Goal: Task Accomplishment & Management: Manage account settings

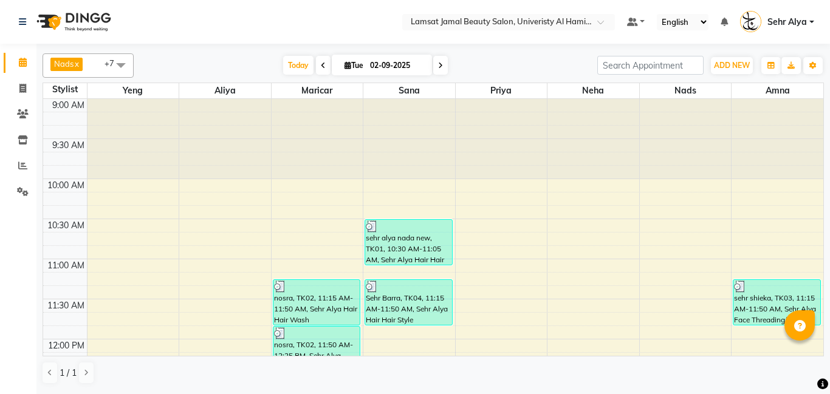
click at [24, 61] on icon at bounding box center [23, 62] width 8 height 9
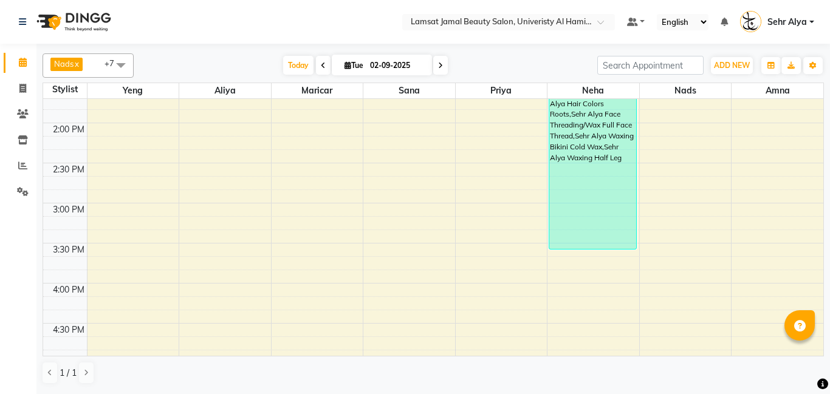
scroll to position [383, 0]
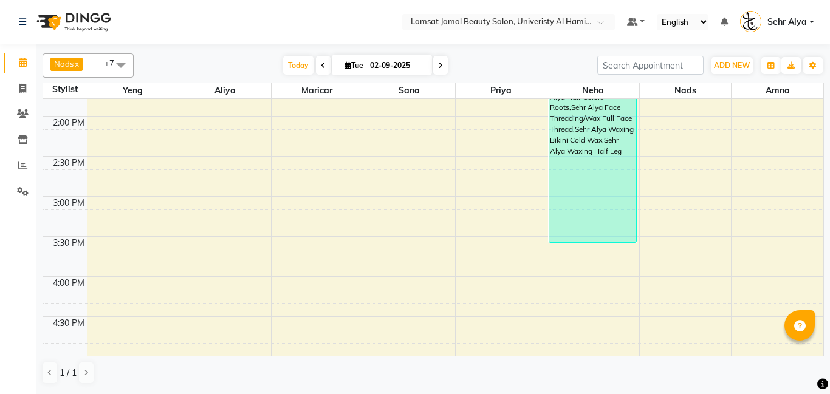
click at [757, 255] on div "9:00 AM 9:30 AM 10:00 AM 10:30 AM 11:00 AM 11:30 AM 12:00 PM 12:30 PM 1:00 PM 1…" at bounding box center [433, 317] width 780 height 1203
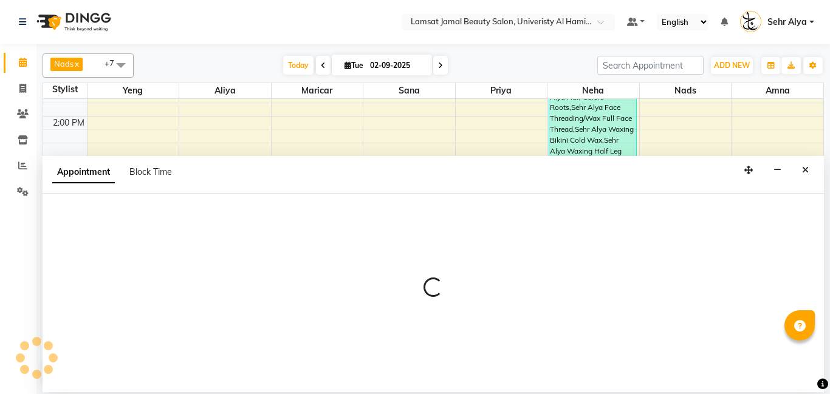
select select "79916"
select select "tentative"
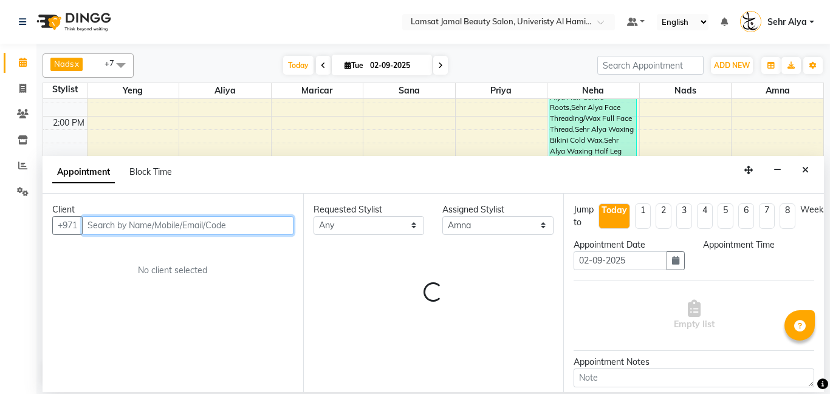
select select "945"
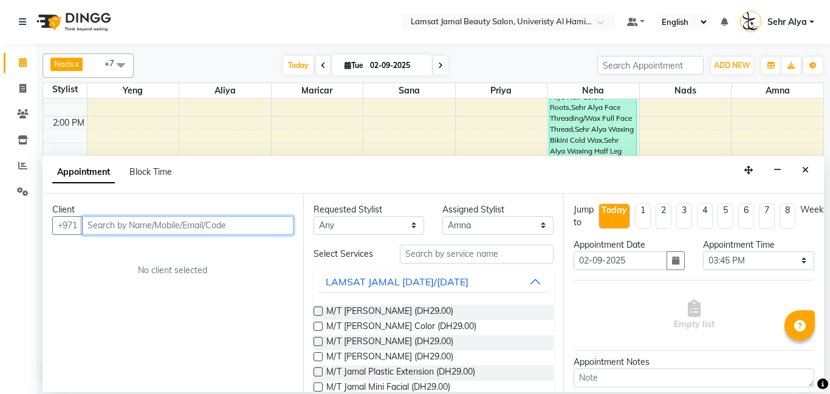
click at [216, 226] on input "text" at bounding box center [187, 225] width 211 height 19
type input "5222208161"
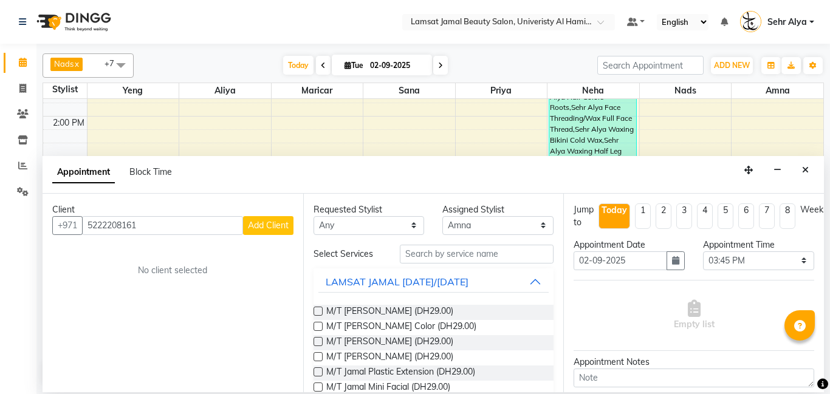
click at [278, 228] on span "Add Client" at bounding box center [268, 225] width 41 height 11
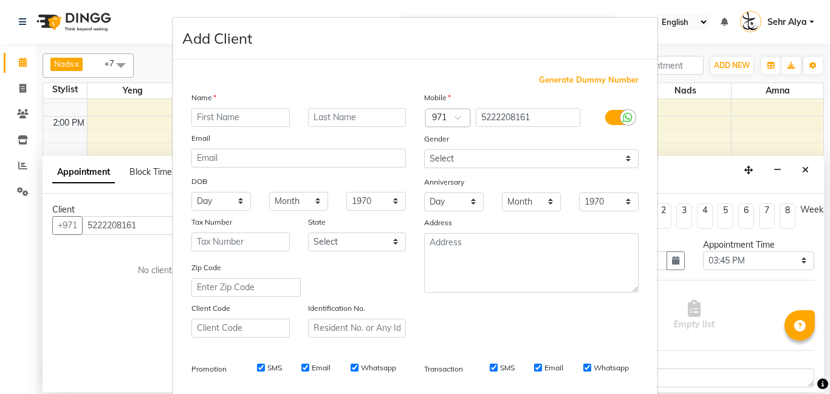
click at [258, 116] on input "text" at bounding box center [240, 117] width 98 height 19
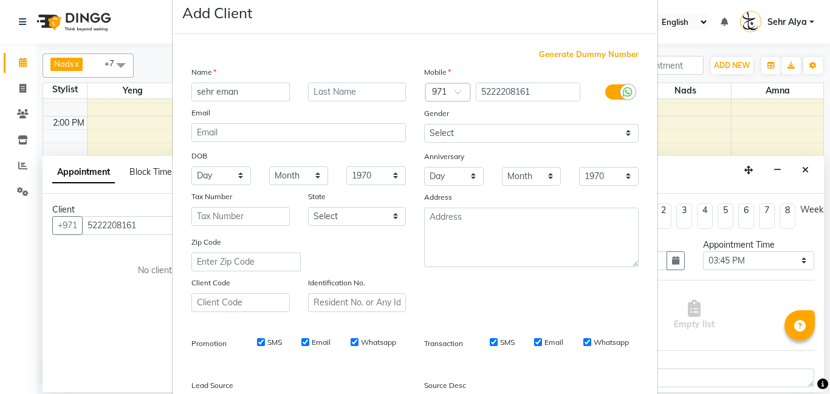
scroll to position [0, 0]
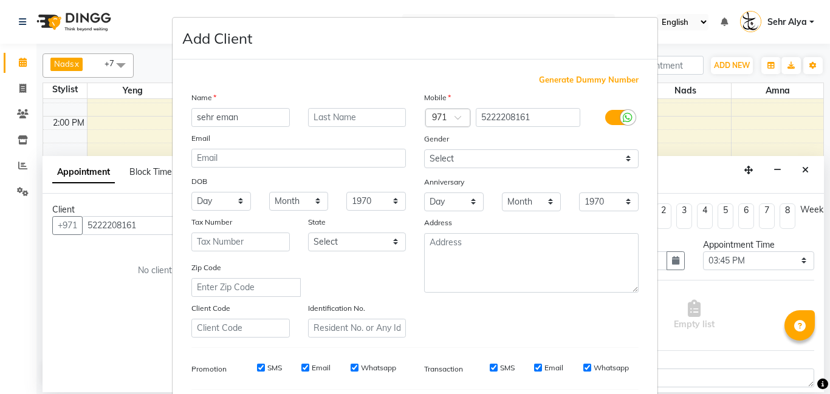
type input "sehr eman"
click at [582, 362] on div "Transaction SMS Email Whatsapp" at bounding box center [531, 369] width 233 height 22
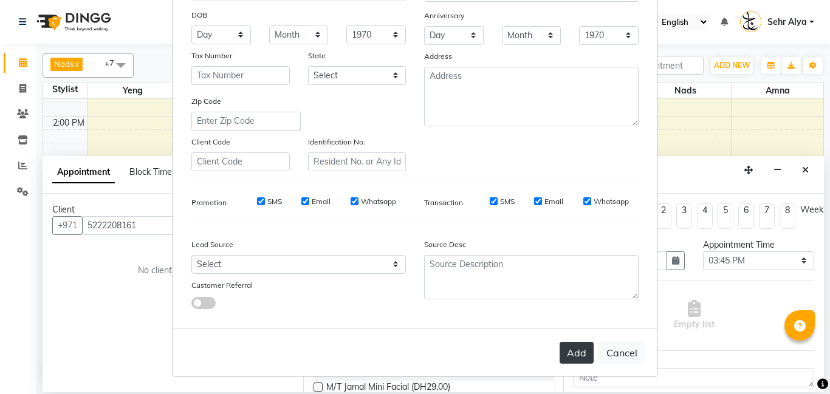
click at [582, 362] on button "Add" at bounding box center [577, 353] width 34 height 22
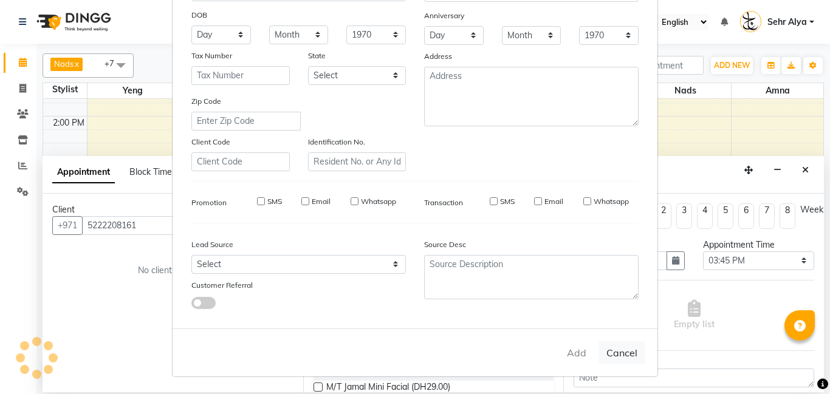
type input "52******61"
select select
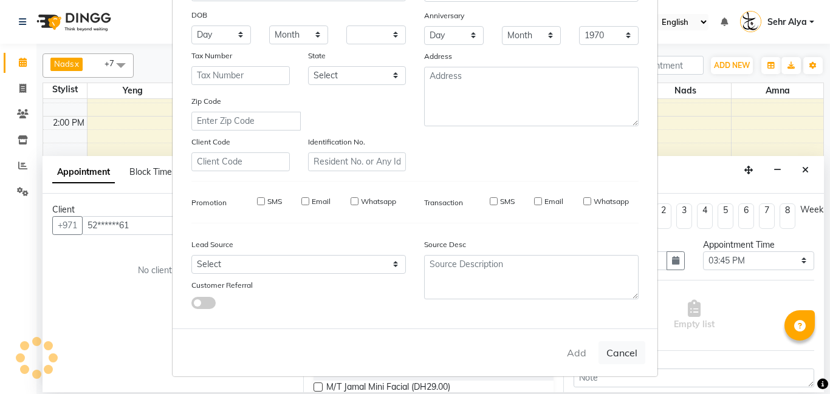
select select
checkbox input "false"
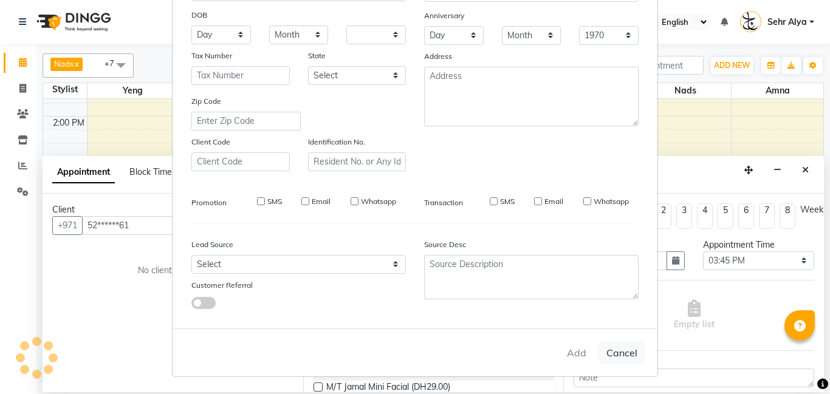
checkbox input "false"
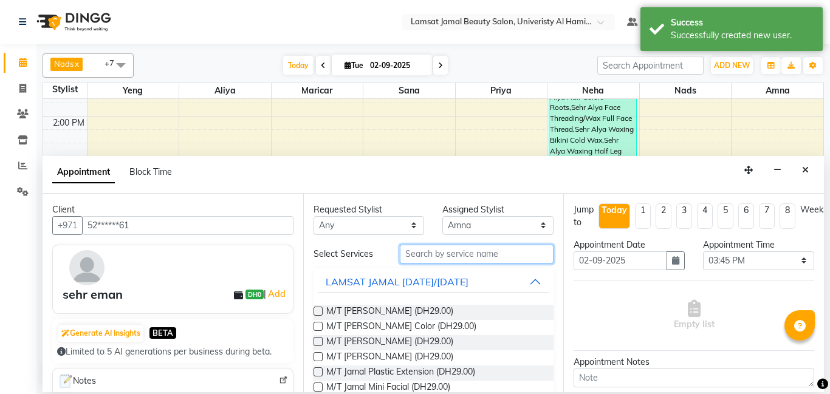
click at [432, 252] on input "text" at bounding box center [477, 254] width 154 height 19
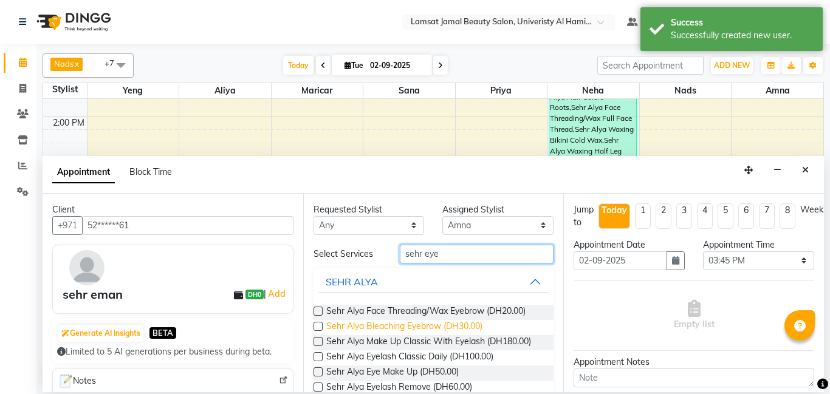
scroll to position [72, 0]
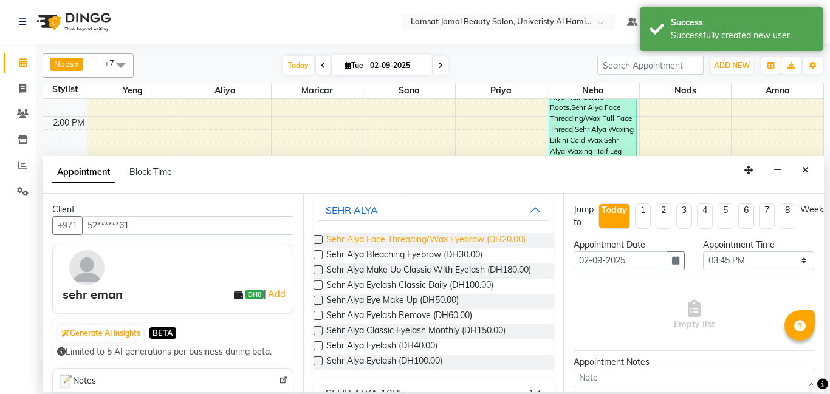
type input "sehr eye"
click at [483, 241] on span "Sehr Alya Face Threading/Wax Eyebrow (DH20.00)" at bounding box center [425, 240] width 199 height 15
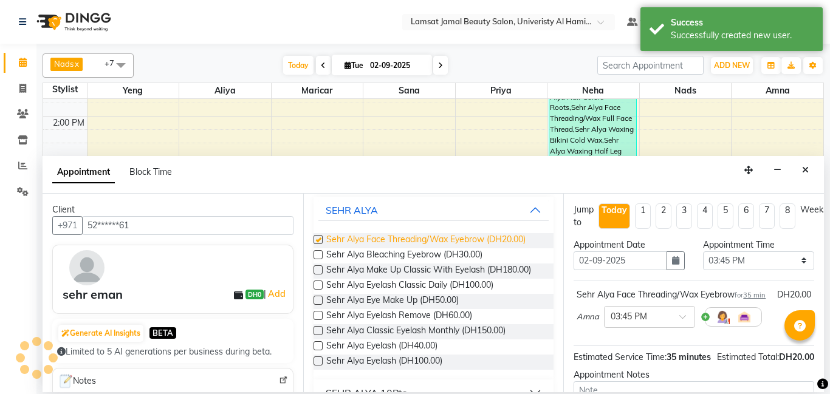
checkbox input "false"
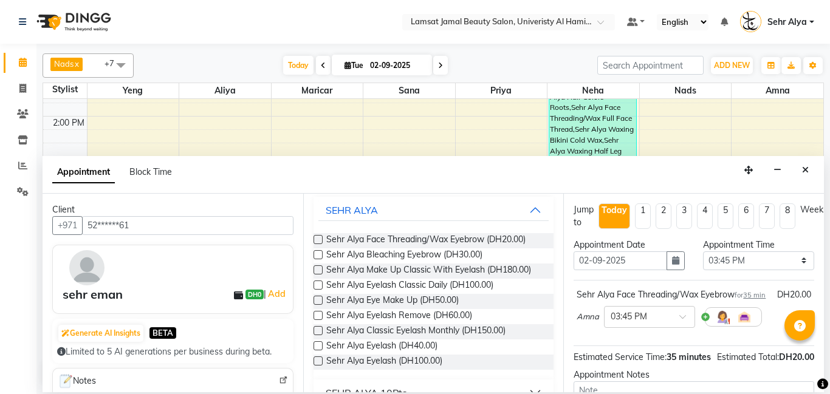
scroll to position [0, 0]
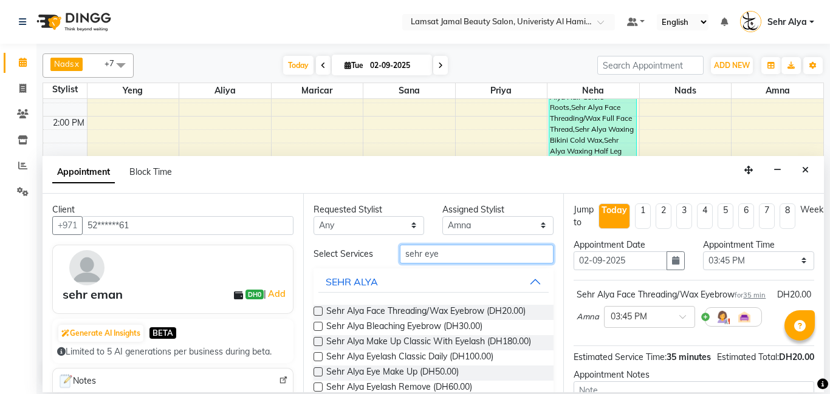
click at [467, 253] on input "sehr eye" at bounding box center [477, 254] width 154 height 19
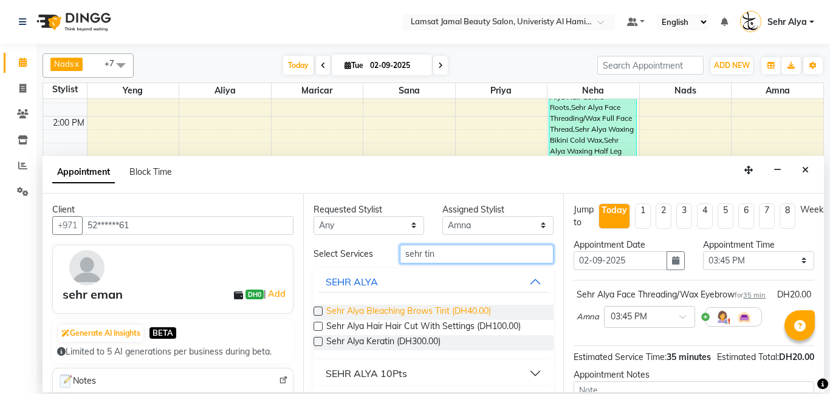
type input "sehr tin"
click at [460, 309] on span "Sehr Alya Bleaching Brows Tint (DH40.00)" at bounding box center [408, 312] width 165 height 15
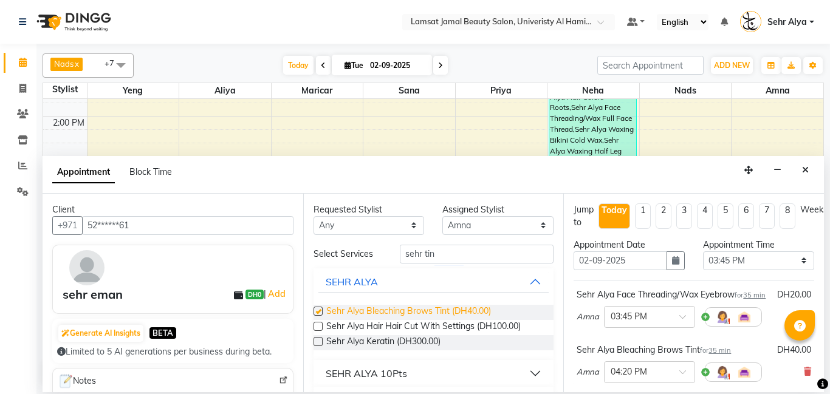
checkbox input "false"
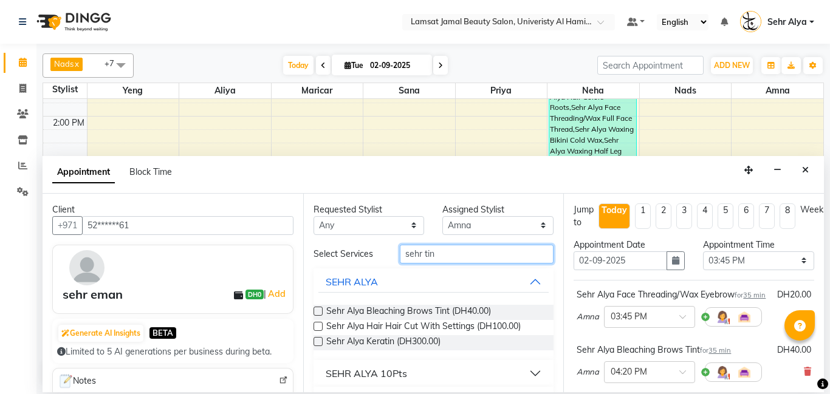
click at [465, 252] on input "sehr tin" at bounding box center [477, 254] width 154 height 19
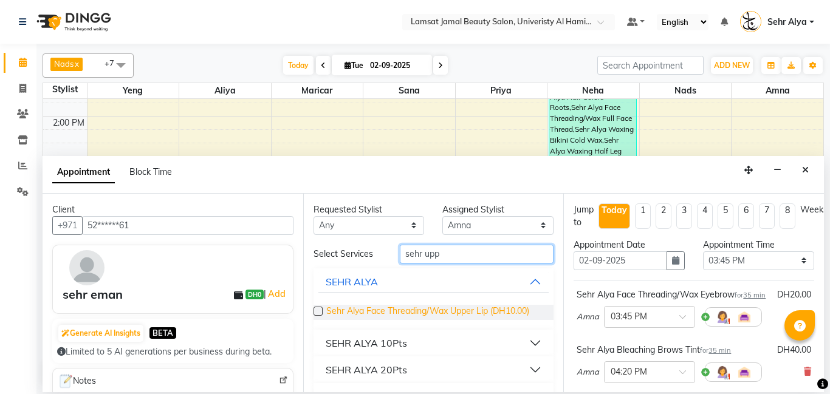
type input "sehr upp"
click at [458, 311] on span "Sehr Alya Face Threading/Wax Upper Lip (DH10.00)" at bounding box center [427, 312] width 203 height 15
checkbox input "false"
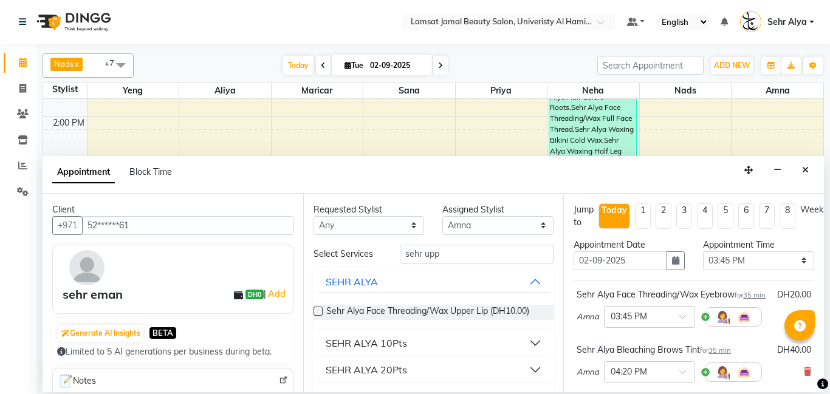
scroll to position [257, 0]
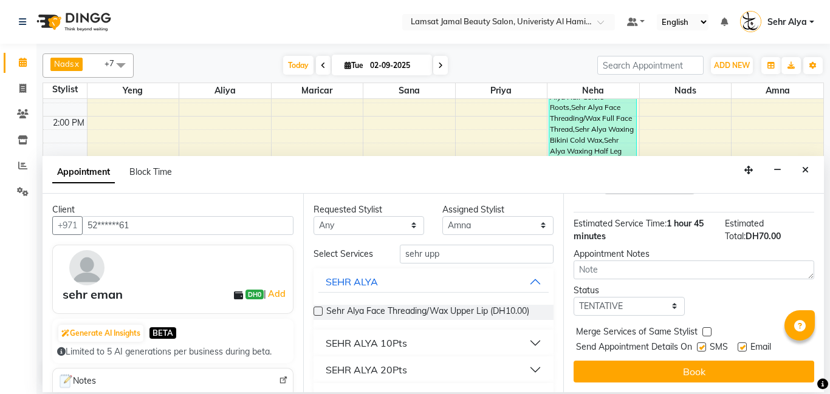
click at [708, 331] on label at bounding box center [706, 332] width 9 height 9
click at [708, 331] on input "checkbox" at bounding box center [706, 333] width 8 height 8
checkbox input "true"
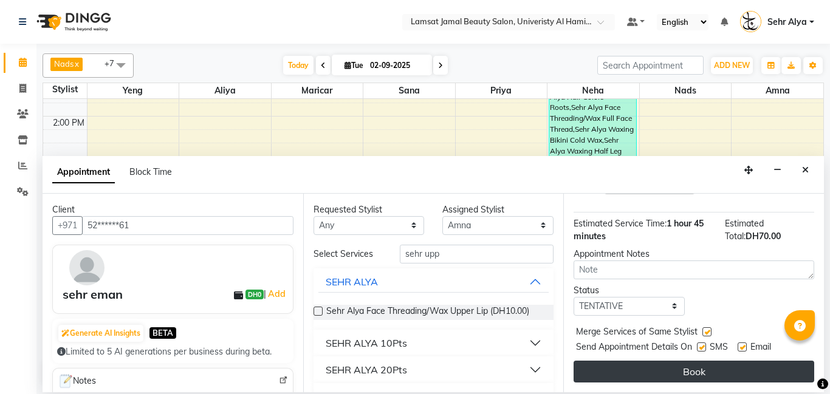
click at [705, 378] on button "Book" at bounding box center [694, 372] width 241 height 22
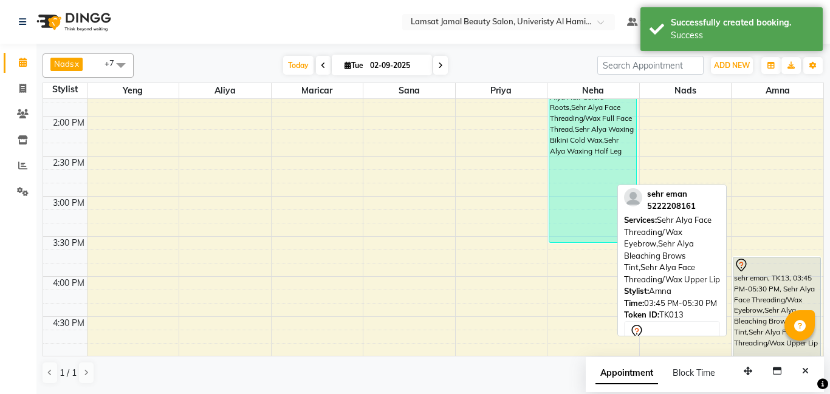
click at [750, 313] on div "sehr eman, TK13, 03:45 PM-05:30 PM, Sehr Alya Face Threading/Wax Eyebrow,Sehr A…" at bounding box center [776, 327] width 87 height 139
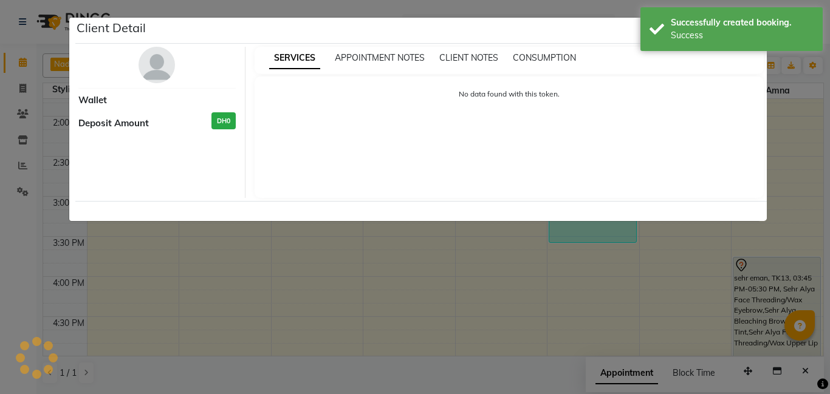
select select "7"
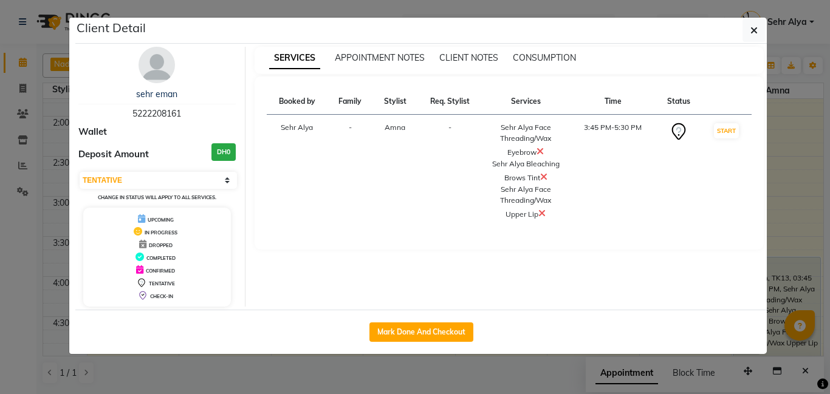
click at [394, 320] on div "Mark Done And Checkout" at bounding box center [421, 332] width 692 height 44
click at [397, 333] on button "Mark Done And Checkout" at bounding box center [421, 332] width 104 height 19
select select "service"
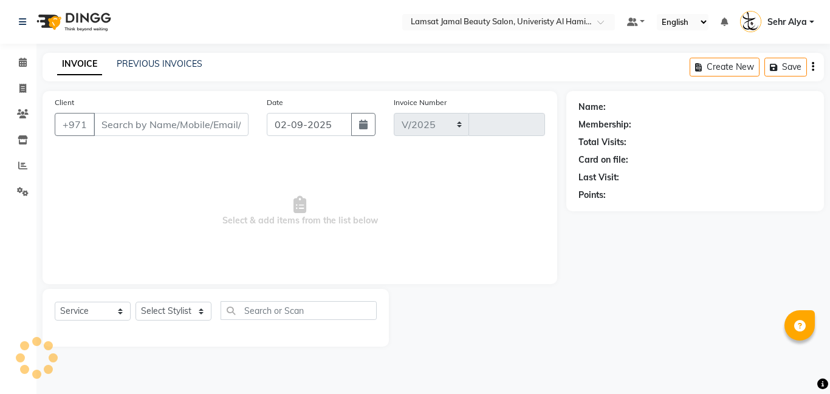
select select "8294"
type input "3174"
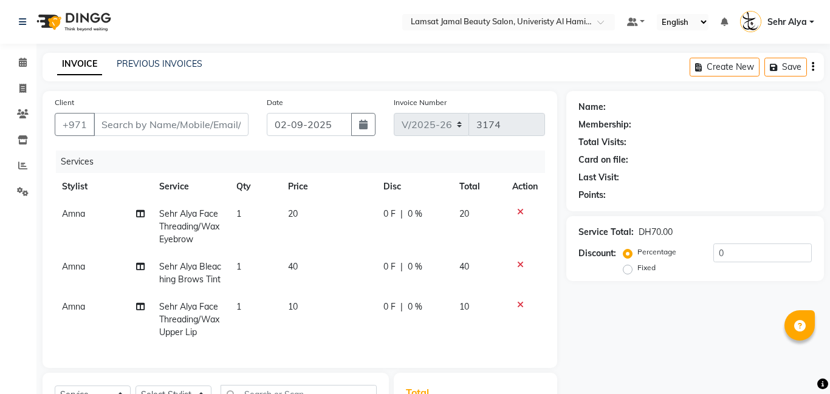
type input "52******61"
select select "79916"
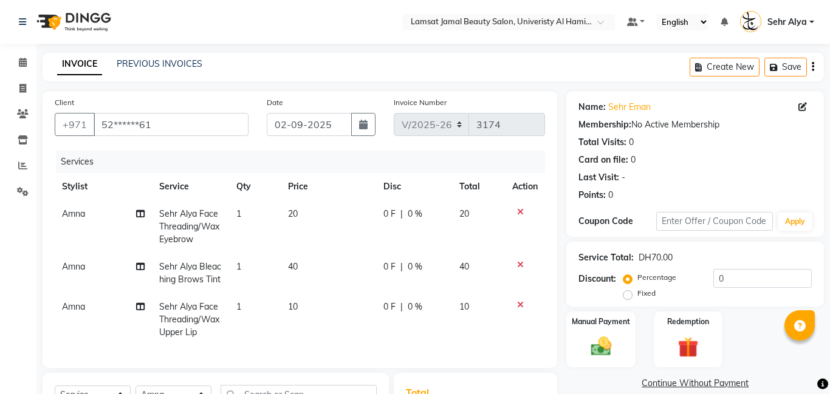
scroll to position [61, 0]
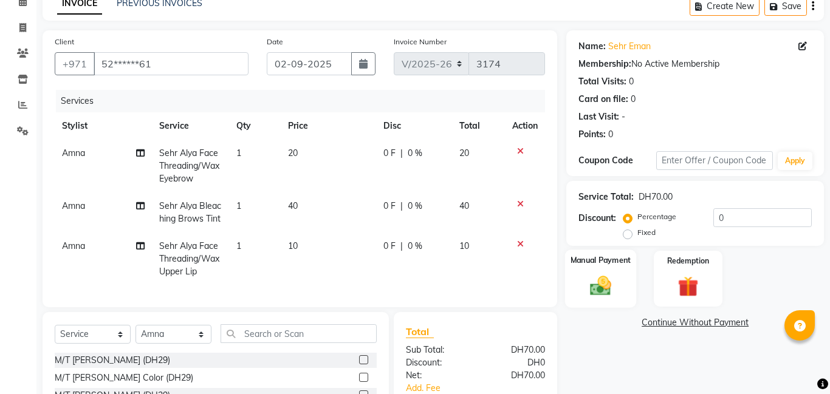
click at [626, 274] on div "Manual Payment" at bounding box center [601, 279] width 72 height 58
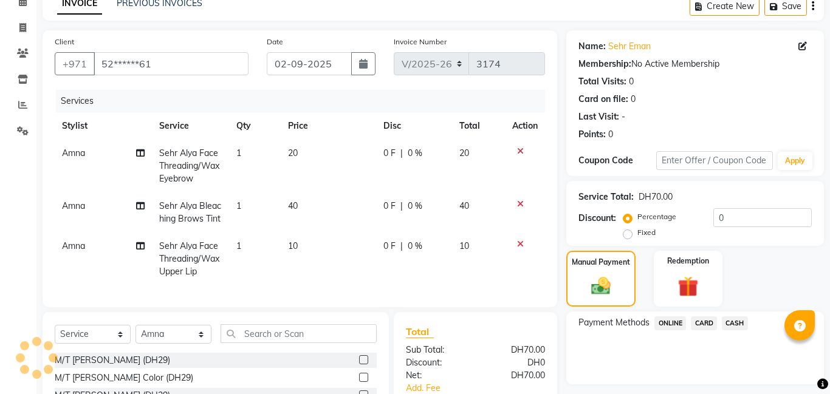
click at [710, 321] on span "CARD" at bounding box center [704, 324] width 26 height 14
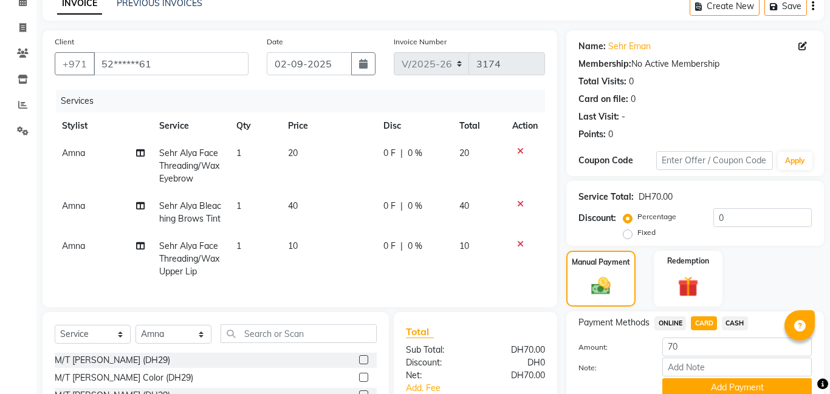
scroll to position [168, 0]
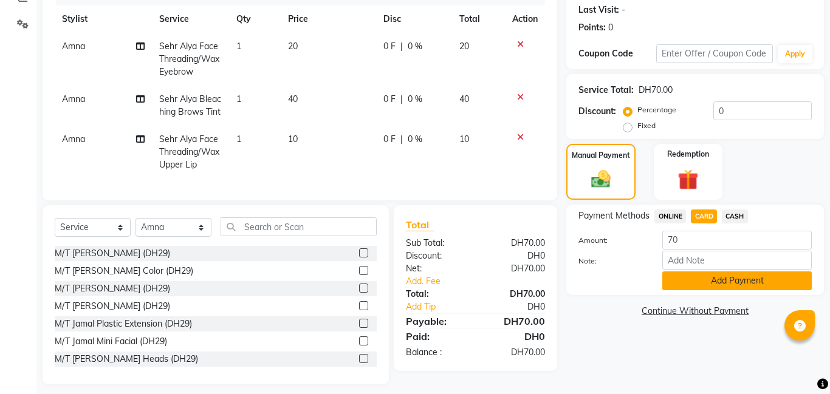
click at [735, 280] on button "Add Payment" at bounding box center [736, 281] width 149 height 19
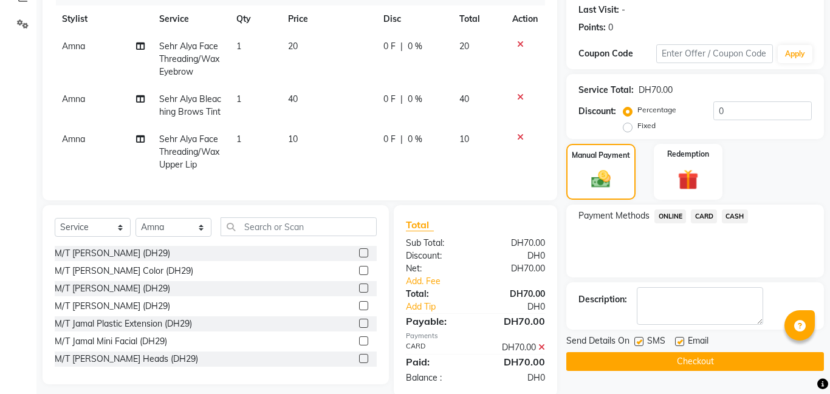
scroll to position [188, 0]
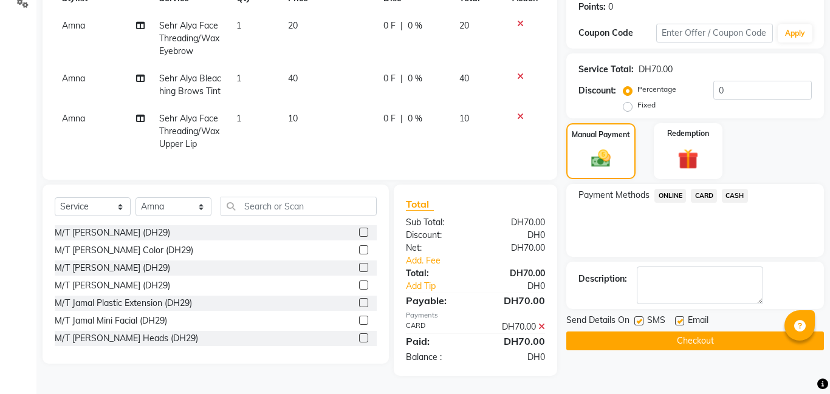
click at [727, 344] on button "Checkout" at bounding box center [695, 341] width 258 height 19
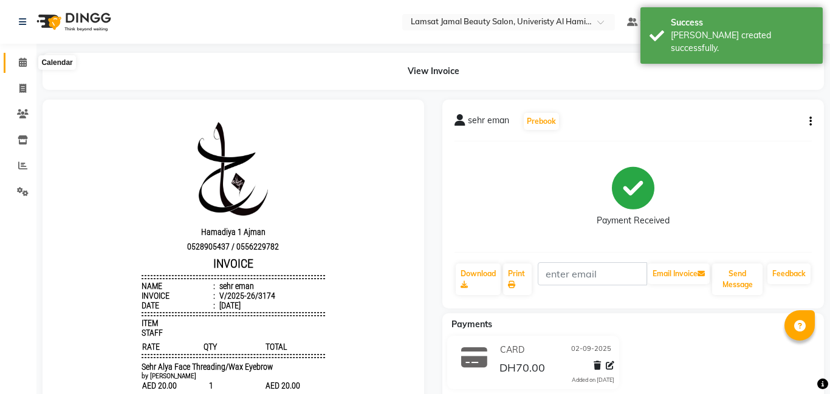
click at [21, 64] on icon at bounding box center [23, 62] width 8 height 9
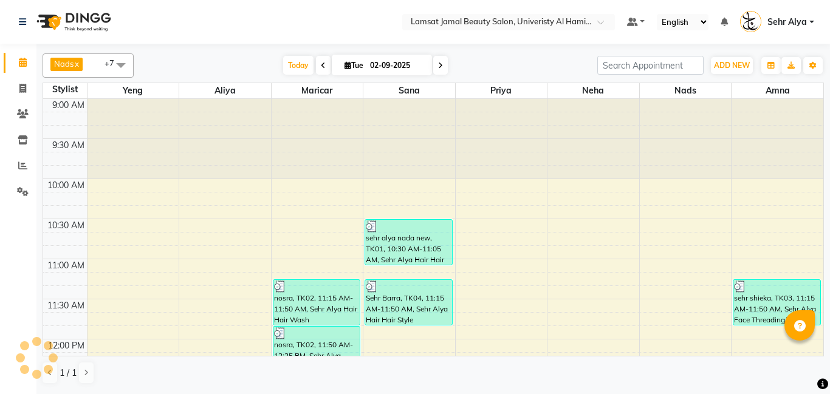
scroll to position [141, 0]
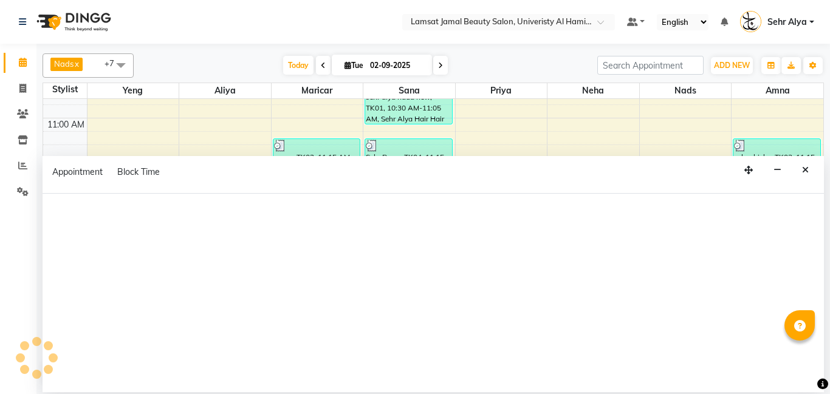
scroll to position [186, 0]
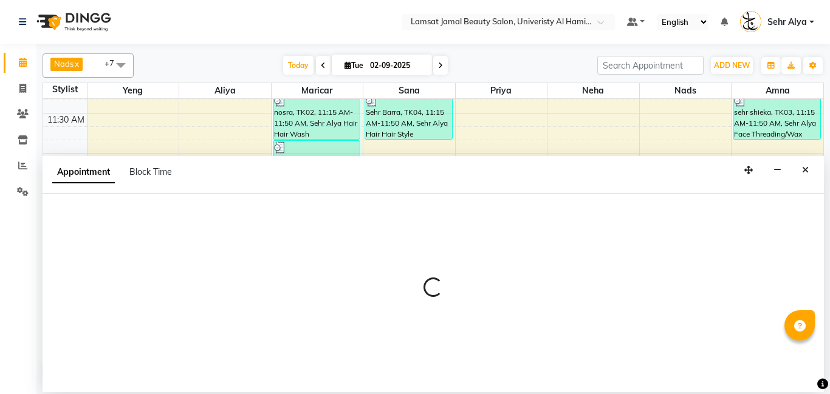
select select "79912"
select select "tentative"
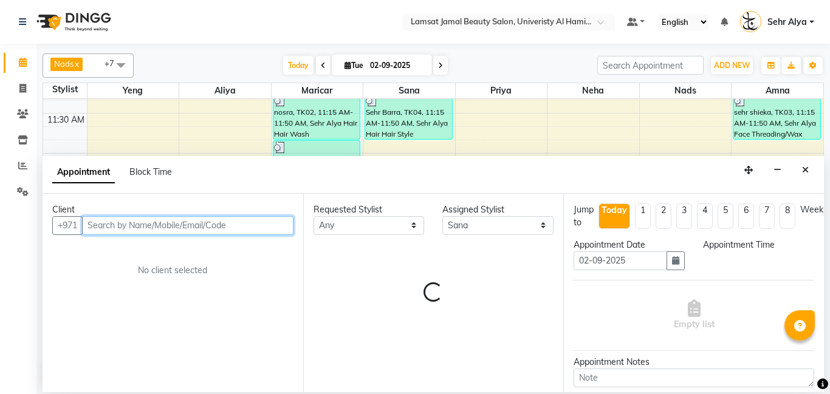
select select "795"
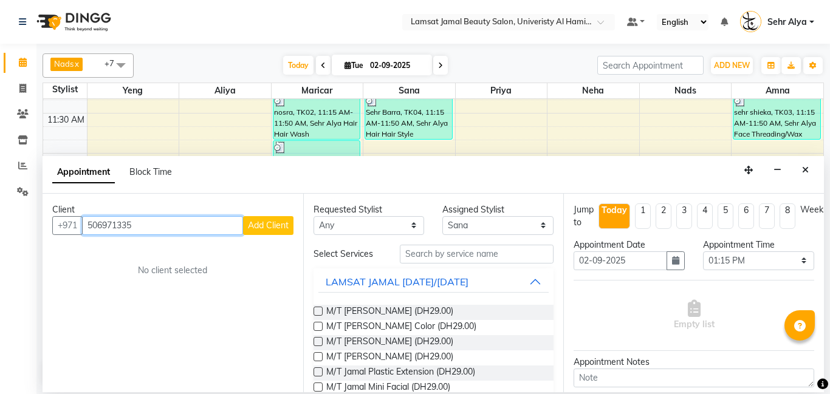
type input "506971335"
click at [281, 227] on span "Add Client" at bounding box center [268, 225] width 41 height 11
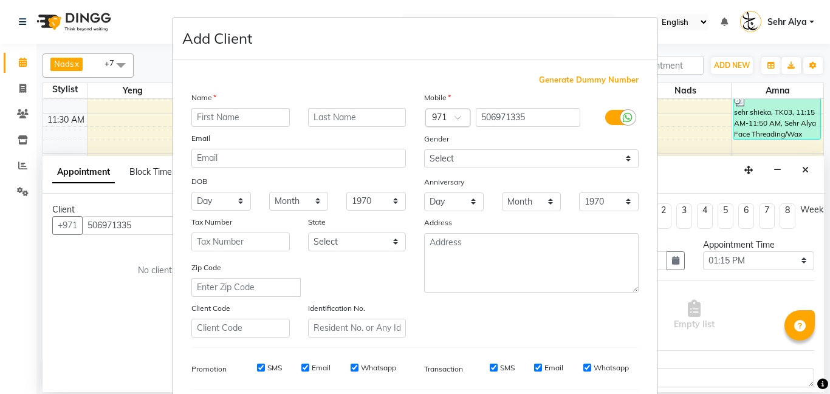
click at [220, 118] on input "text" at bounding box center [240, 117] width 98 height 19
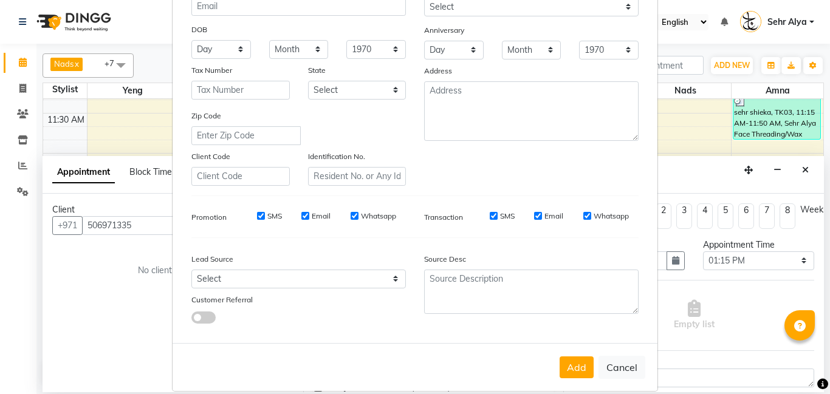
scroll to position [167, 0]
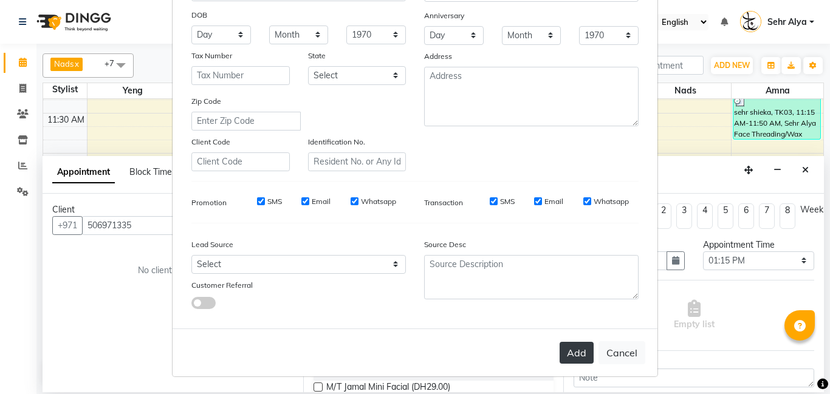
type input "[PERSON_NAME]"
click at [585, 357] on button "Add" at bounding box center [577, 353] width 34 height 22
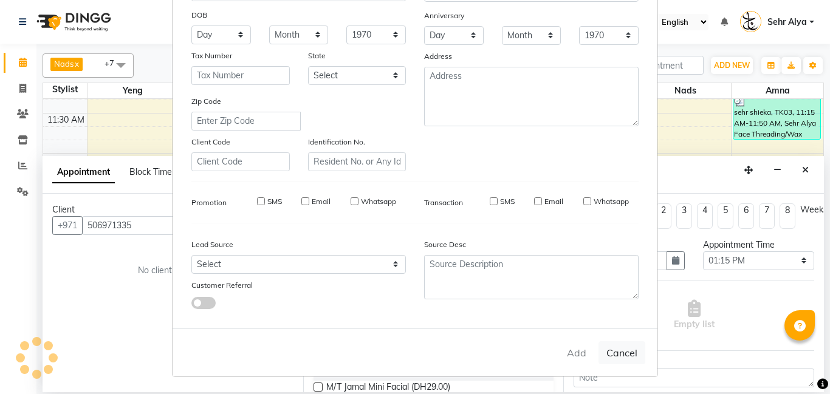
type input "50*****35"
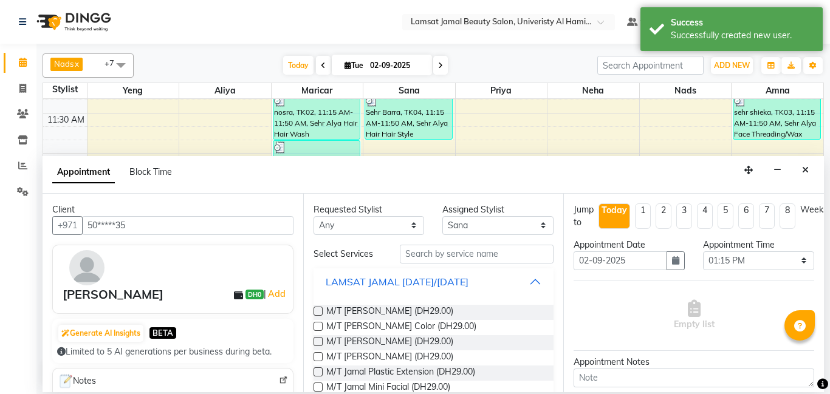
click at [537, 280] on button "LAMSAT JAMAL [DATE]/[DATE]" at bounding box center [433, 282] width 231 height 22
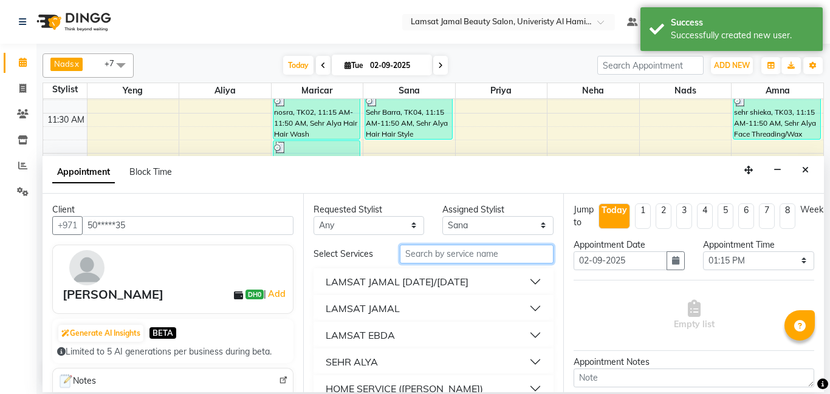
click at [470, 252] on input "text" at bounding box center [477, 254] width 154 height 19
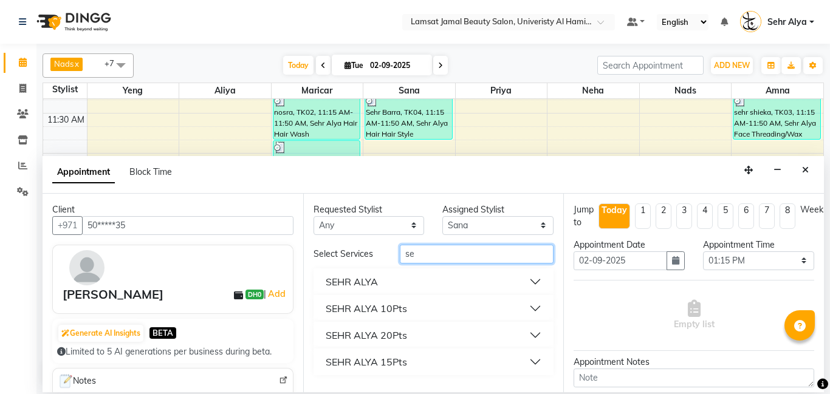
type input "s"
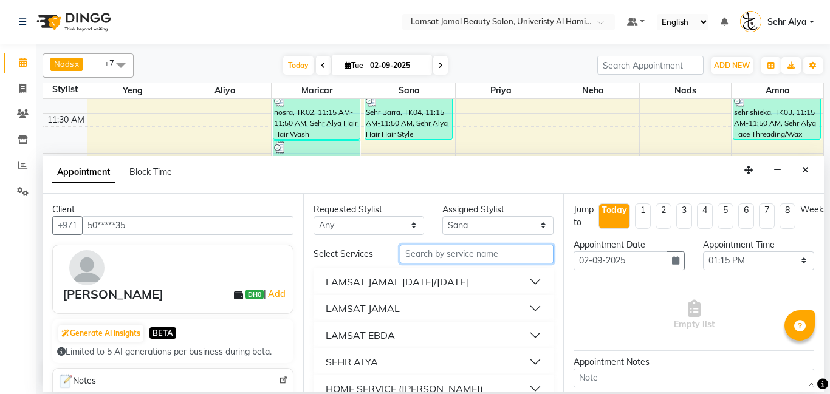
scroll to position [5, 0]
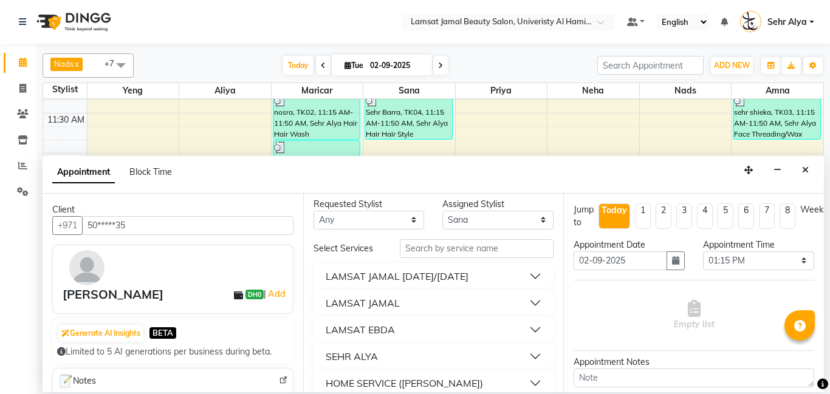
click at [414, 353] on button "SEHR ALYA" at bounding box center [433, 357] width 231 height 22
click at [318, 346] on button "SEHR ALYA" at bounding box center [433, 357] width 231 height 22
click at [438, 251] on input "text" at bounding box center [477, 248] width 154 height 19
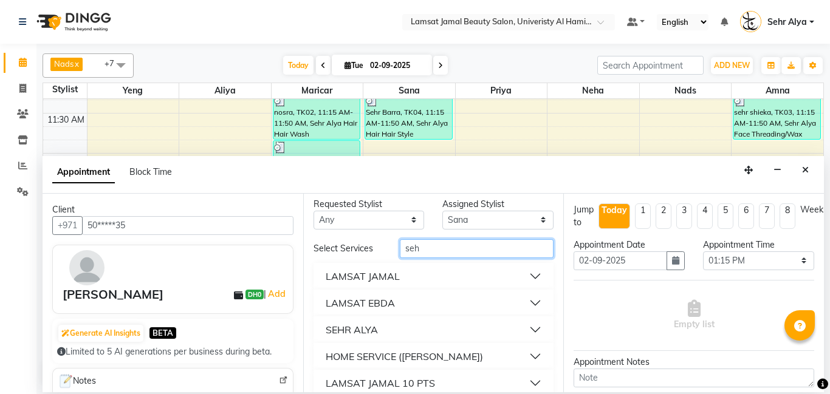
scroll to position [0, 0]
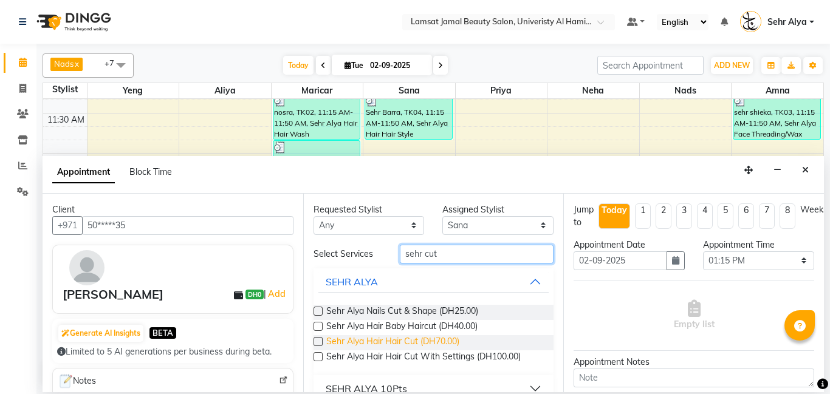
type input "sehr cut"
click at [406, 337] on span "Sehr Alya Hair Hair Cut (DH70.00)" at bounding box center [392, 342] width 133 height 15
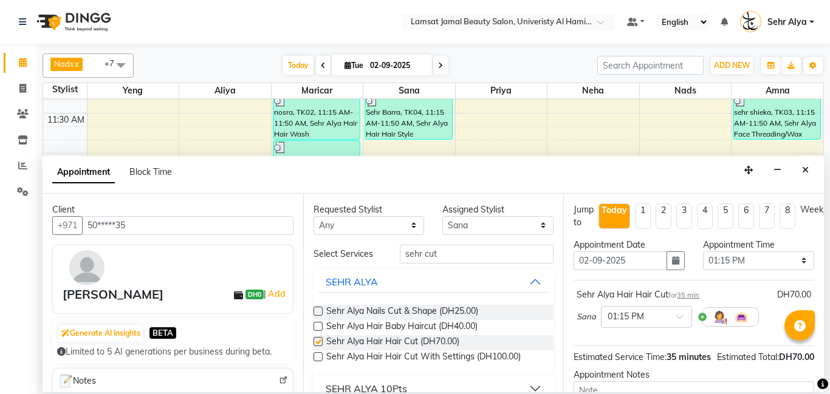
checkbox input "false"
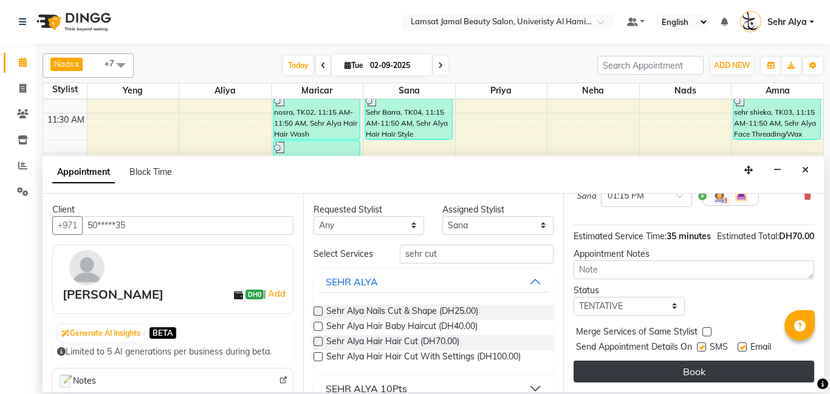
click at [682, 362] on button "Book" at bounding box center [694, 372] width 241 height 22
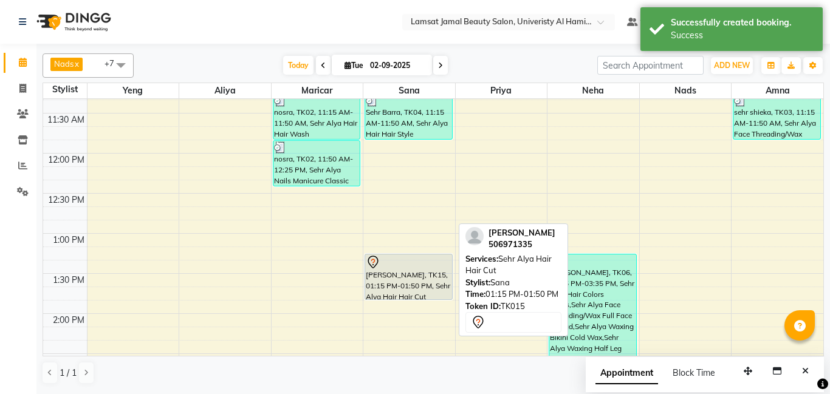
click at [422, 264] on div at bounding box center [409, 262] width 86 height 15
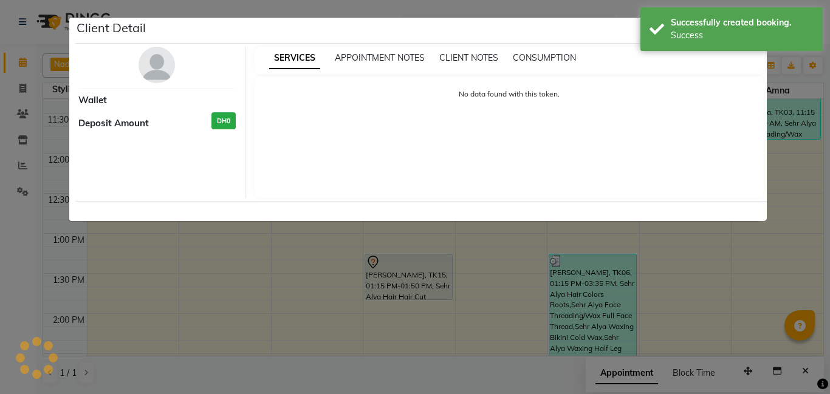
select select "7"
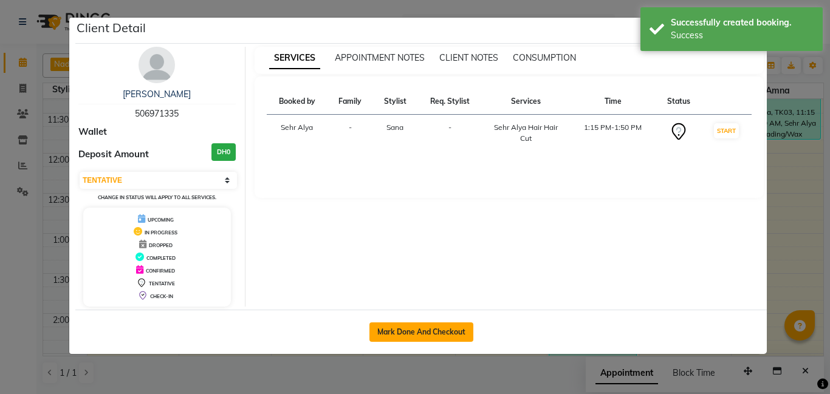
click at [417, 329] on button "Mark Done And Checkout" at bounding box center [421, 332] width 104 height 19
select select "service"
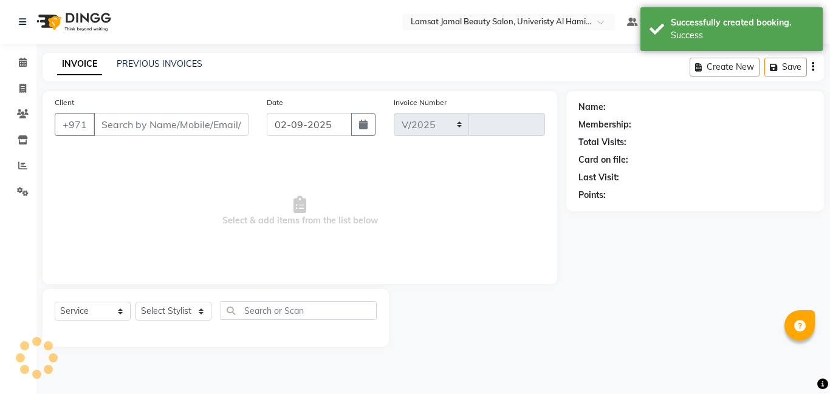
select select "8294"
type input "3175"
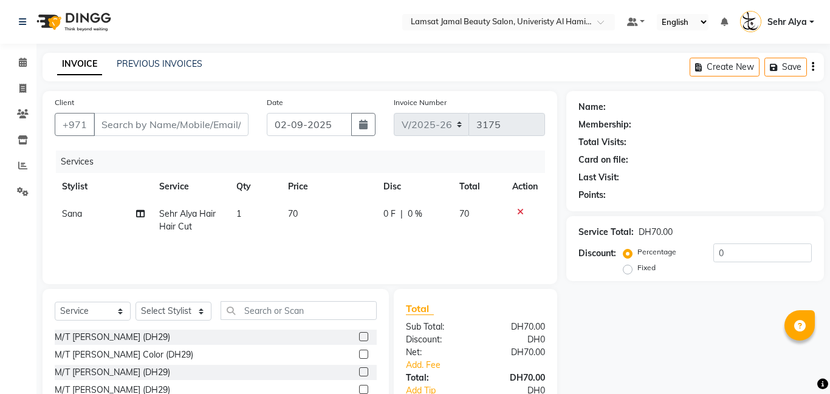
type input "50*****35"
select select "79912"
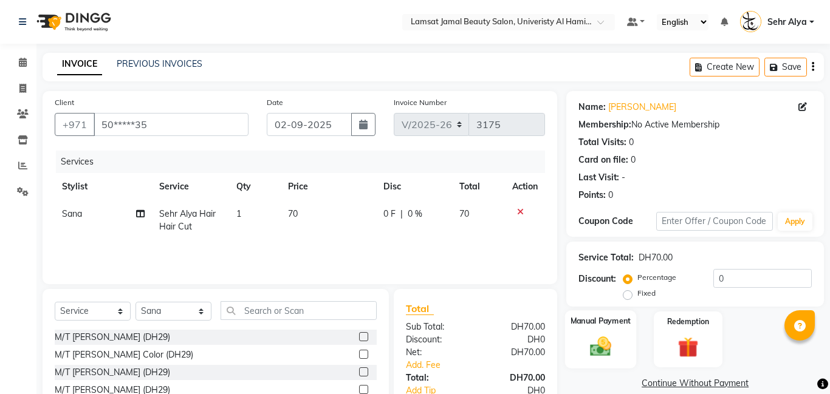
click at [603, 326] on label "Manual Payment" at bounding box center [601, 321] width 61 height 12
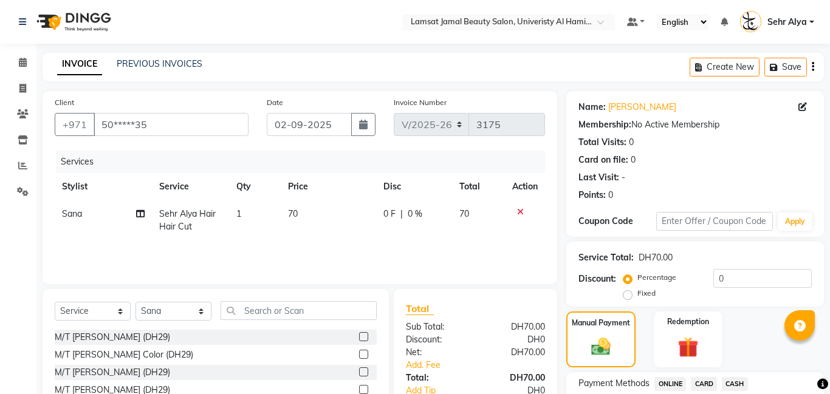
click at [707, 383] on span "CARD" at bounding box center [704, 384] width 26 height 14
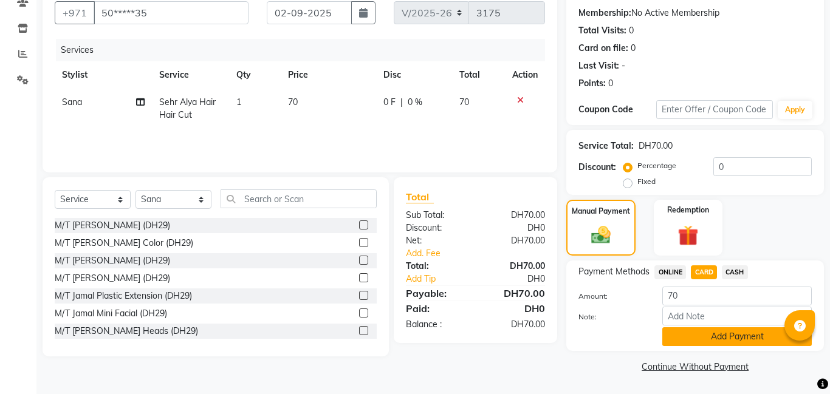
click at [709, 338] on button "Add Payment" at bounding box center [736, 337] width 149 height 19
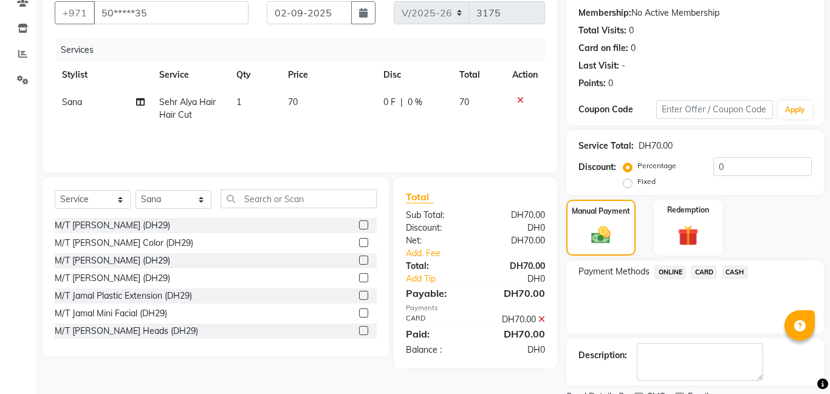
scroll to position [163, 0]
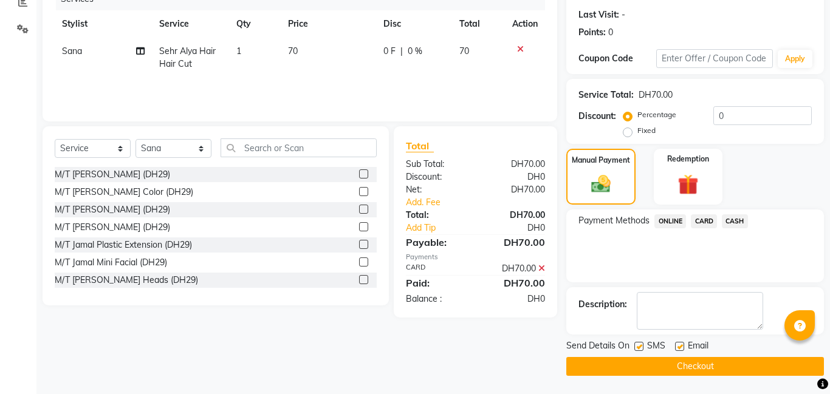
click at [689, 366] on button "Checkout" at bounding box center [695, 366] width 258 height 19
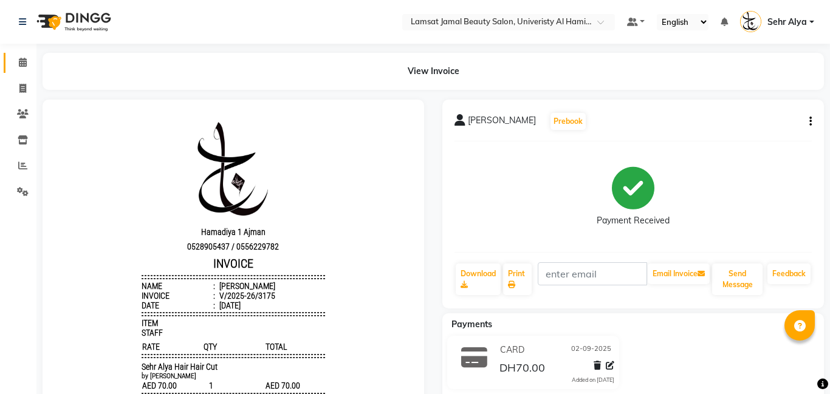
click at [21, 55] on link "Calendar" at bounding box center [18, 63] width 29 height 20
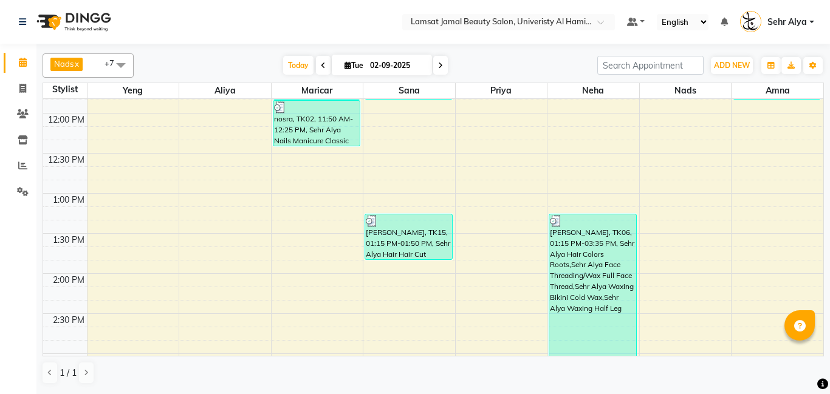
scroll to position [263, 0]
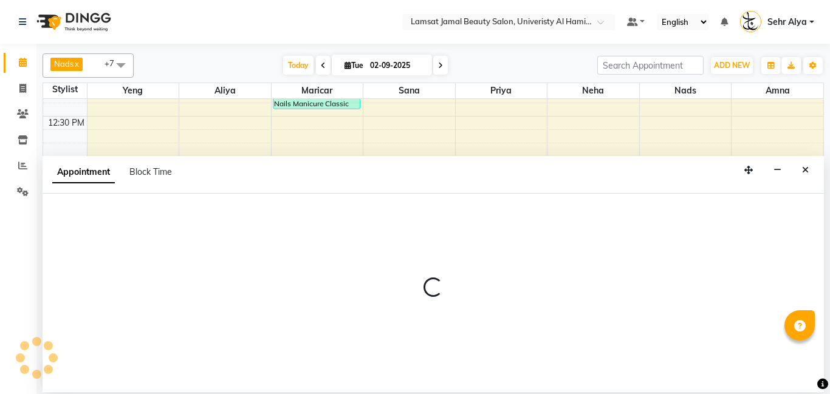
select select "79915"
select select "tentative"
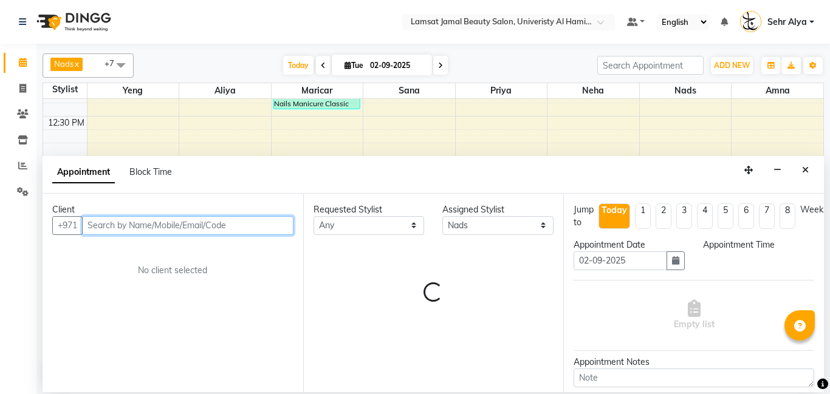
select select "840"
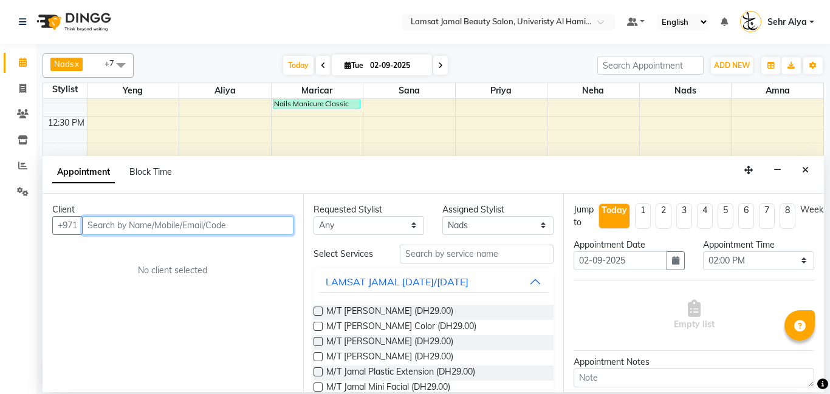
click at [149, 224] on input "text" at bounding box center [187, 225] width 211 height 19
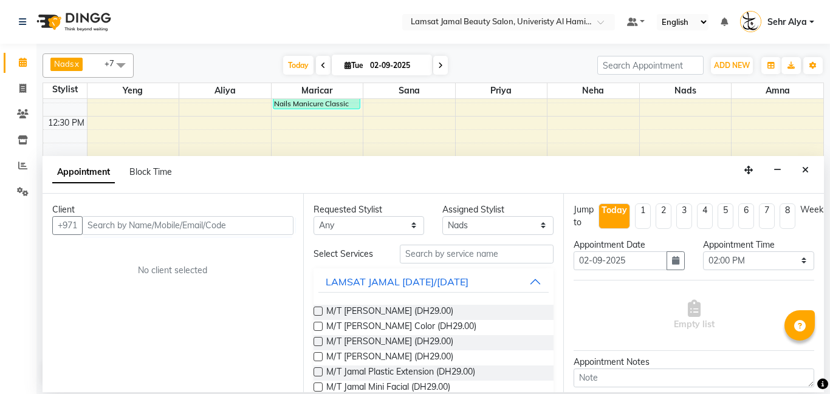
click at [147, 215] on div "Client" at bounding box center [172, 210] width 241 height 13
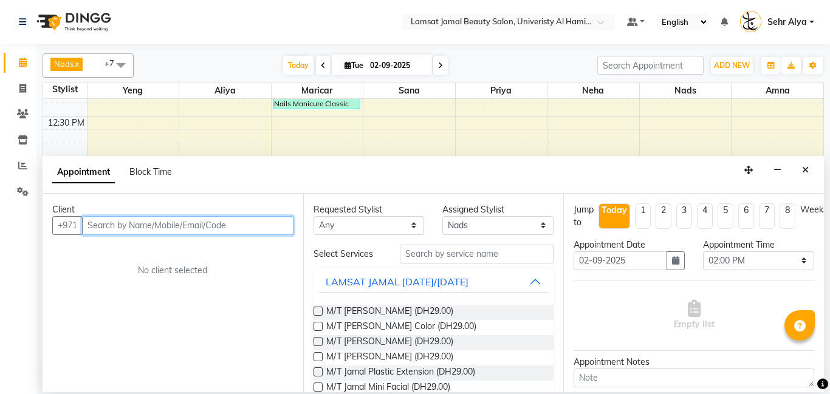
click at [167, 224] on input "text" at bounding box center [187, 225] width 211 height 19
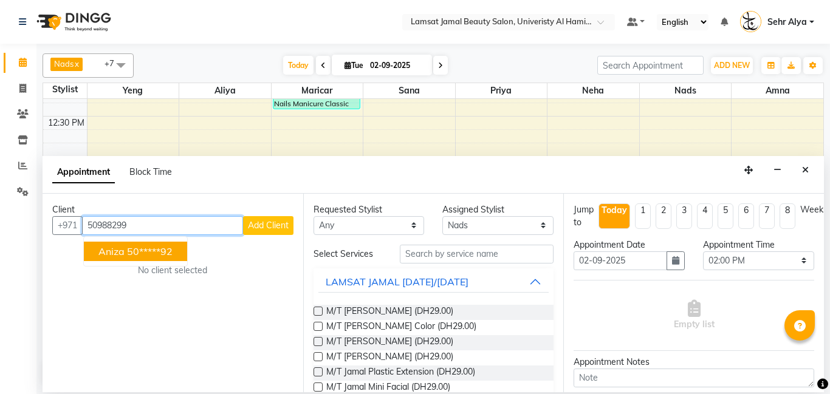
click at [128, 252] on ngb-highlight "50*****92" at bounding box center [150, 252] width 46 height 12
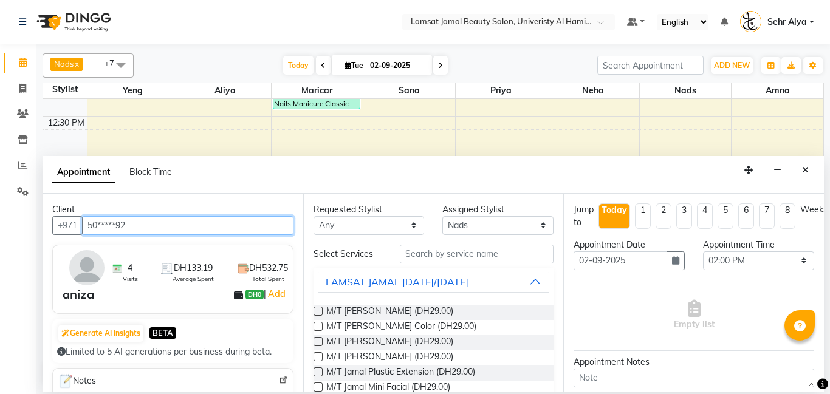
type input "50*****92"
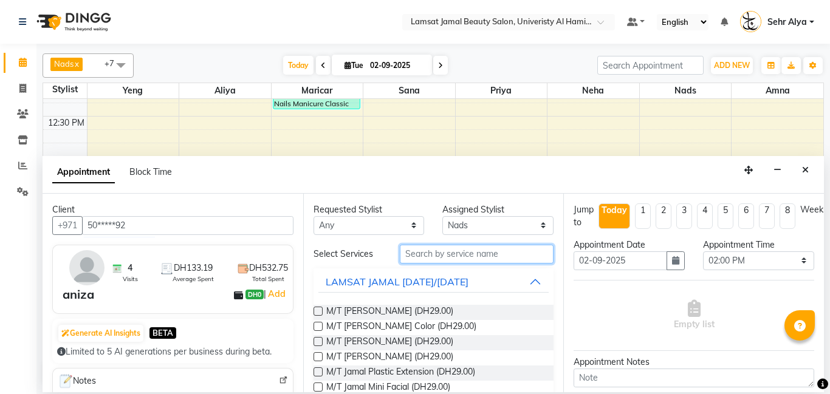
click at [468, 255] on input "text" at bounding box center [477, 254] width 154 height 19
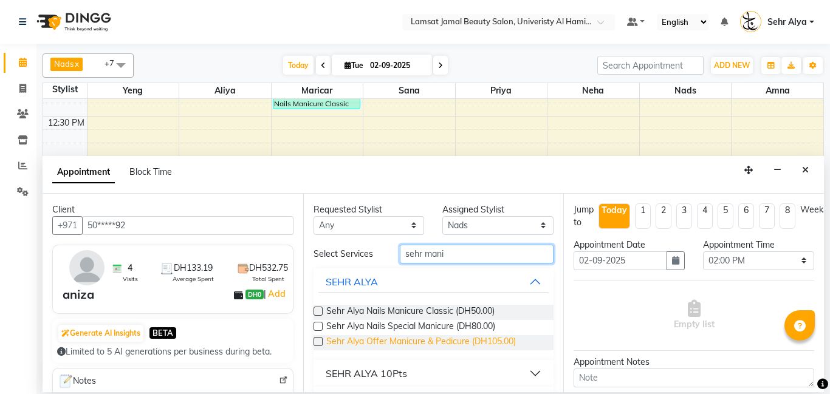
type input "sehr mani"
click at [436, 336] on span "Sehr Alya Offer Manicure & Pedicure (DH105.00)" at bounding box center [421, 342] width 190 height 15
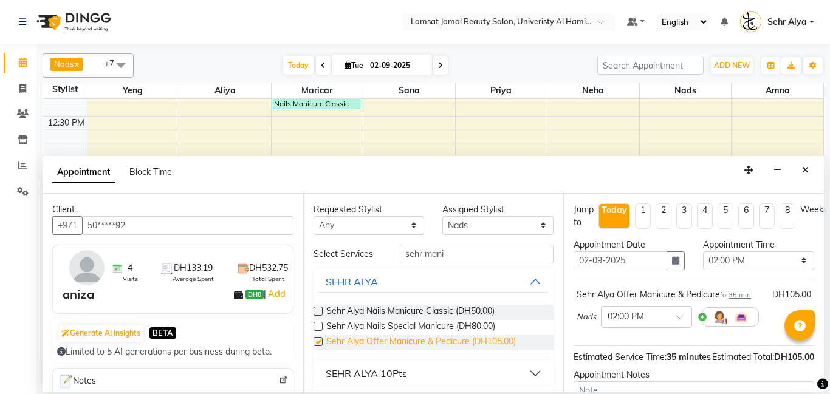
checkbox input "false"
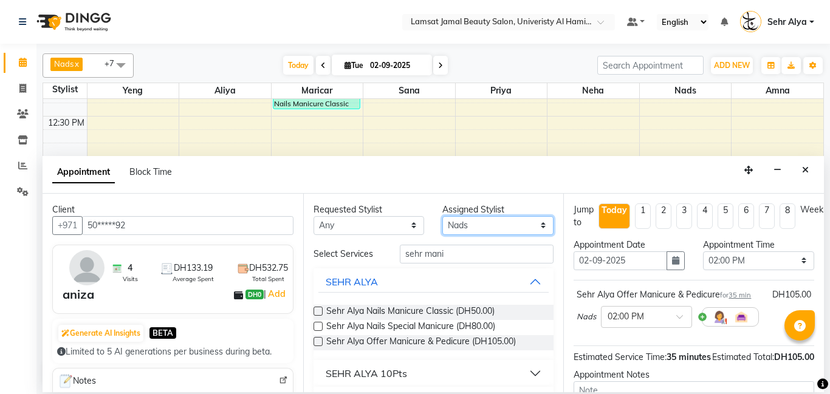
click at [490, 227] on select "Select [PERSON_NAME] Amna [PERSON_NAME] [PERSON_NAME] Ebda Lamsat [PERSON_NAME]…" at bounding box center [497, 225] width 111 height 19
select select "79916"
click at [442, 216] on select "Select [PERSON_NAME] Amna [PERSON_NAME] [PERSON_NAME] Ebda Lamsat [PERSON_NAME]…" at bounding box center [497, 225] width 111 height 19
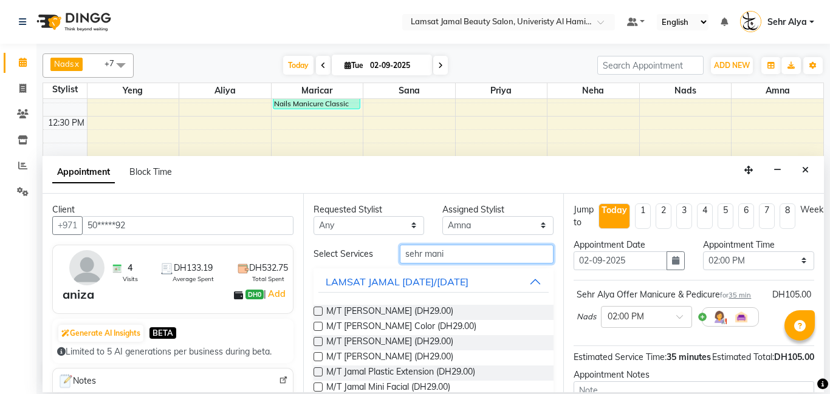
click at [464, 258] on input "sehr mani" at bounding box center [477, 254] width 154 height 19
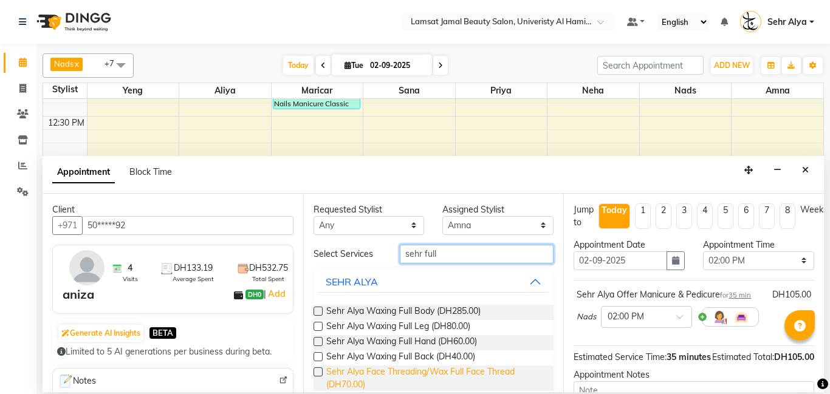
type input "sehr full"
click at [407, 380] on span "Sehr Alya Face Threading/Wax Full Face Thread (DH70.00)" at bounding box center [435, 379] width 218 height 26
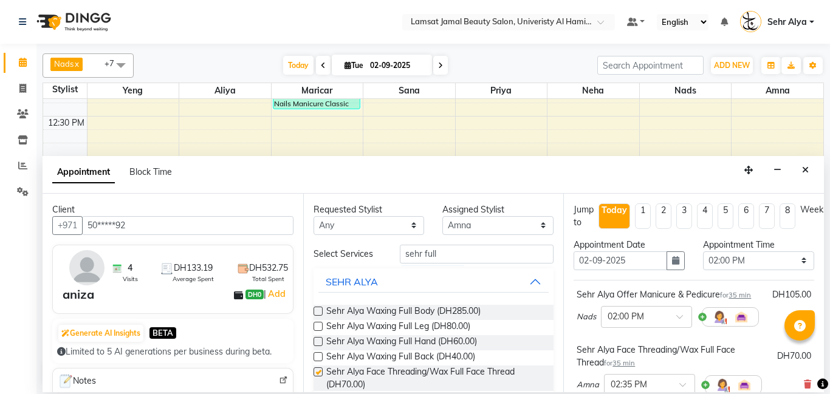
checkbox input "false"
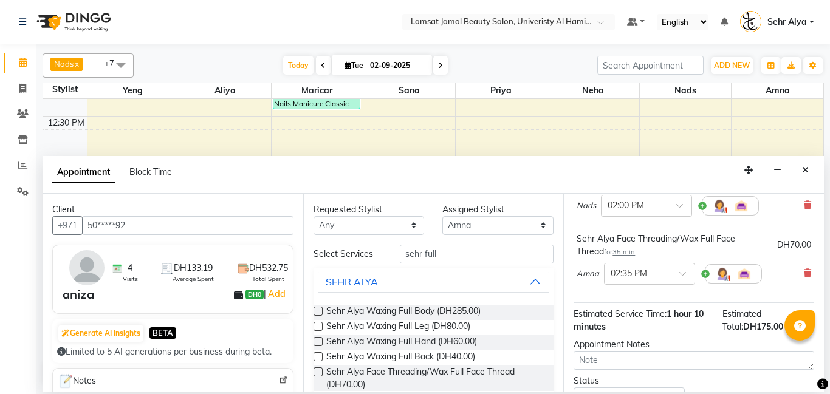
scroll to position [202, 0]
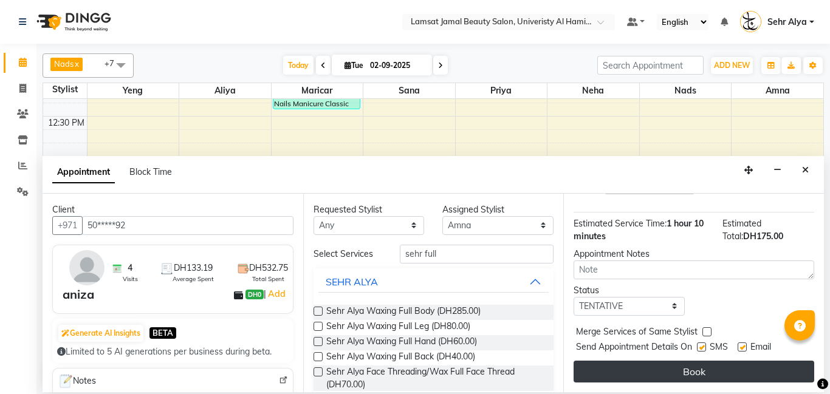
click at [693, 374] on button "Book" at bounding box center [694, 372] width 241 height 22
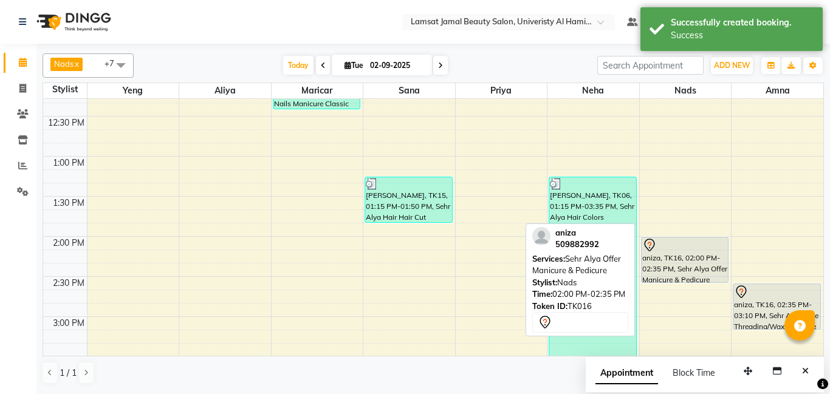
click at [720, 268] on div "aniza, TK16, 02:00 PM-02:35 PM, Sehr Alya Offer Manicure & Pedicure" at bounding box center [685, 260] width 87 height 45
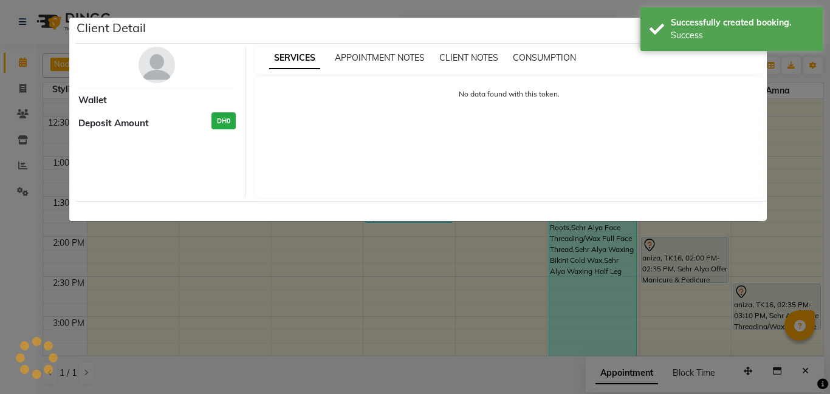
select select "7"
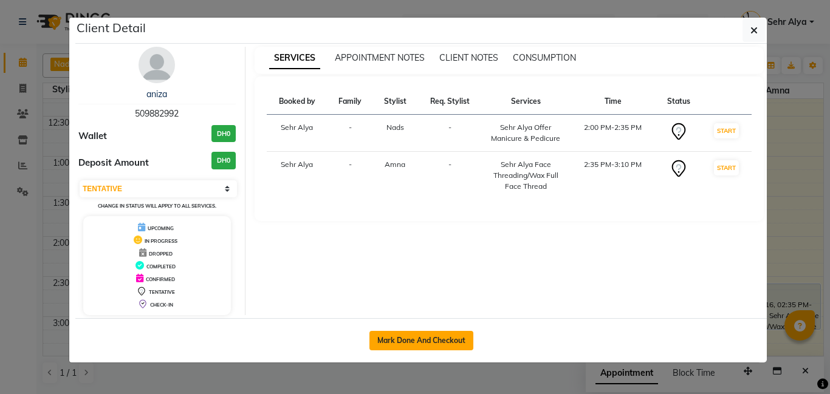
click at [458, 334] on button "Mark Done And Checkout" at bounding box center [421, 340] width 104 height 19
select select "service"
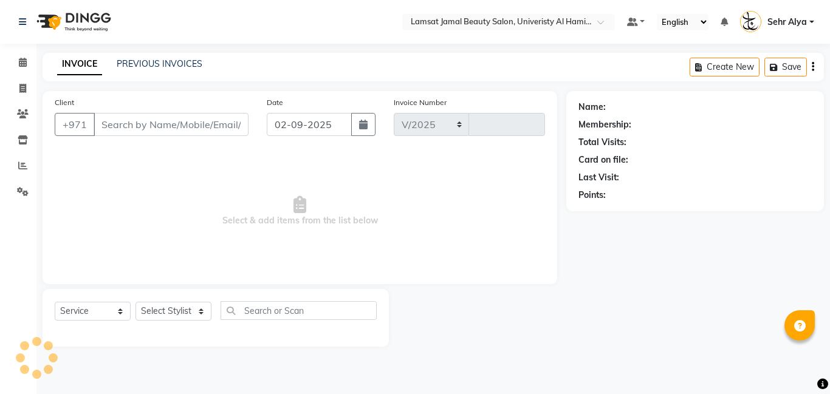
select select "8294"
type input "3176"
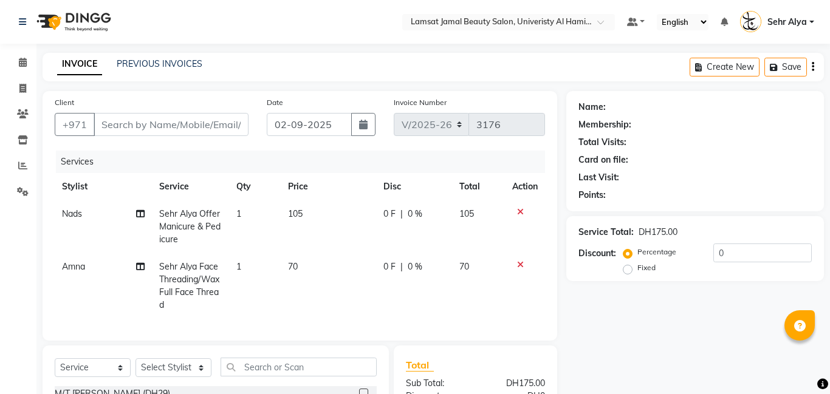
type input "50*****92"
select select "79916"
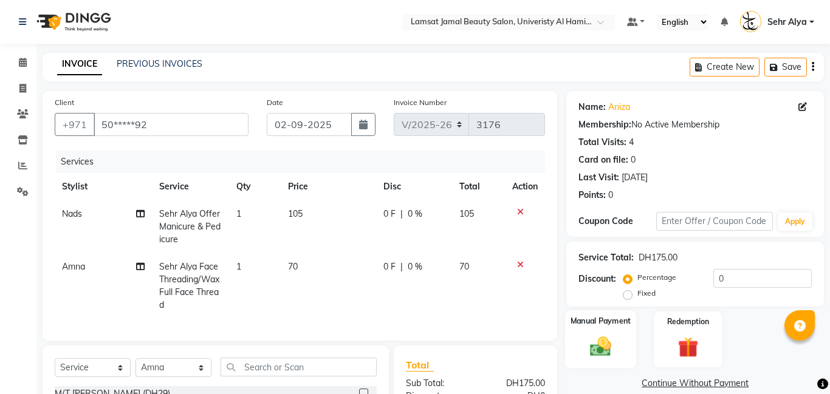
click at [604, 333] on div "Manual Payment" at bounding box center [601, 340] width 72 height 58
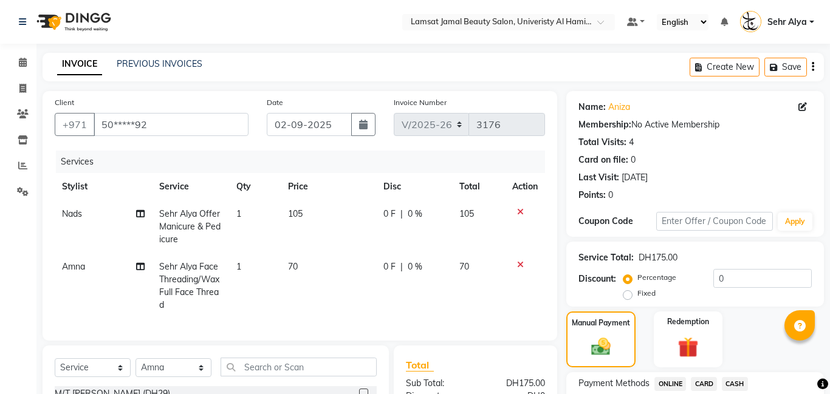
scroll to position [54, 0]
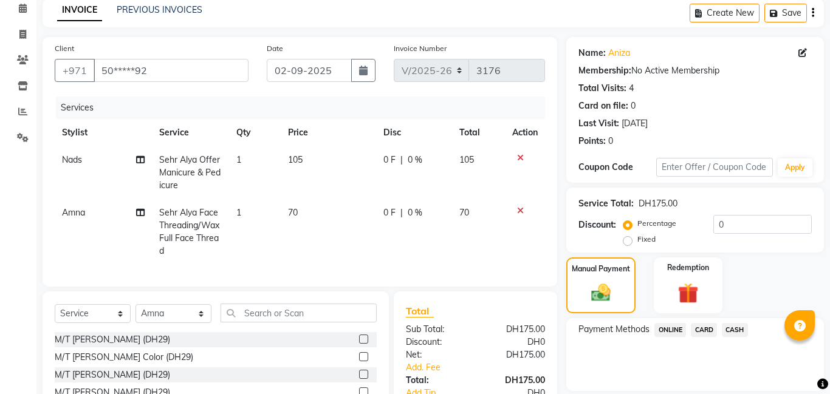
click at [710, 326] on span "CARD" at bounding box center [704, 330] width 26 height 14
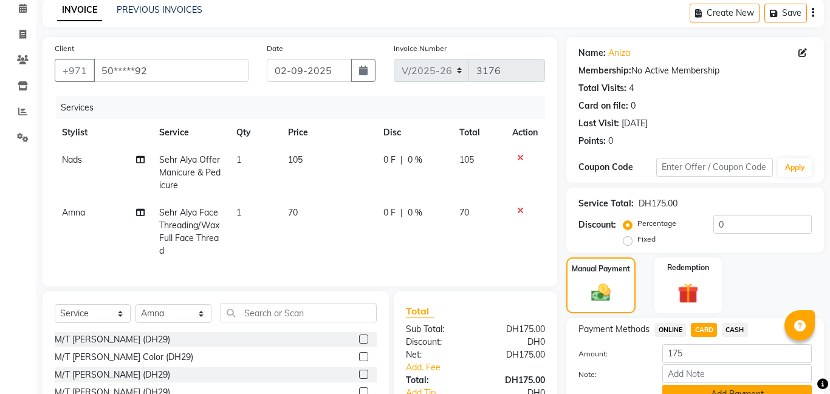
scroll to position [144, 0]
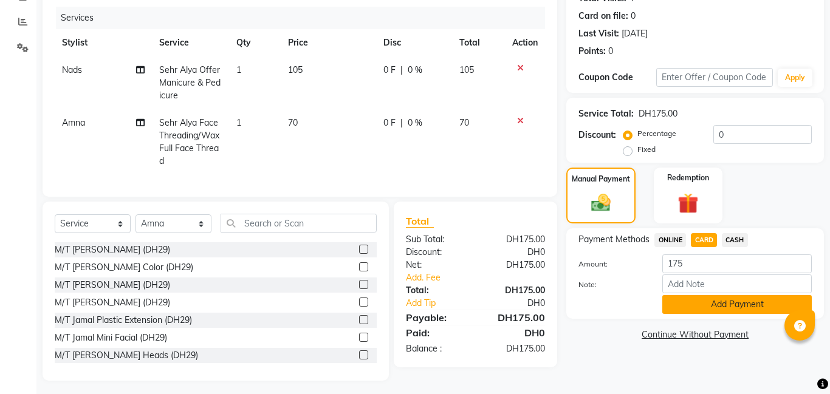
click at [713, 298] on button "Add Payment" at bounding box center [736, 304] width 149 height 19
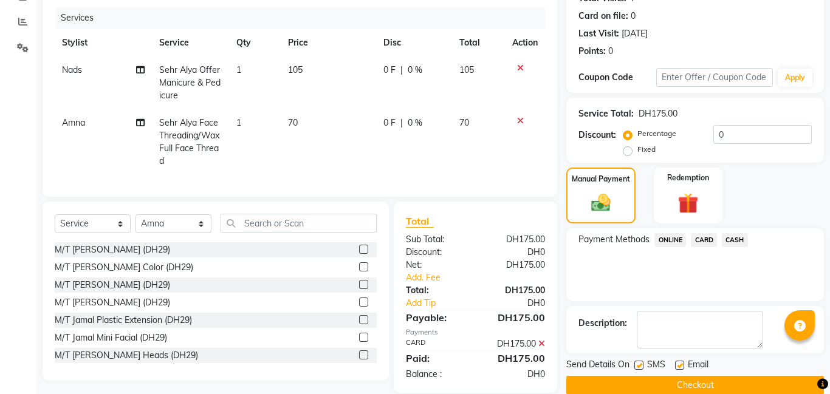
scroll to position [163, 0]
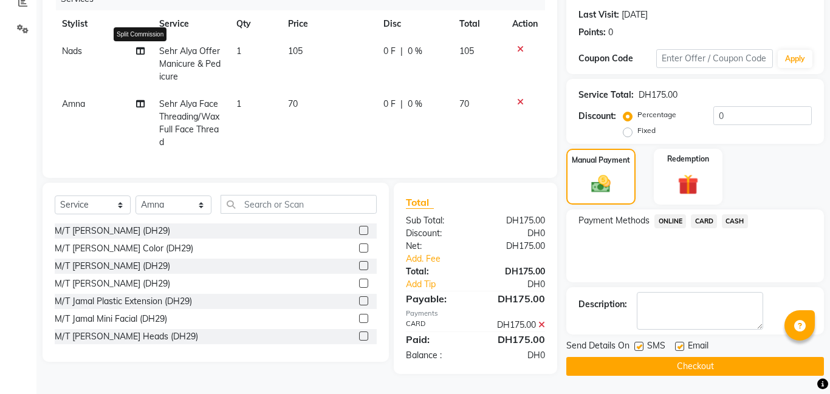
click at [140, 52] on icon at bounding box center [140, 51] width 9 height 9
select select "79915"
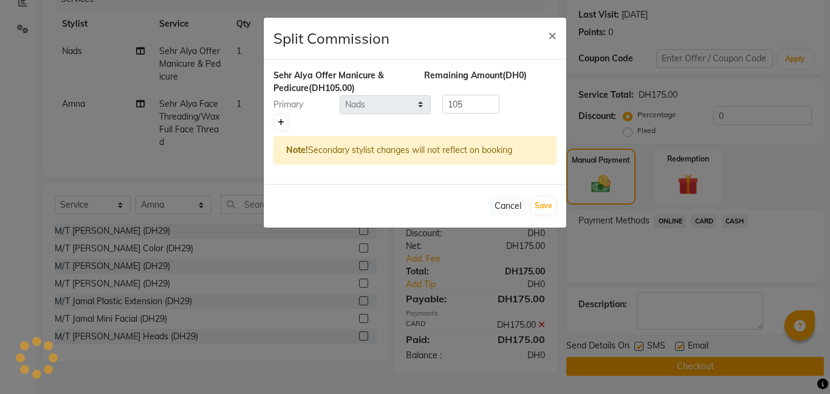
click at [283, 125] on icon at bounding box center [281, 122] width 7 height 7
type input "52.5"
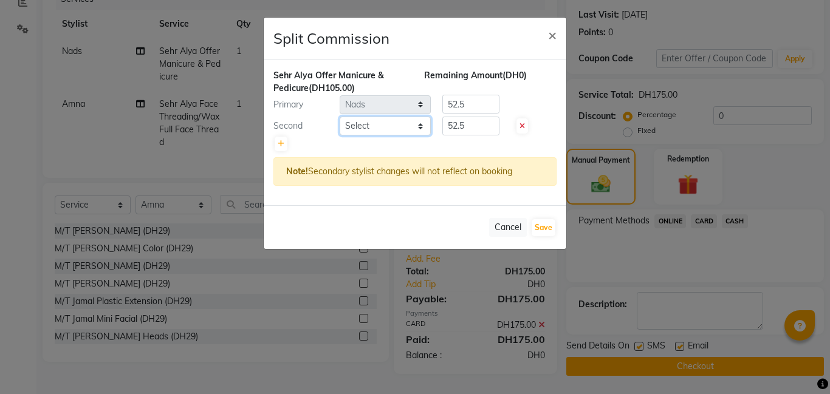
click at [373, 132] on select "Select [PERSON_NAME] Amna [PERSON_NAME] [PERSON_NAME] Ebda Lamsat [PERSON_NAME]…" at bounding box center [385, 126] width 91 height 19
select select "79911"
click at [340, 117] on select "Select [PERSON_NAME] Amna [PERSON_NAME] [PERSON_NAME] Ebda Lamsat [PERSON_NAME]…" at bounding box center [385, 126] width 91 height 19
click at [476, 105] on input "52.5" at bounding box center [470, 104] width 57 height 19
type input "5"
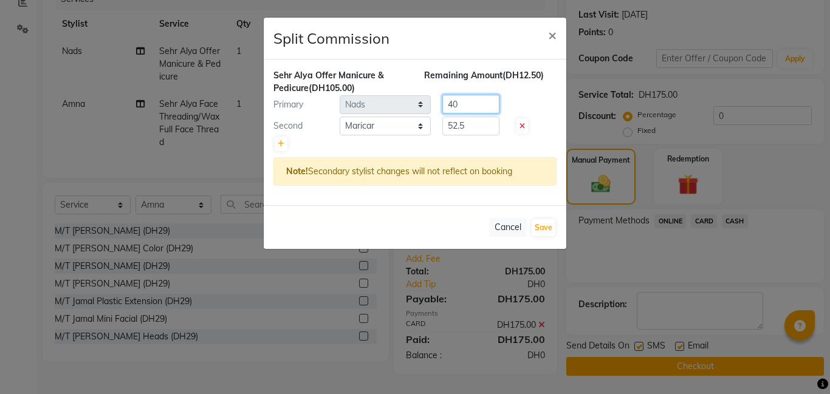
type input "40"
click at [473, 126] on input "52.5" at bounding box center [470, 126] width 57 height 19
type input "5"
type input "65"
click at [541, 228] on button "Save" at bounding box center [544, 227] width 24 height 17
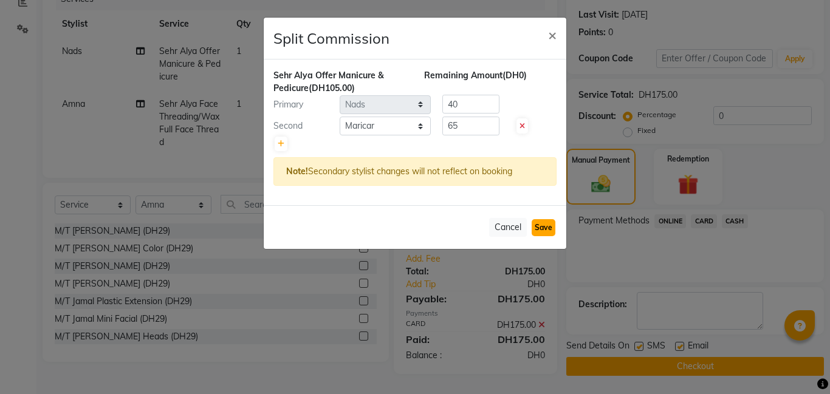
select select "Select"
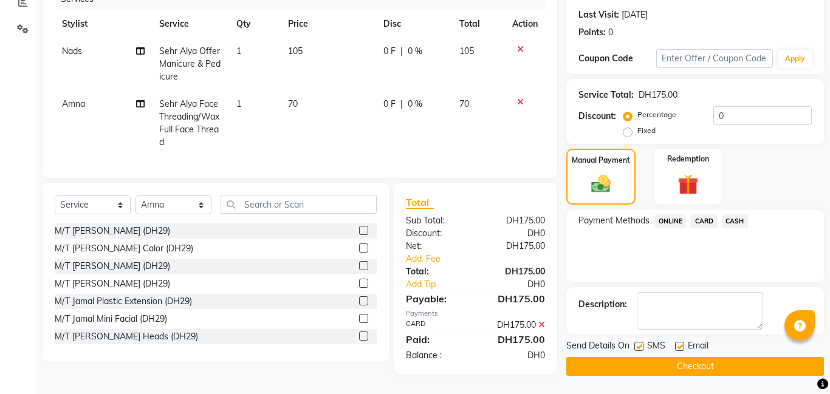
click at [671, 366] on button "Checkout" at bounding box center [695, 366] width 258 height 19
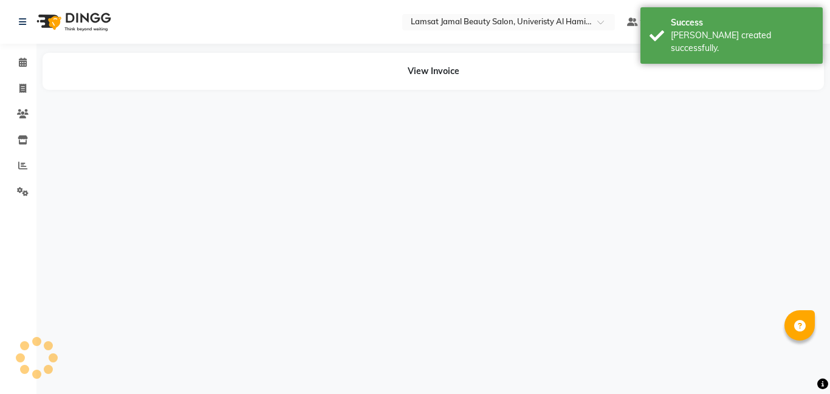
select select "79915"
select select "79911"
select select "79916"
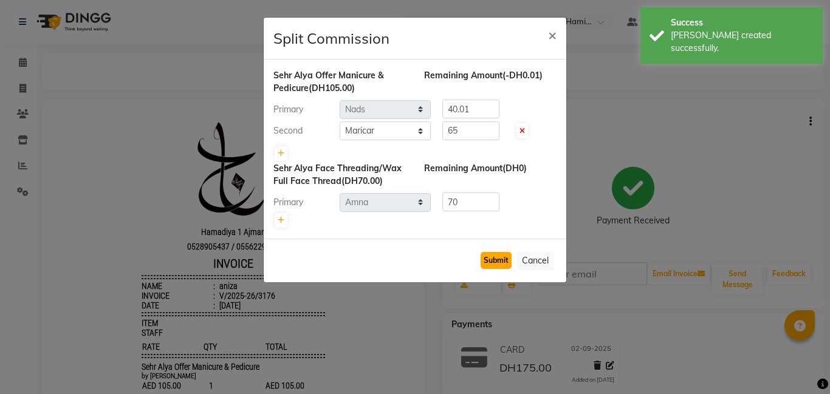
click at [502, 260] on button "Submit" at bounding box center [496, 260] width 31 height 17
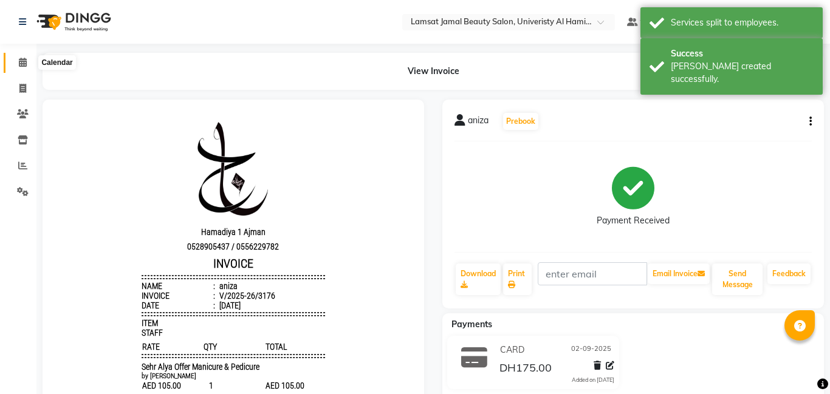
click at [25, 56] on span at bounding box center [22, 63] width 21 height 14
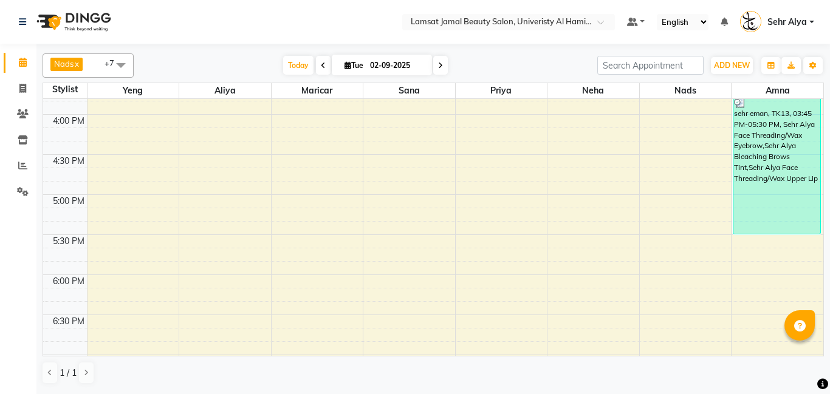
scroll to position [552, 0]
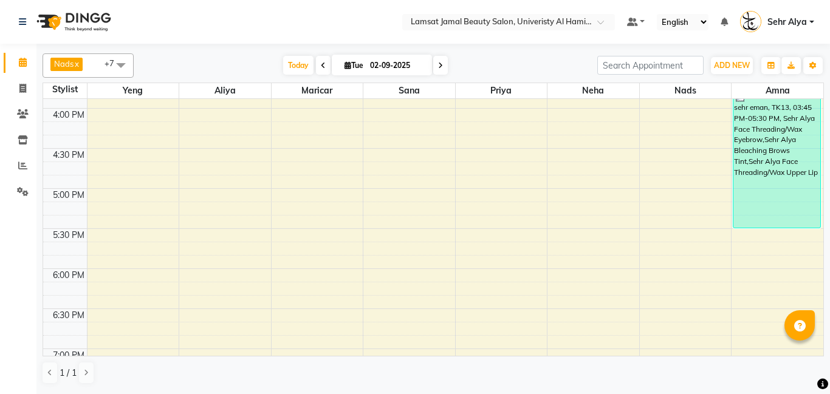
click at [317, 199] on div "9:00 AM 9:30 AM 10:00 AM 10:30 AM 11:00 AM 11:30 AM 12:00 PM 12:30 PM 1:00 PM 1…" at bounding box center [433, 148] width 780 height 1203
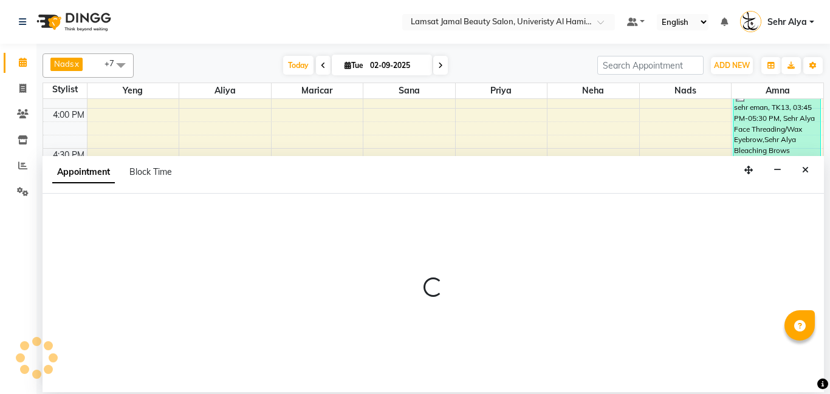
select select "79911"
select select "tentative"
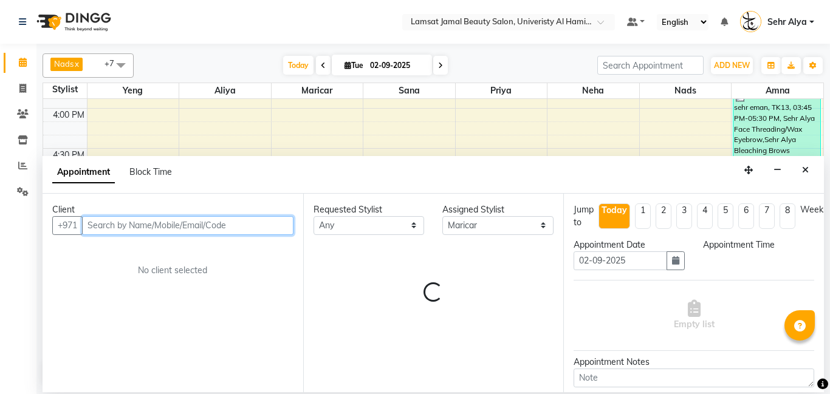
select select "1020"
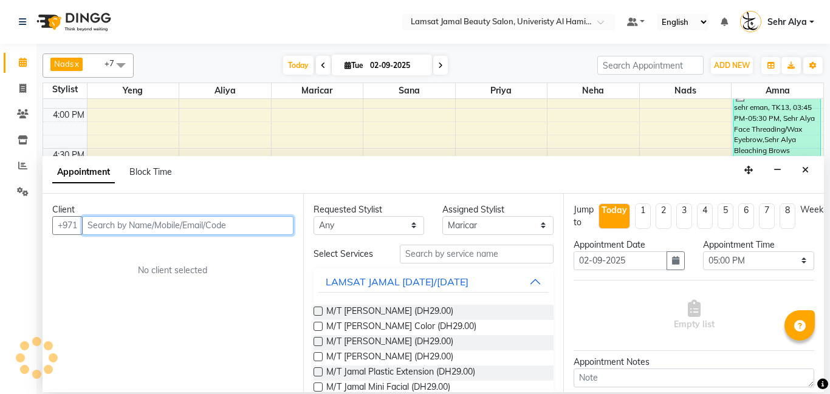
click at [111, 226] on input "text" at bounding box center [187, 225] width 211 height 19
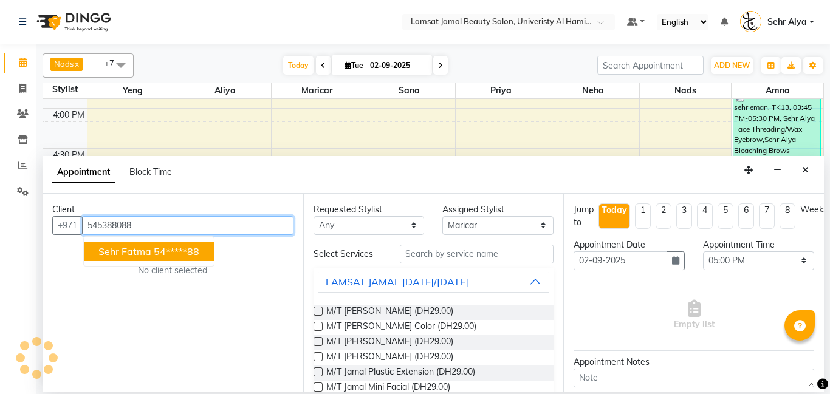
click at [108, 242] on button "Sehr fatma 54*****88" at bounding box center [149, 251] width 130 height 19
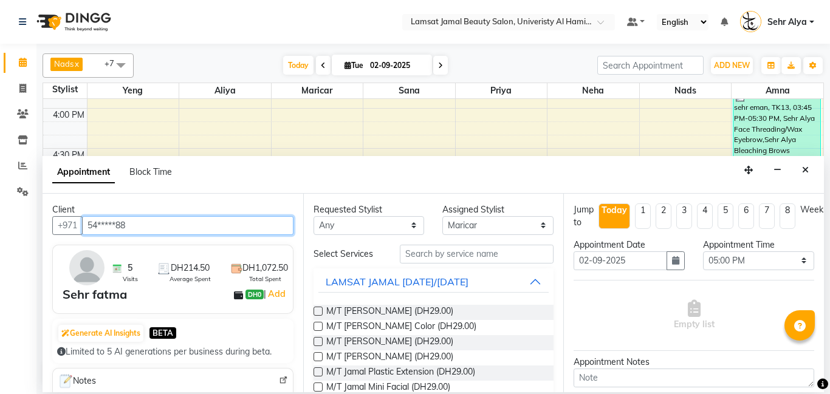
type input "54*****88"
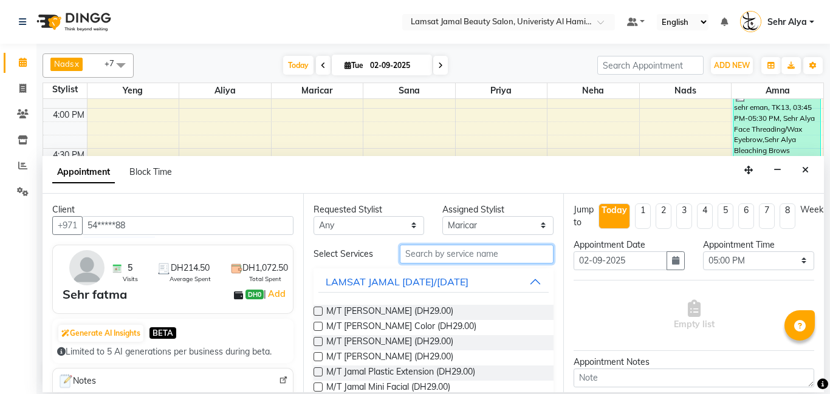
click at [428, 257] on input "text" at bounding box center [477, 254] width 154 height 19
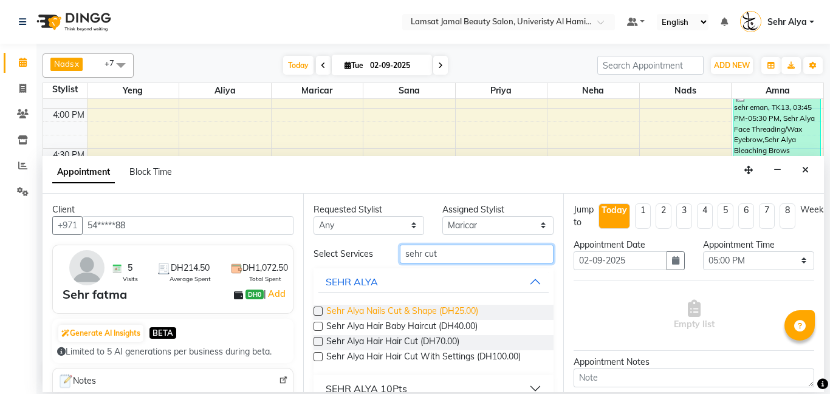
type input "sehr cut"
click at [431, 309] on span "Sehr Alya Nails Cut & Shape (DH25.00)" at bounding box center [402, 312] width 152 height 15
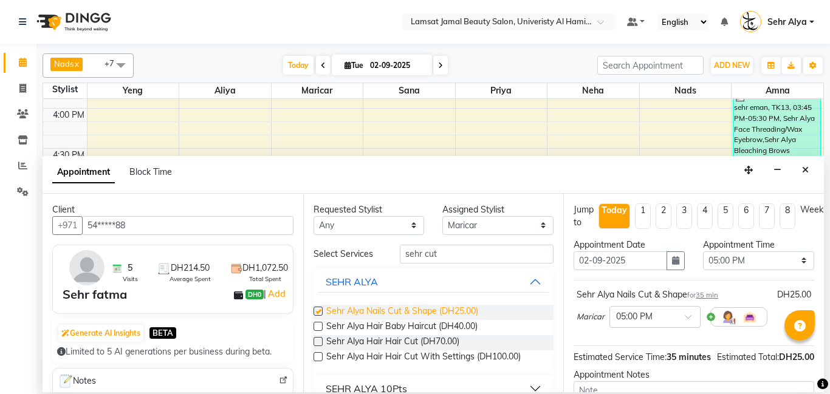
checkbox input "false"
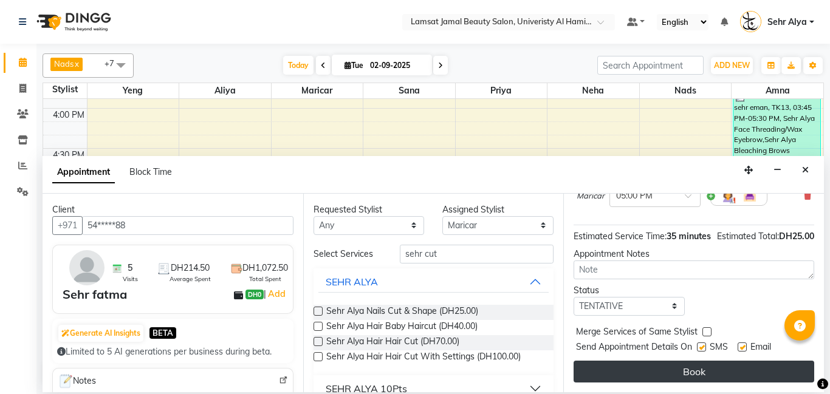
click at [679, 370] on button "Book" at bounding box center [694, 372] width 241 height 22
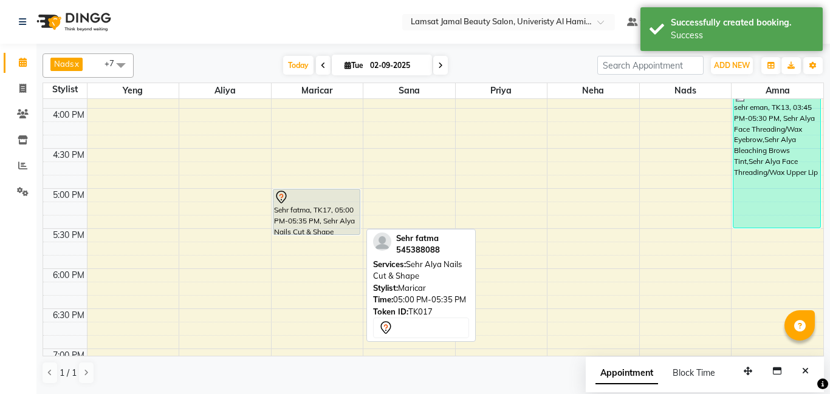
click at [325, 227] on div "Sehr fatma, TK17, 05:00 PM-05:35 PM, Sehr Alya Nails Cut & Shape" at bounding box center [316, 212] width 87 height 45
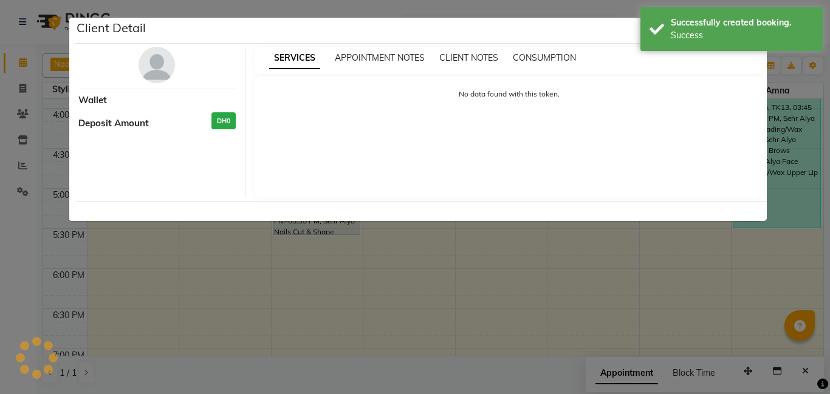
select select "7"
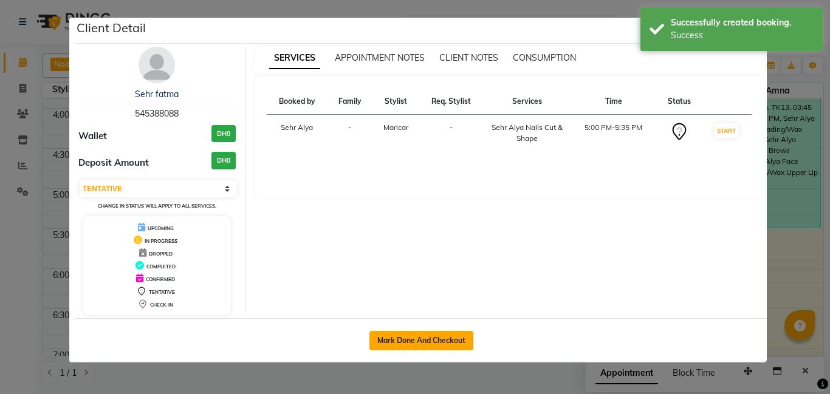
click at [407, 332] on button "Mark Done And Checkout" at bounding box center [421, 340] width 104 height 19
select select "service"
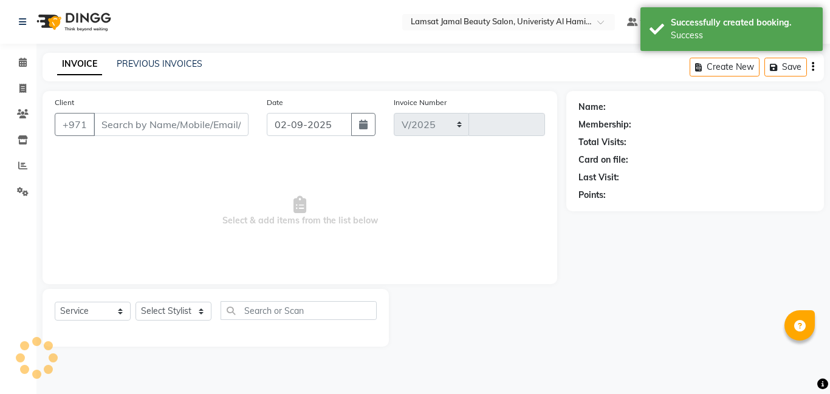
select select "8294"
type input "3177"
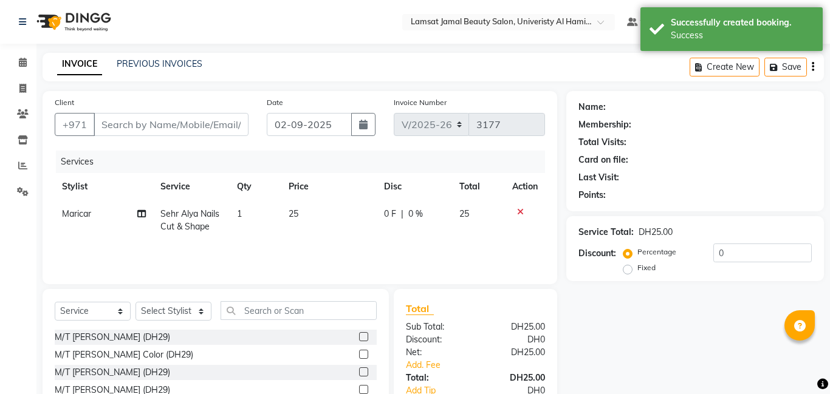
type input "54*****88"
select select "79911"
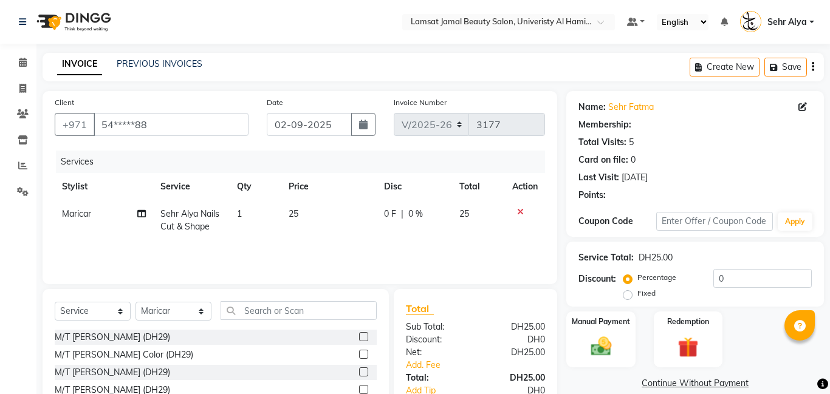
scroll to position [92, 0]
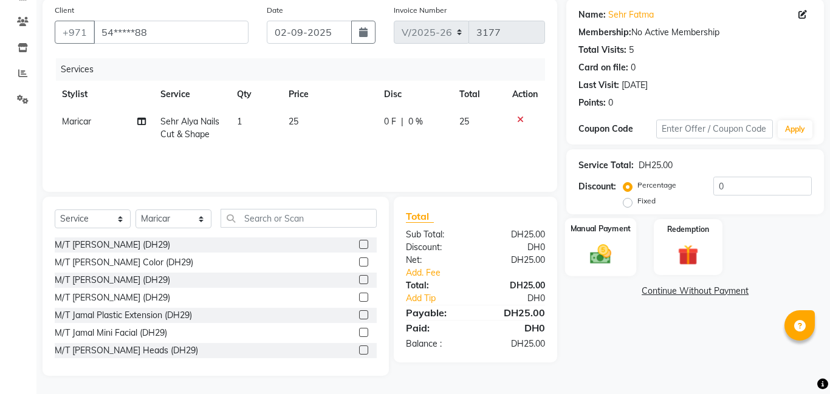
click at [618, 270] on div "Manual Payment" at bounding box center [601, 247] width 72 height 58
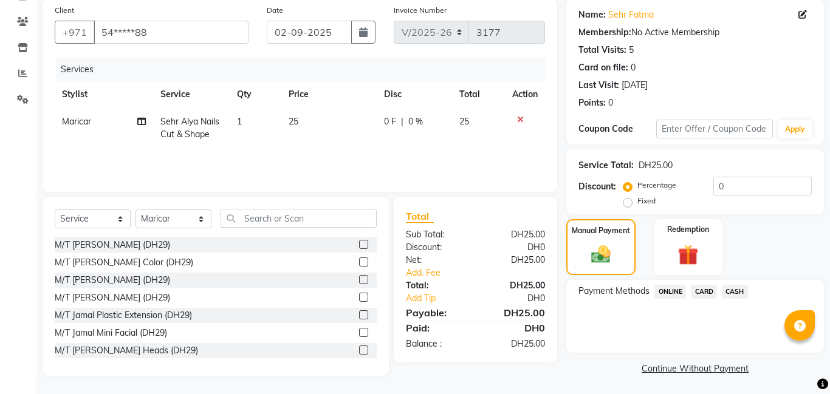
click at [701, 287] on span "CARD" at bounding box center [704, 292] width 26 height 14
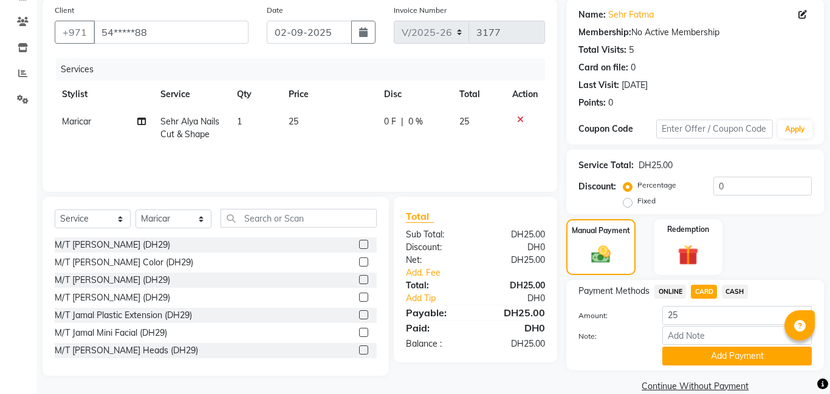
click at [732, 291] on span "CASH" at bounding box center [735, 292] width 26 height 14
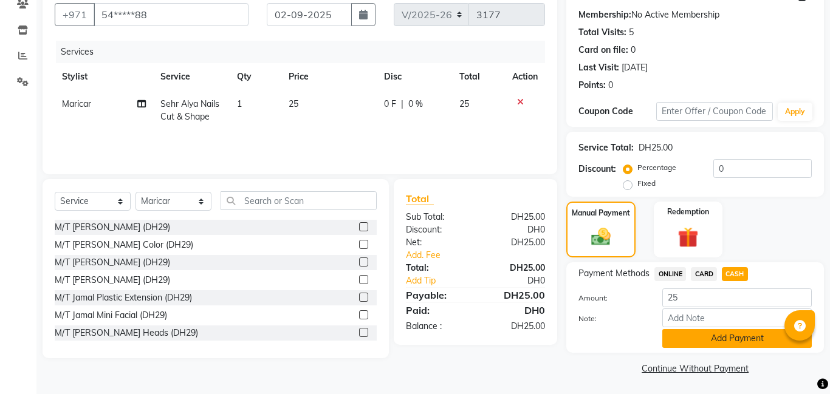
click at [702, 341] on button "Add Payment" at bounding box center [736, 338] width 149 height 19
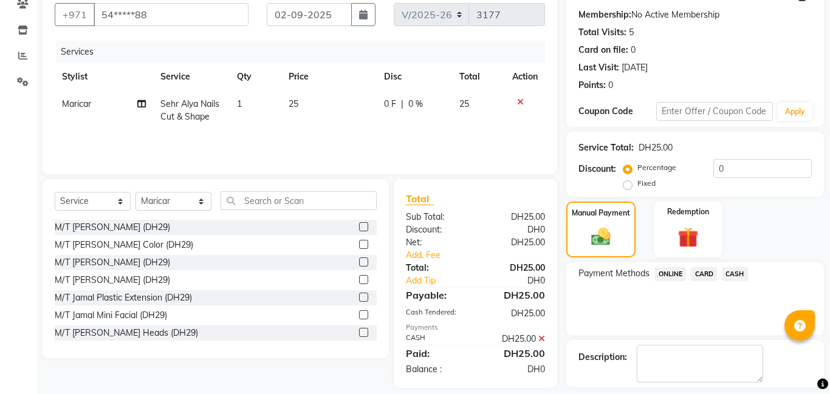
scroll to position [151, 0]
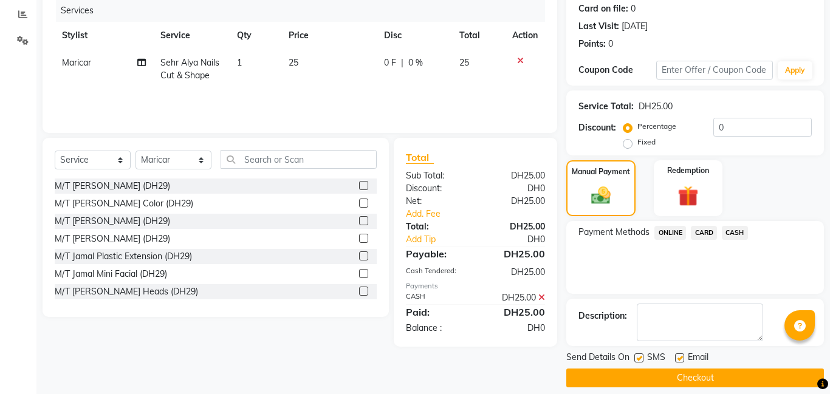
click at [676, 377] on button "Checkout" at bounding box center [695, 378] width 258 height 19
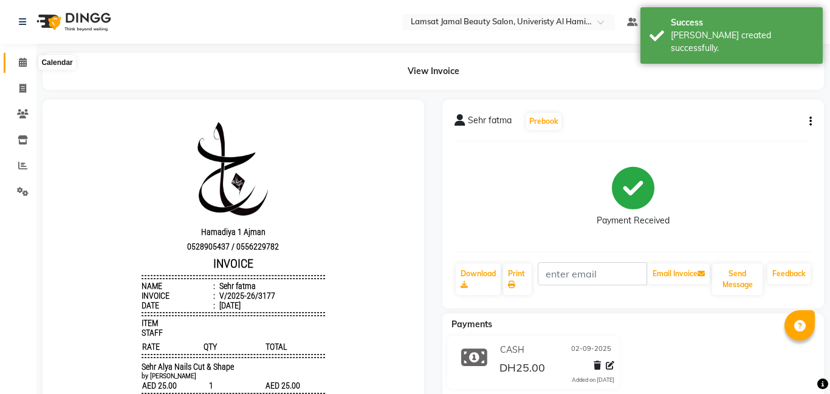
click at [19, 62] on icon at bounding box center [23, 62] width 8 height 9
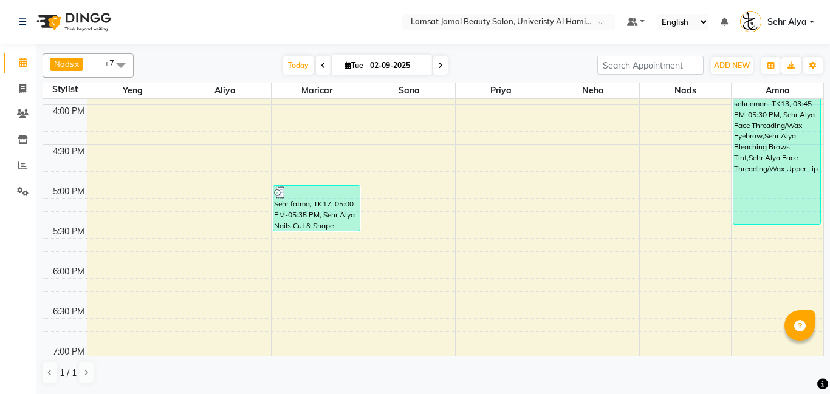
scroll to position [500, 0]
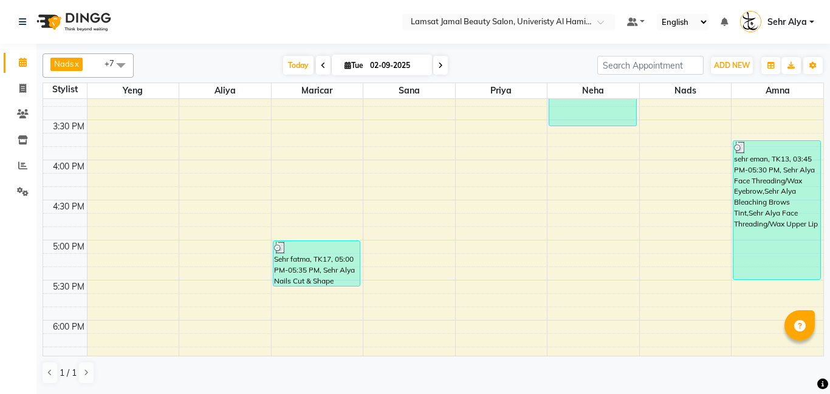
click at [571, 191] on div "9:00 AM 9:30 AM 10:00 AM 10:30 AM 11:00 AM 11:30 AM 12:00 PM 12:30 PM 1:00 PM 1…" at bounding box center [433, 200] width 780 height 1203
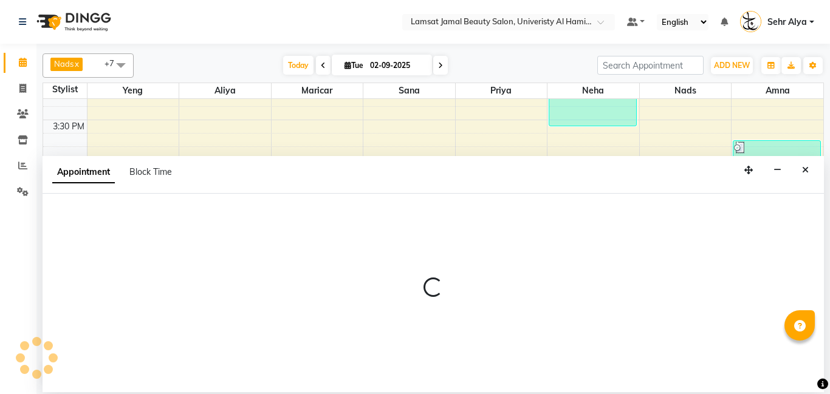
select select "79914"
select select "tentative"
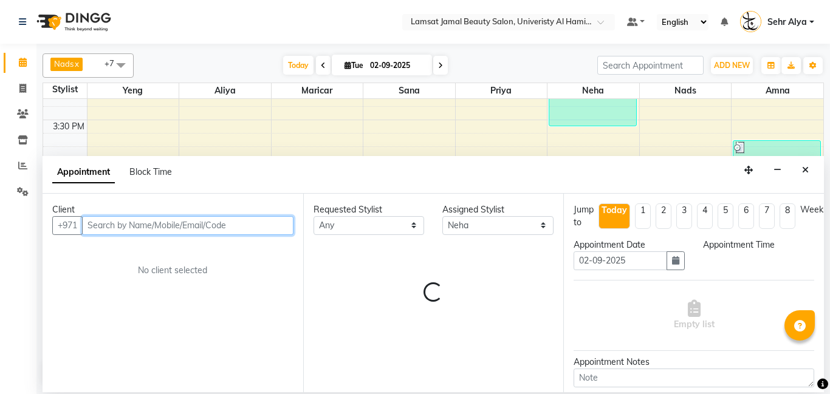
select select "975"
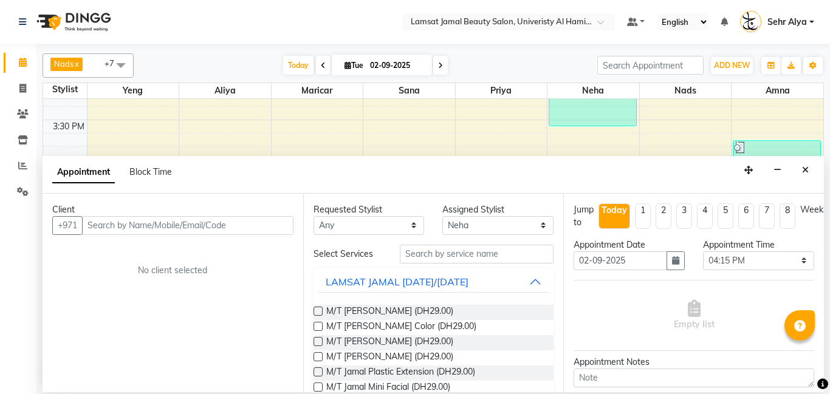
click at [571, 191] on div "Appointment Block Time" at bounding box center [433, 175] width 781 height 38
click at [307, 250] on div "Select Services" at bounding box center [347, 254] width 86 height 13
click at [484, 257] on input "text" at bounding box center [477, 254] width 154 height 19
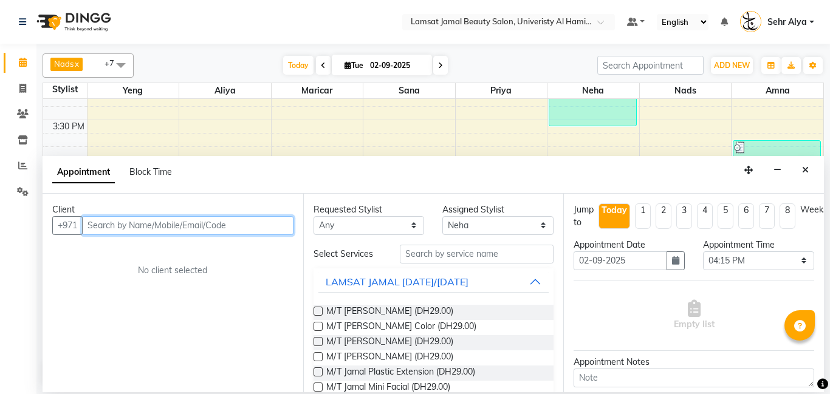
click at [146, 230] on input "text" at bounding box center [187, 225] width 211 height 19
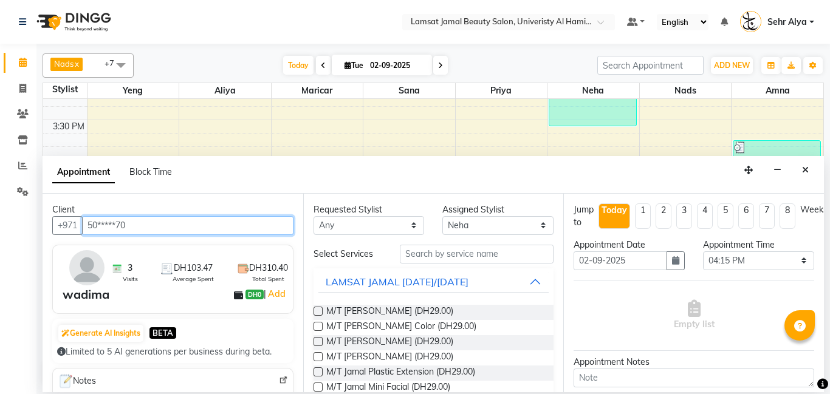
type input "50*****70"
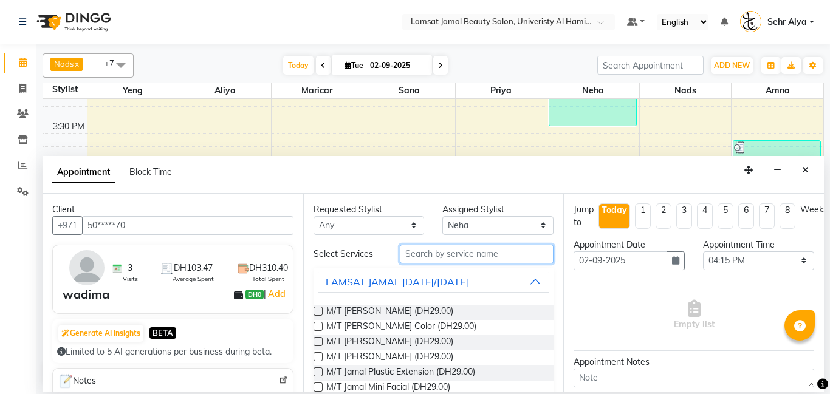
click at [452, 249] on input "text" at bounding box center [477, 254] width 154 height 19
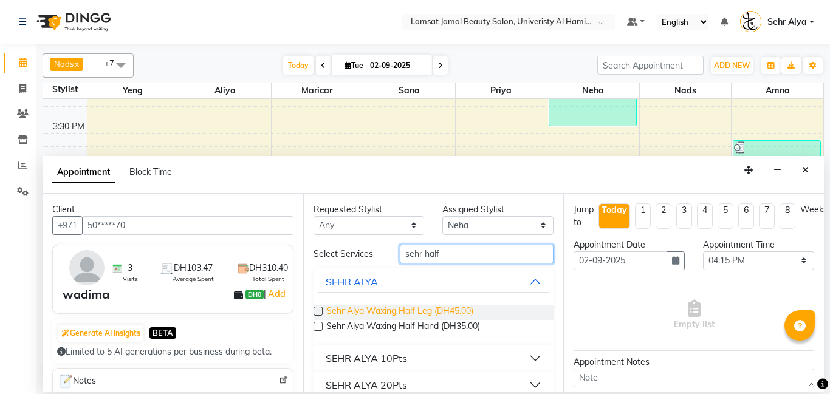
type input "sehr half"
click at [442, 315] on span "Sehr Alya Waxing Half Leg (DH45.00)" at bounding box center [399, 312] width 147 height 15
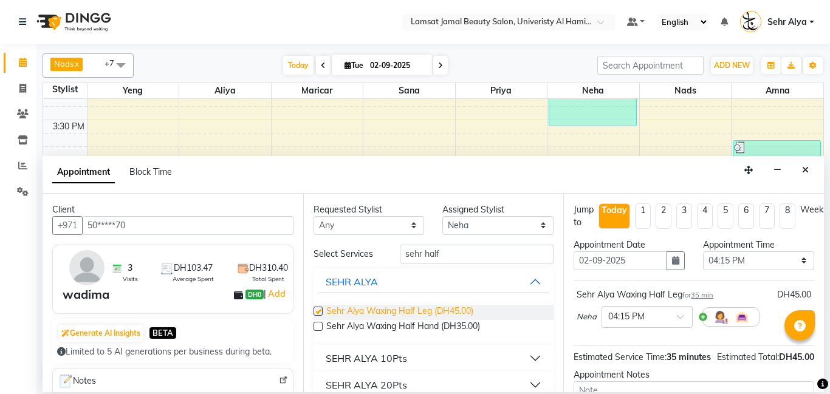
checkbox input "false"
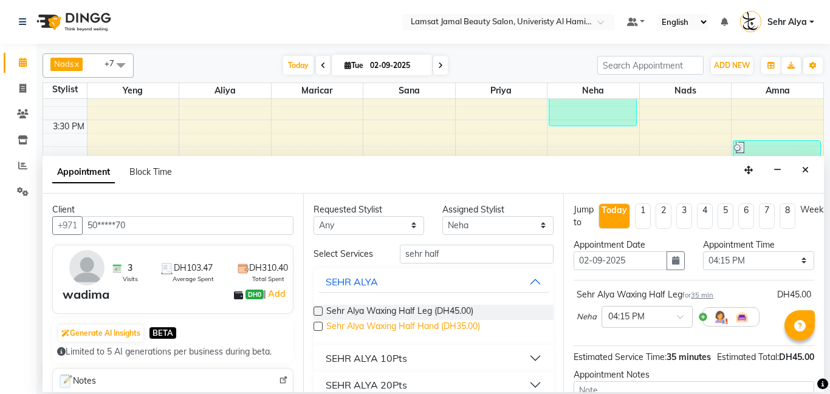
click at [439, 326] on span "Sehr Alya Waxing Half Hand (DH35.00)" at bounding box center [403, 327] width 154 height 15
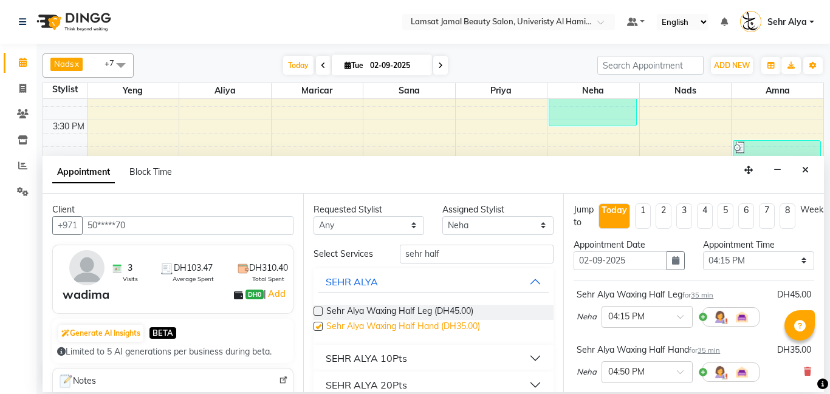
checkbox input "false"
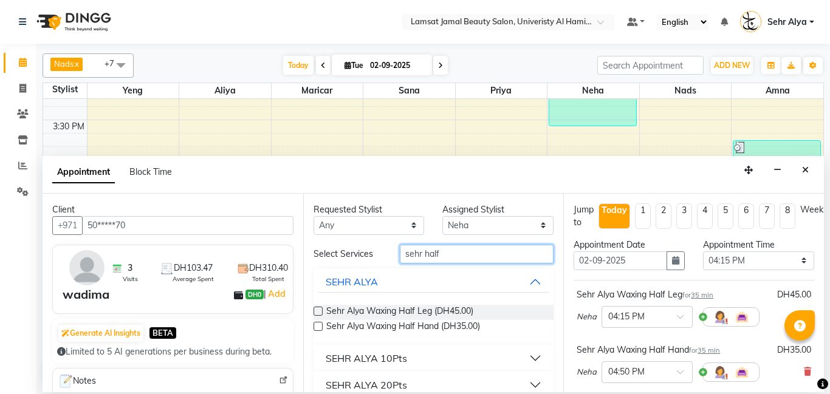
click at [455, 256] on input "sehr half" at bounding box center [477, 254] width 154 height 19
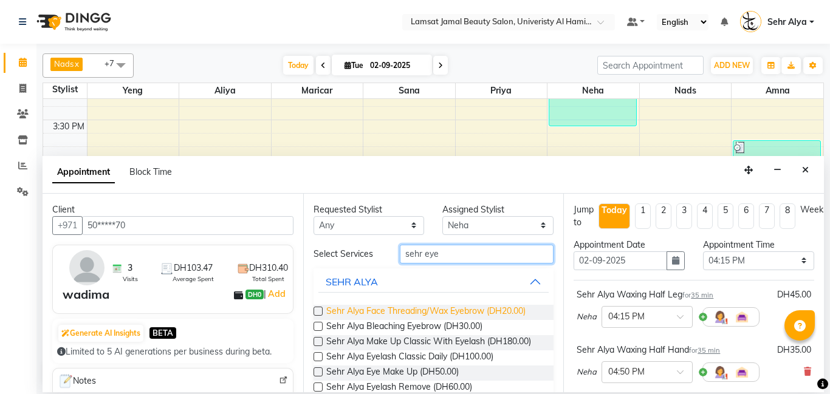
type input "sehr eye"
click at [448, 314] on span "Sehr Alya Face Threading/Wax Eyebrow (DH20.00)" at bounding box center [425, 312] width 199 height 15
checkbox input "false"
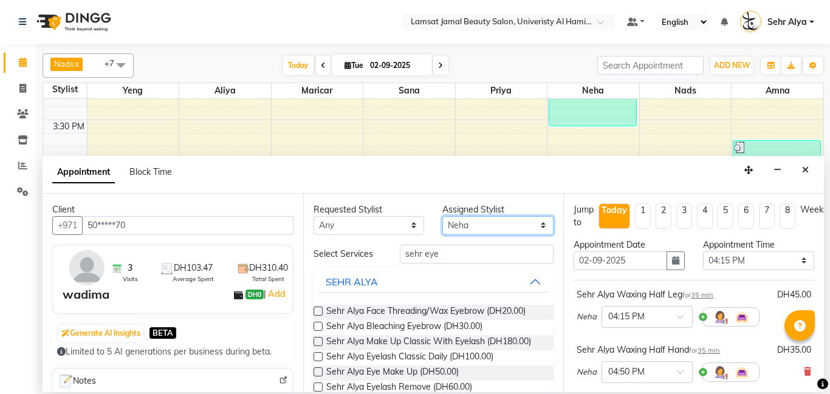
click at [485, 220] on select "Select [PERSON_NAME] Amna [PERSON_NAME] [PERSON_NAME] Ebda Lamsat [PERSON_NAME]…" at bounding box center [497, 225] width 111 height 19
select select "79911"
click at [442, 216] on select "Select [PERSON_NAME] Amna [PERSON_NAME] [PERSON_NAME] Ebda Lamsat [PERSON_NAME]…" at bounding box center [497, 225] width 111 height 19
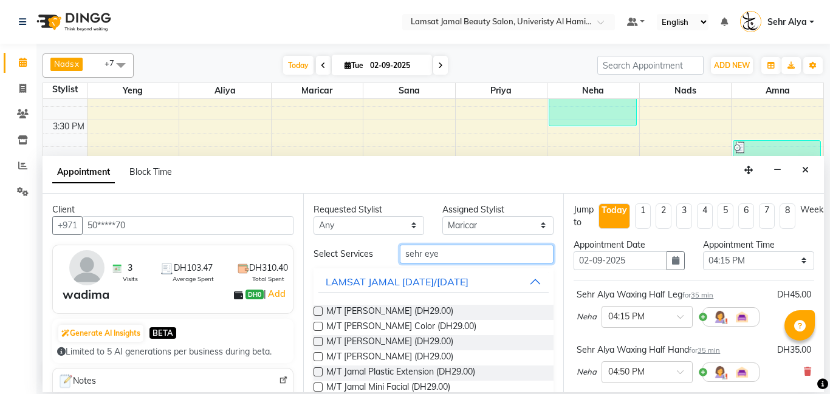
click at [452, 251] on input "sehr eye" at bounding box center [477, 254] width 154 height 19
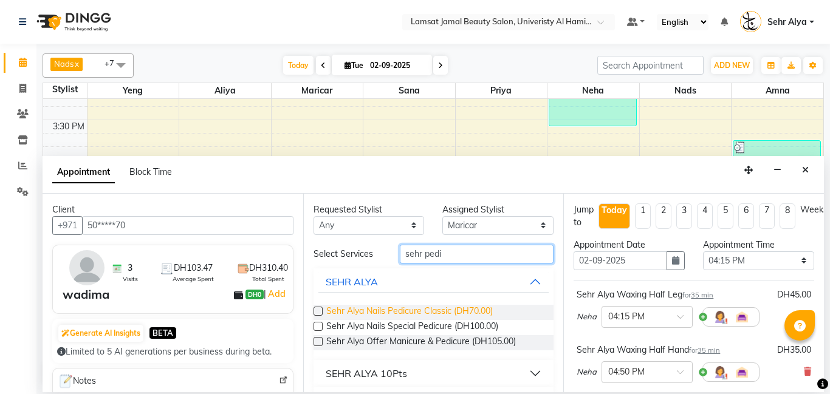
type input "sehr pedi"
click at [453, 307] on span "Sehr Alya Nails Pedicure Classic (DH70.00)" at bounding box center [409, 312] width 167 height 15
checkbox input "false"
click at [469, 250] on input "sehr pedi" at bounding box center [477, 254] width 154 height 19
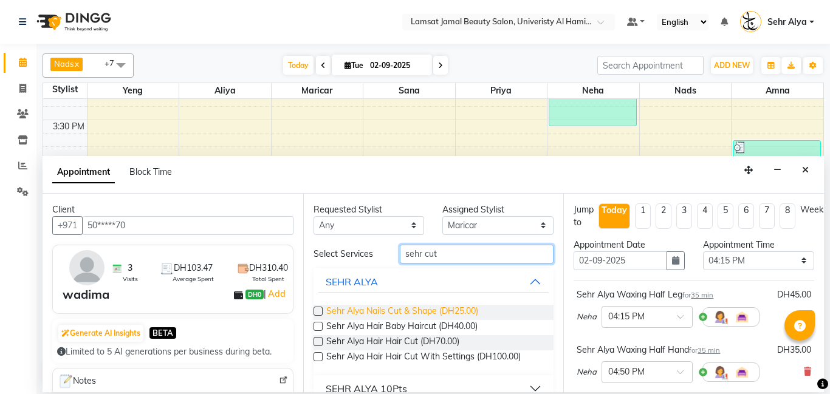
type input "sehr cut"
click at [448, 306] on span "Sehr Alya Nails Cut & Shape (DH25.00)" at bounding box center [402, 312] width 152 height 15
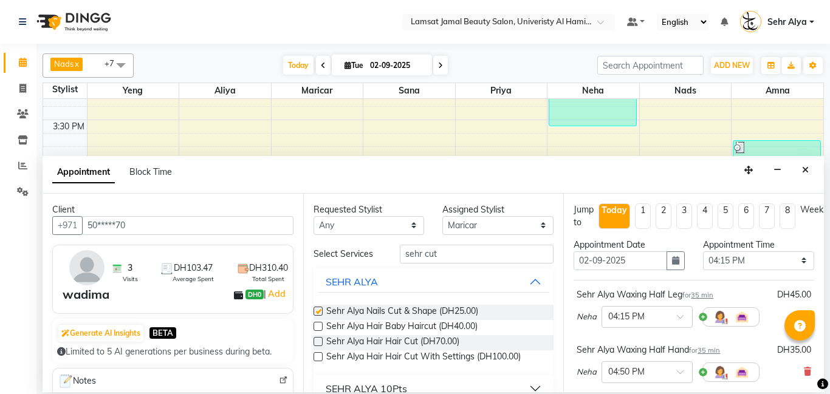
checkbox input "false"
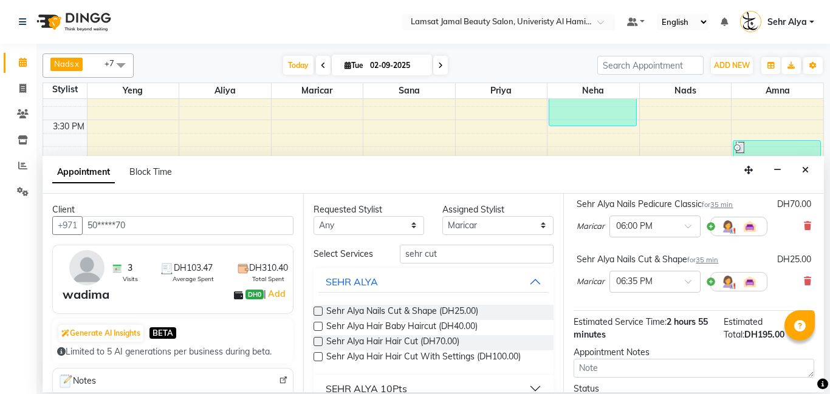
scroll to position [355, 0]
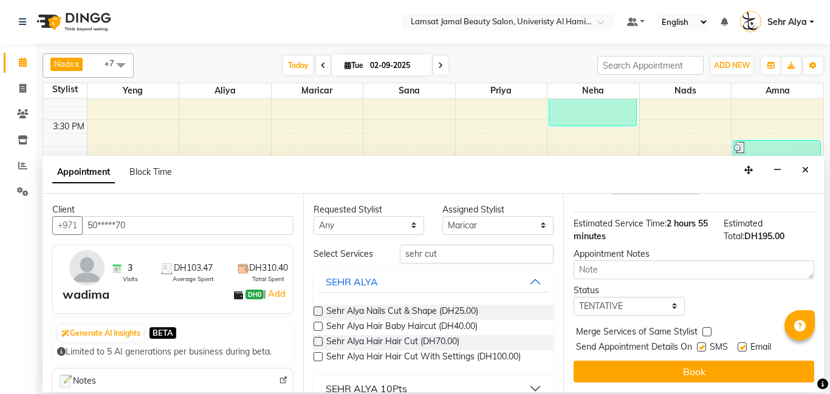
click at [706, 335] on label at bounding box center [706, 332] width 9 height 9
click at [706, 335] on input "checkbox" at bounding box center [706, 333] width 8 height 8
checkbox input "true"
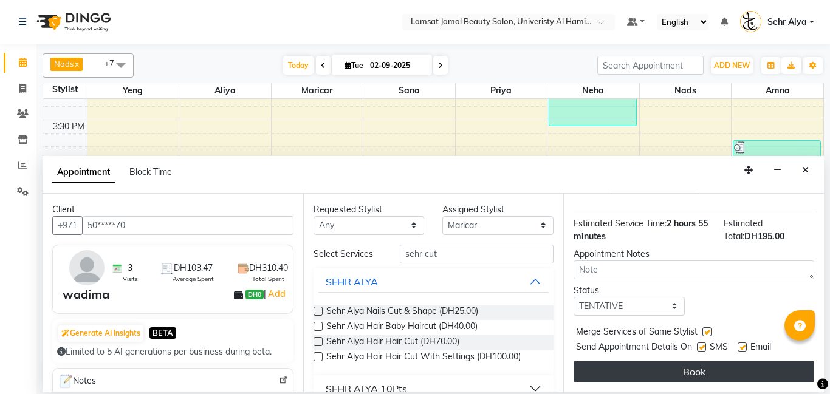
click at [668, 363] on button "Book" at bounding box center [694, 372] width 241 height 22
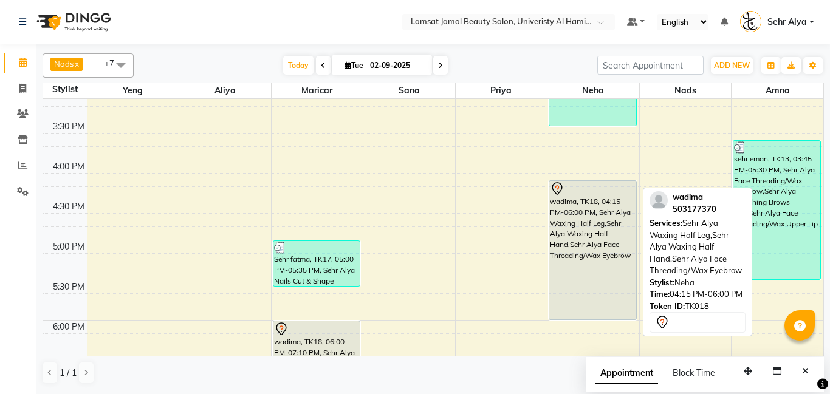
click at [583, 258] on div "wadima, TK18, 04:15 PM-06:00 PM, Sehr Alya Waxing Half Leg,Sehr Alya Waxing Hal…" at bounding box center [592, 250] width 87 height 139
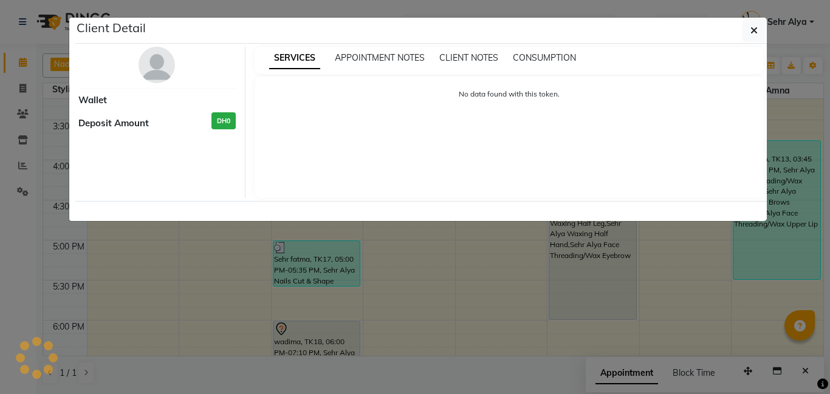
select select "7"
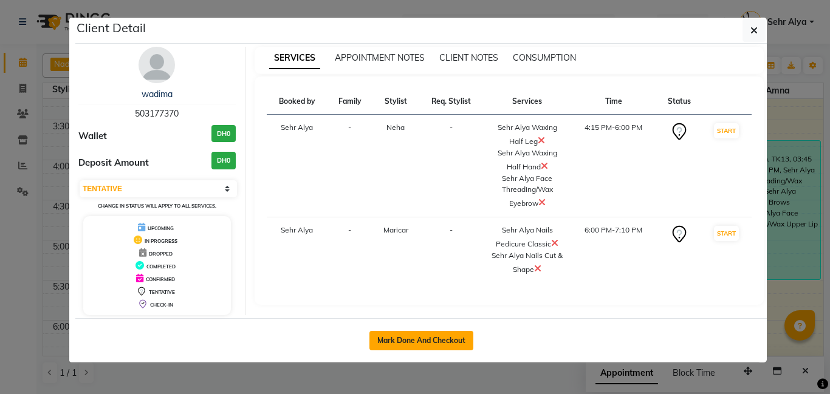
click at [434, 339] on button "Mark Done And Checkout" at bounding box center [421, 340] width 104 height 19
select select "service"
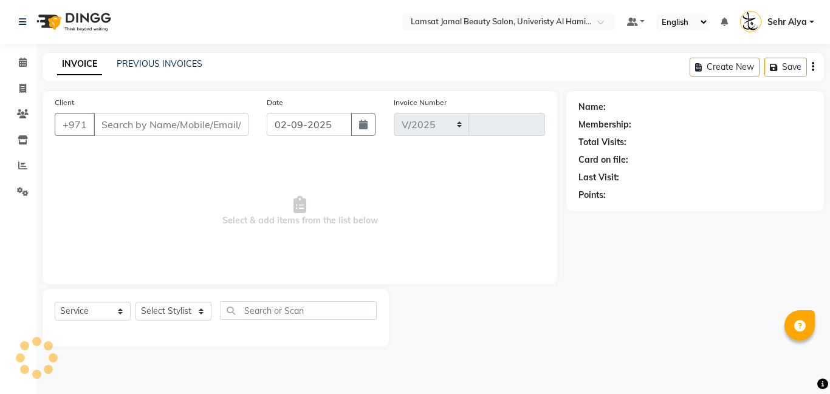
select select "8294"
type input "3178"
select select "79911"
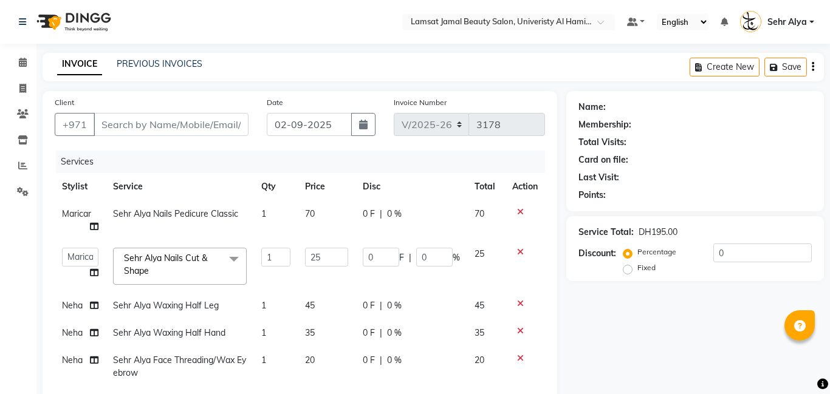
type input "50*****70"
select select "79914"
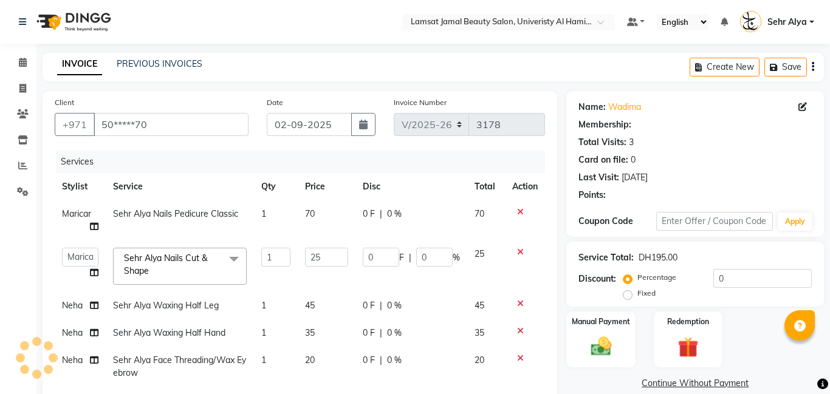
scroll to position [39, 0]
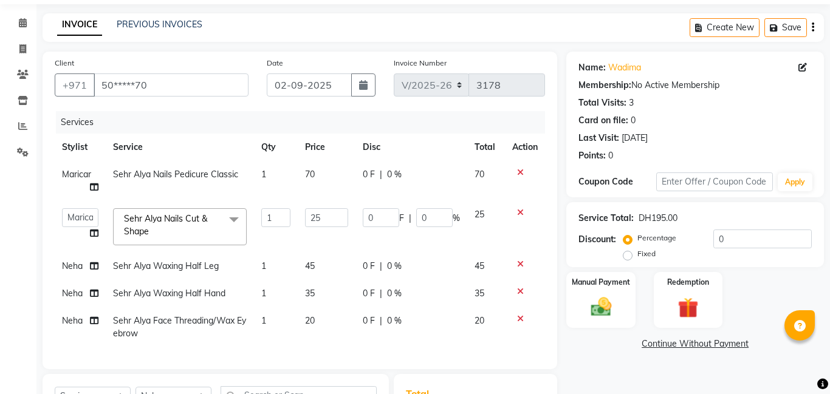
click at [309, 173] on span "70" at bounding box center [310, 174] width 10 height 11
select select "79911"
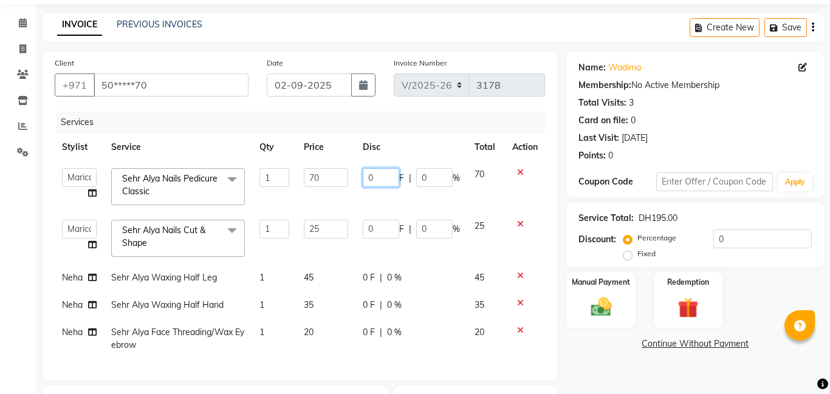
click at [382, 179] on input "0" at bounding box center [381, 177] width 36 height 19
type input "35"
click at [625, 313] on div "Manual Payment" at bounding box center [601, 300] width 72 height 58
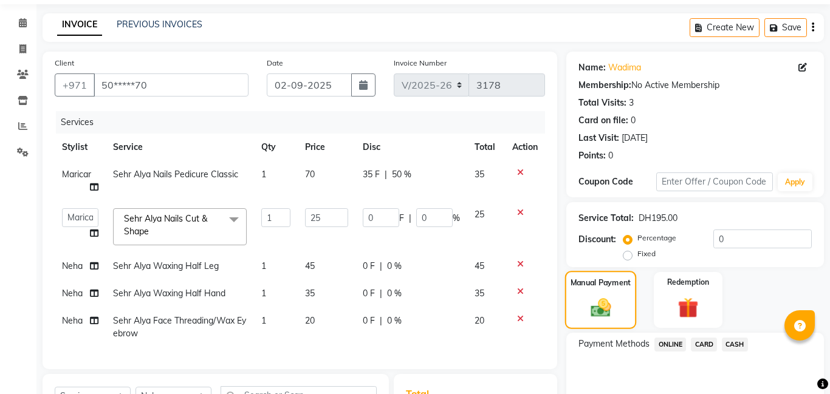
scroll to position [217, 0]
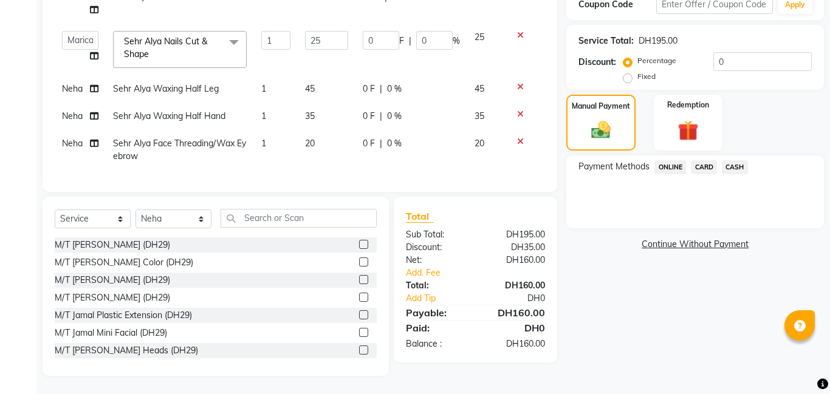
click at [705, 174] on span "CARD" at bounding box center [704, 167] width 26 height 14
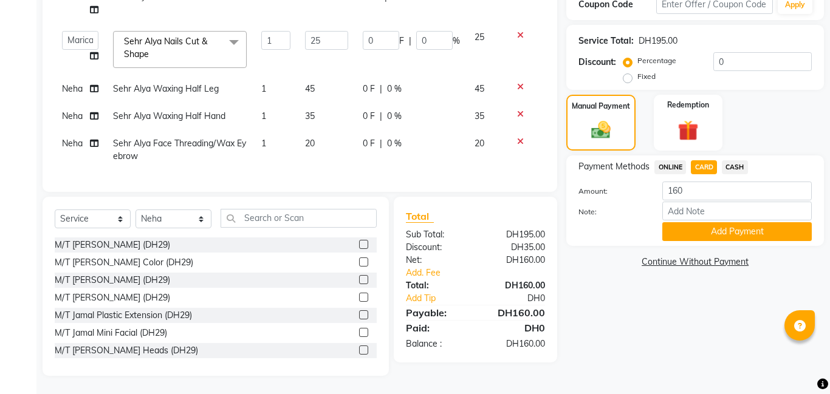
scroll to position [208, 0]
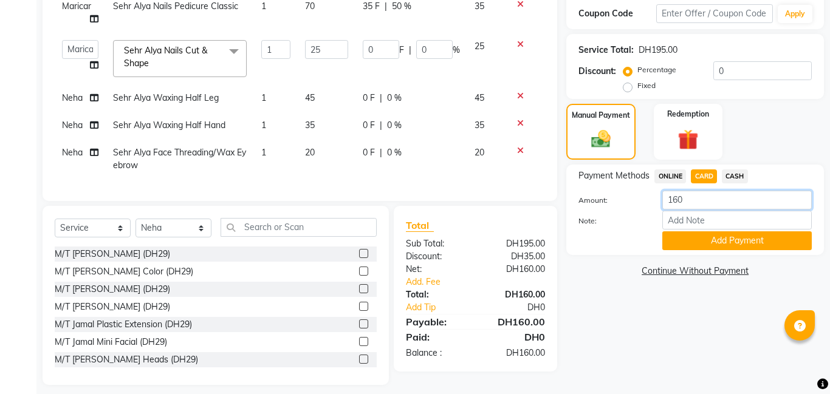
click at [695, 193] on input "160" at bounding box center [736, 200] width 149 height 19
click at [698, 201] on input "160" at bounding box center [736, 200] width 149 height 19
type input "1"
type input "135"
click at [712, 238] on button "Add Payment" at bounding box center [736, 241] width 149 height 19
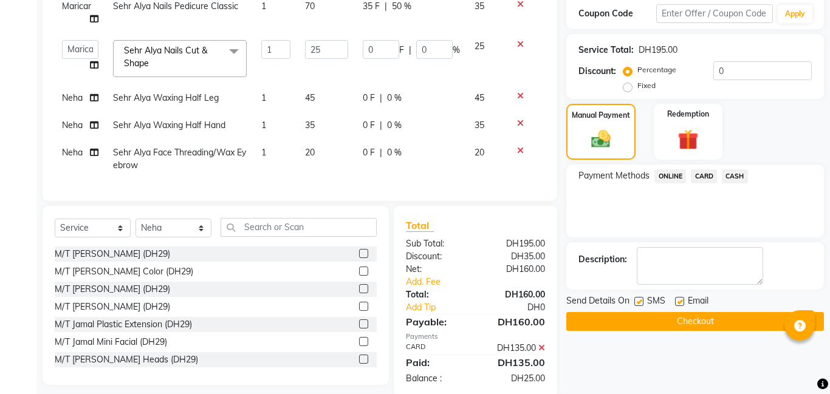
click at [733, 175] on span "CASH" at bounding box center [735, 177] width 26 height 14
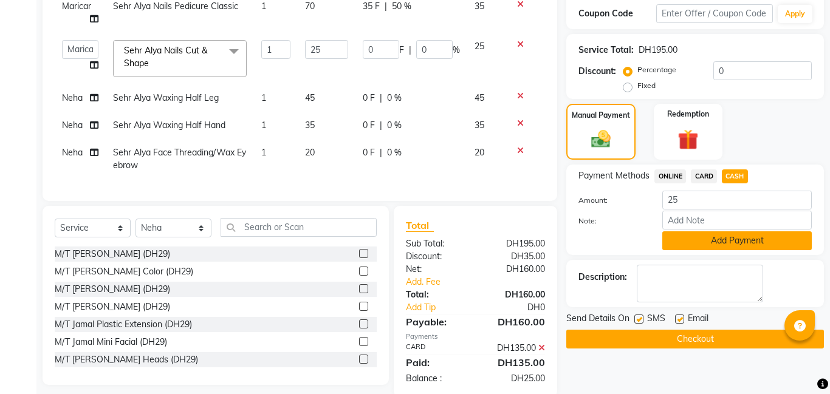
click at [726, 233] on button "Add Payment" at bounding box center [736, 241] width 149 height 19
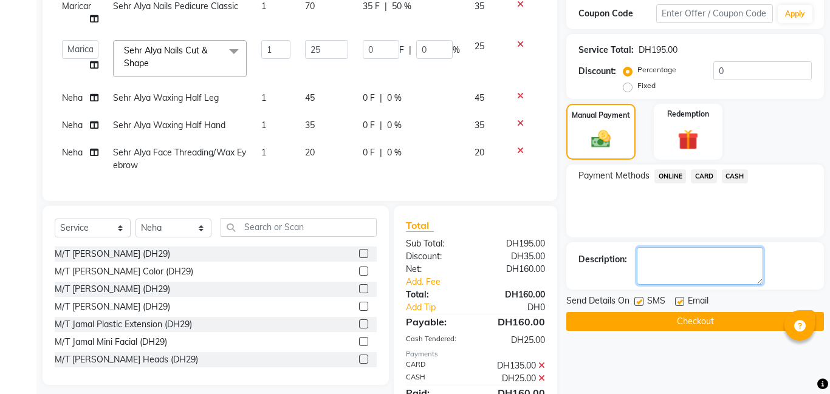
click at [702, 272] on textarea at bounding box center [700, 266] width 126 height 38
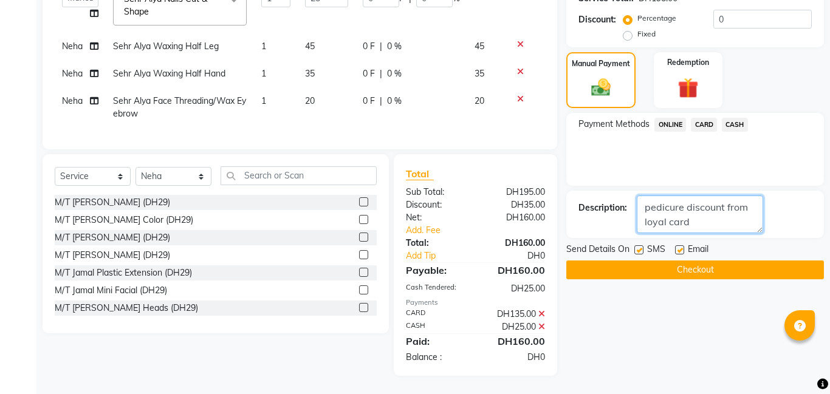
type textarea "pedicure discount from loyal card"
click at [699, 268] on button "Checkout" at bounding box center [695, 270] width 258 height 19
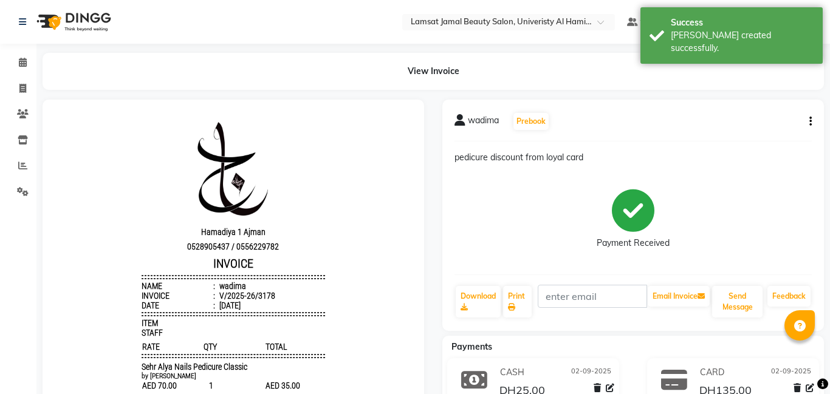
scroll to position [10, 0]
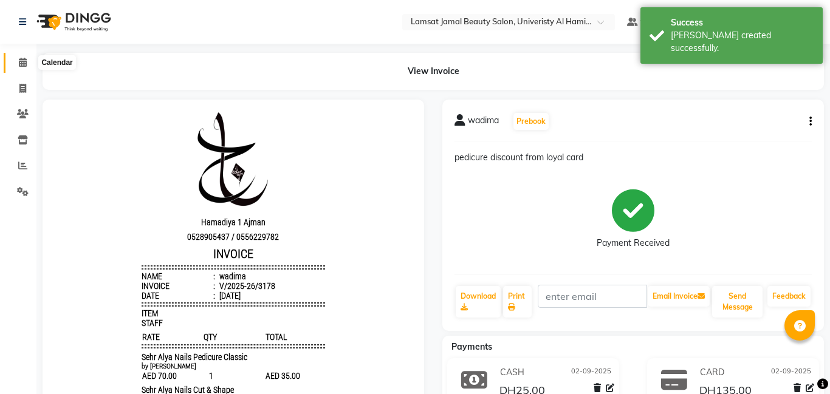
click at [21, 61] on icon at bounding box center [23, 62] width 8 height 9
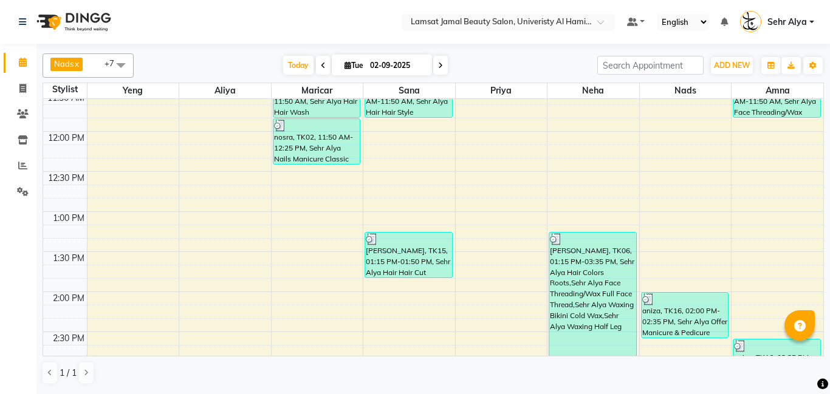
scroll to position [560, 0]
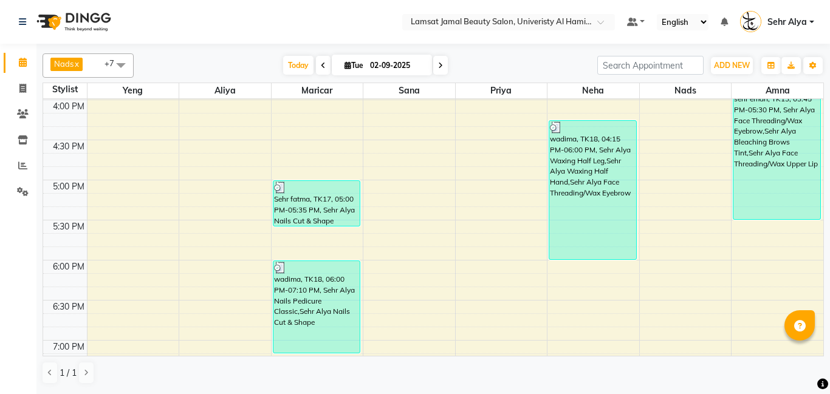
click at [675, 247] on div "9:00 AM 9:30 AM 10:00 AM 10:30 AM 11:00 AM 11:30 AM 12:00 PM 12:30 PM 1:00 PM 1…" at bounding box center [433, 140] width 780 height 1203
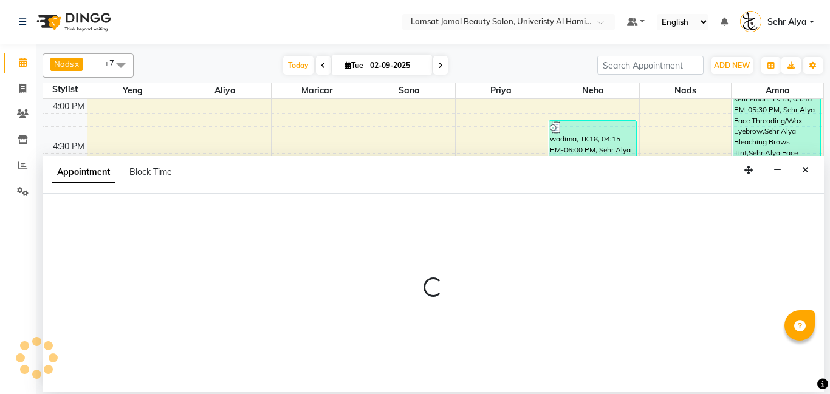
select select "79915"
select select "tentative"
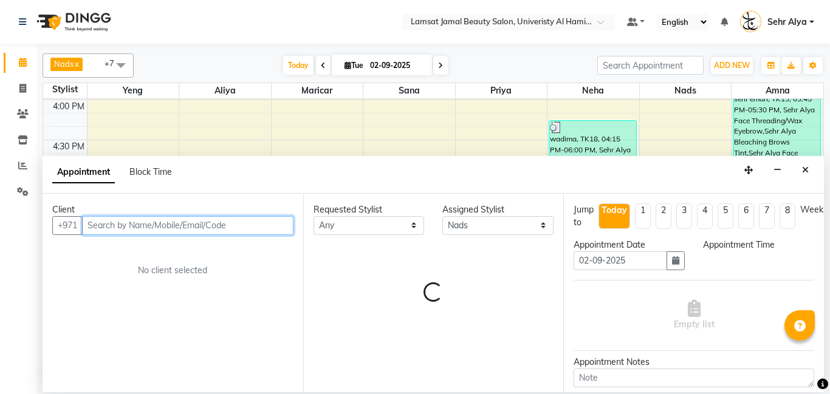
select select "1065"
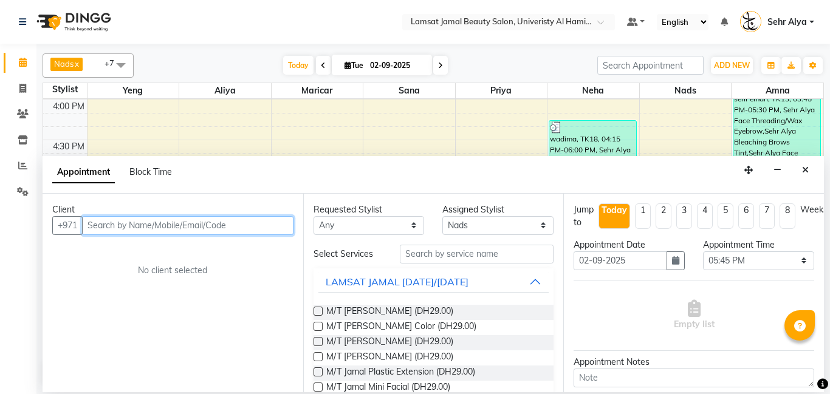
click at [253, 224] on input "text" at bounding box center [187, 225] width 211 height 19
type input "56666666"
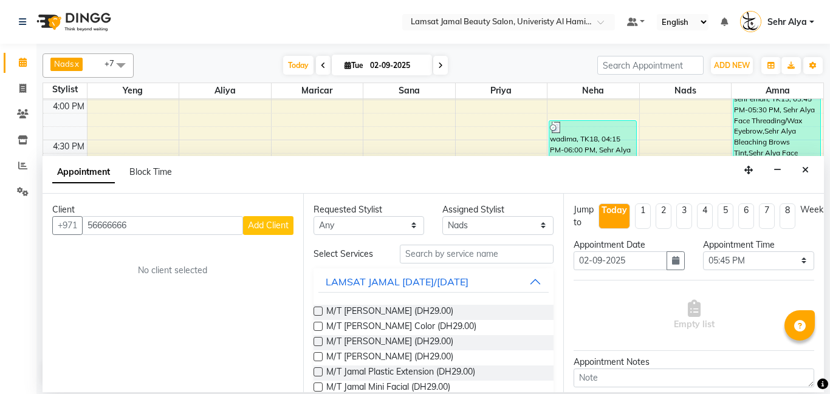
click at [272, 225] on span "Add Client" at bounding box center [268, 225] width 41 height 11
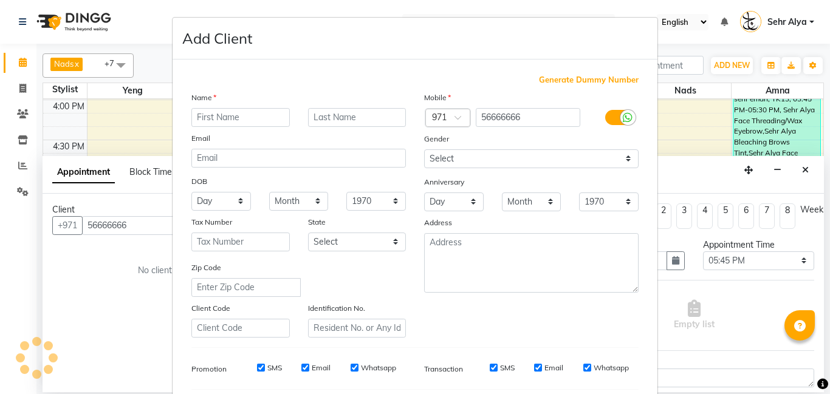
click at [257, 112] on input "text" at bounding box center [240, 117] width 98 height 19
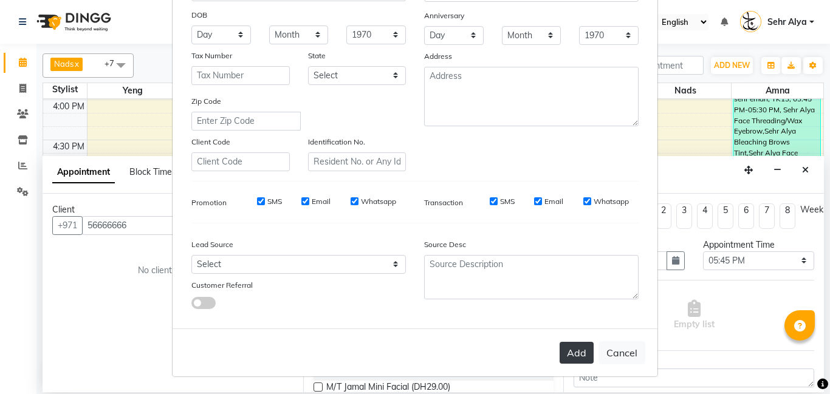
type input "sehr jordanian"
click at [579, 357] on button "Add" at bounding box center [577, 353] width 34 height 22
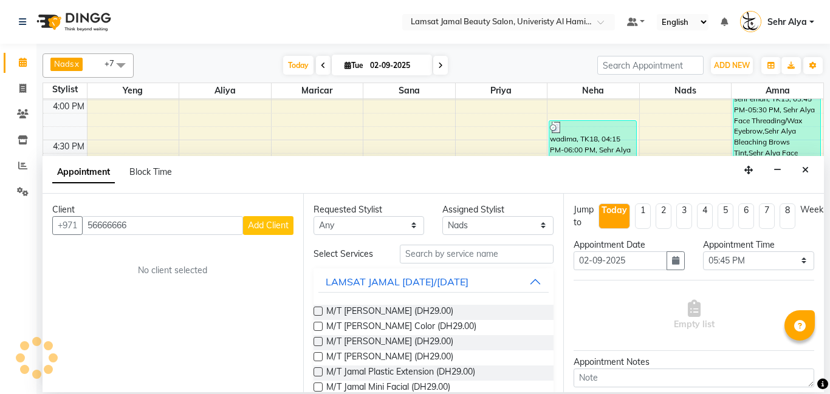
type input "56****66"
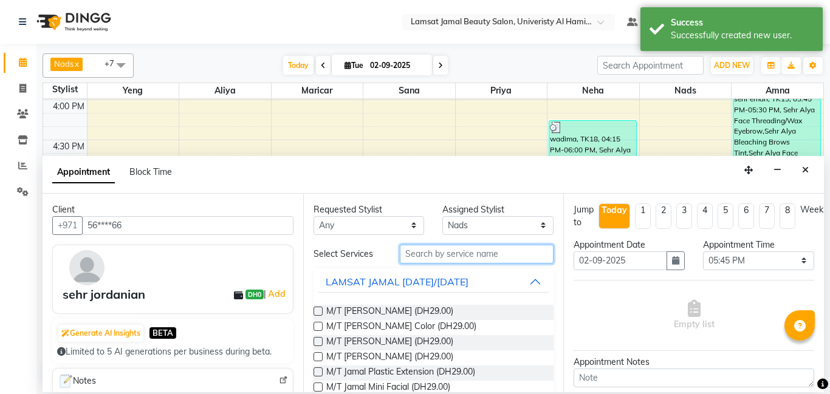
click at [423, 252] on input "text" at bounding box center [477, 254] width 154 height 19
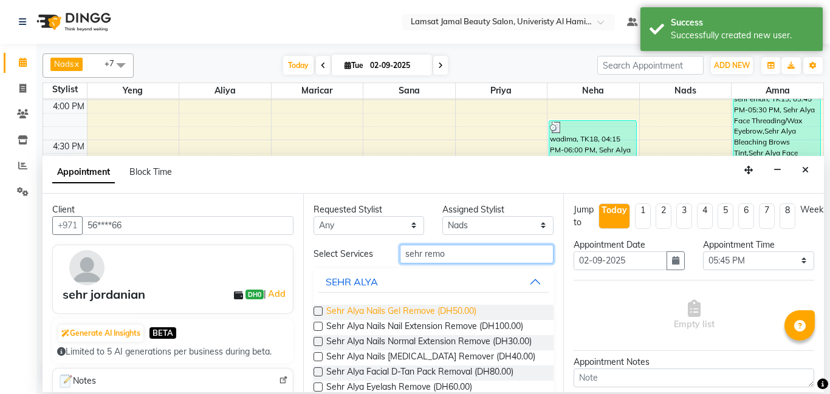
type input "sehr remo"
click at [393, 315] on span "Sehr Alya Nails Gel Remove (DH50.00)" at bounding box center [401, 312] width 150 height 15
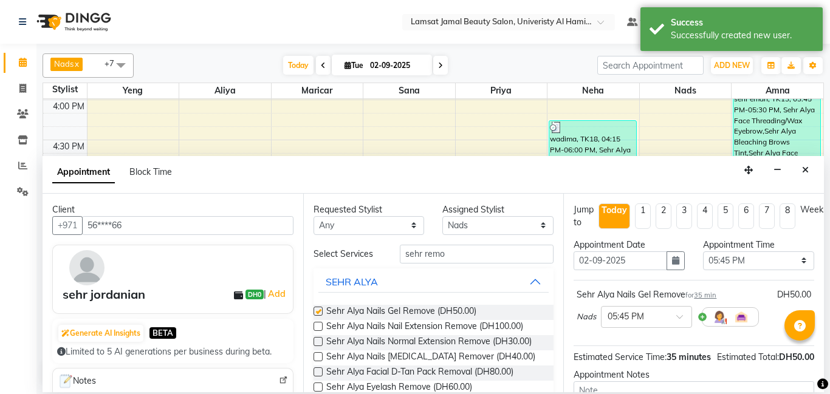
checkbox input "false"
click at [452, 255] on input "sehr remo" at bounding box center [477, 254] width 154 height 19
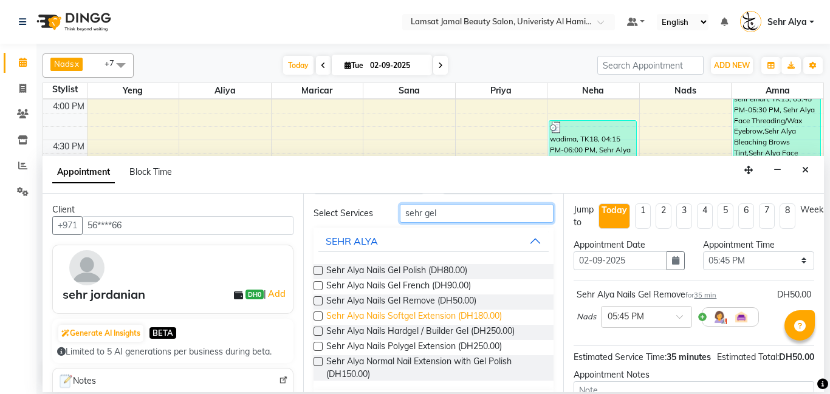
scroll to position [27, 0]
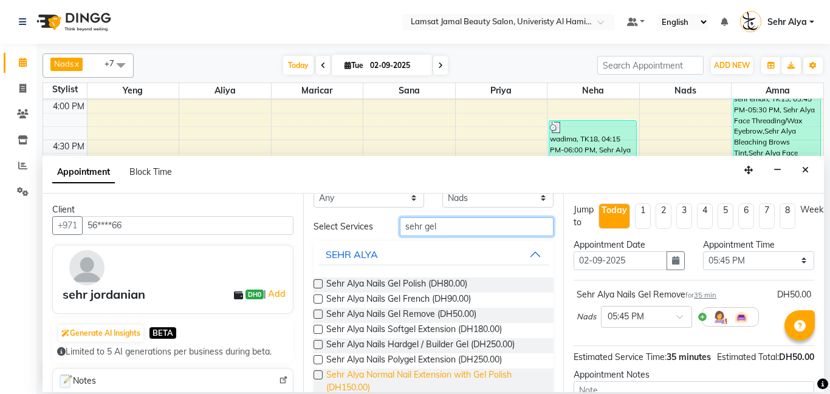
type input "sehr gel"
click at [430, 380] on span "Sehr Alya Normal Nail Extension with Gel Polish (DH150.00)" at bounding box center [435, 382] width 218 height 26
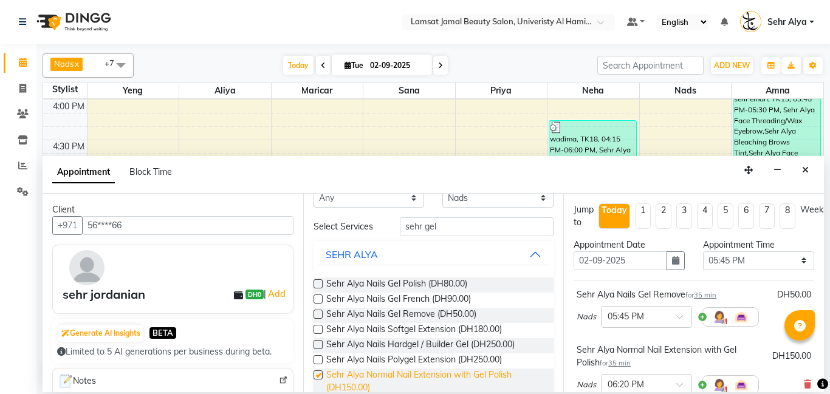
checkbox input "false"
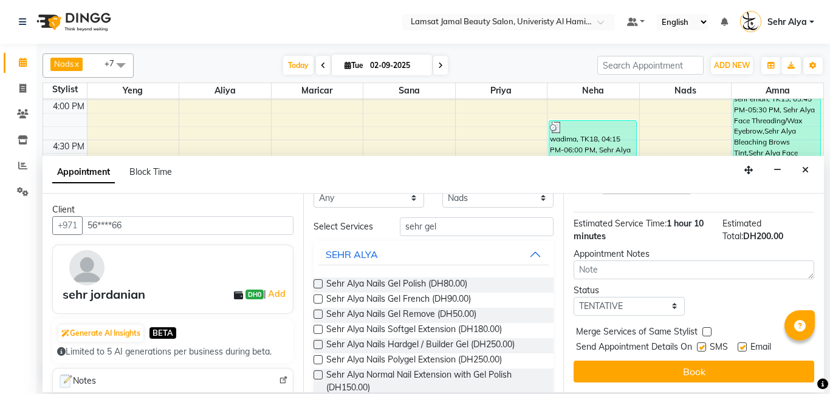
click at [704, 328] on label at bounding box center [706, 332] width 9 height 9
click at [704, 329] on input "checkbox" at bounding box center [706, 333] width 8 height 8
checkbox input "true"
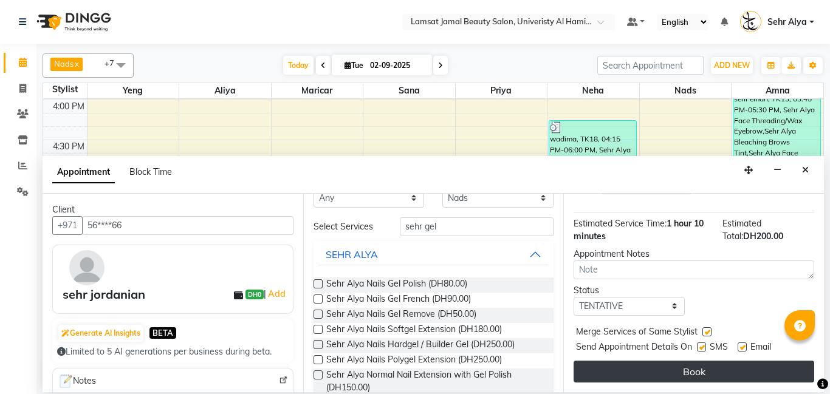
click at [707, 369] on button "Book" at bounding box center [694, 372] width 241 height 22
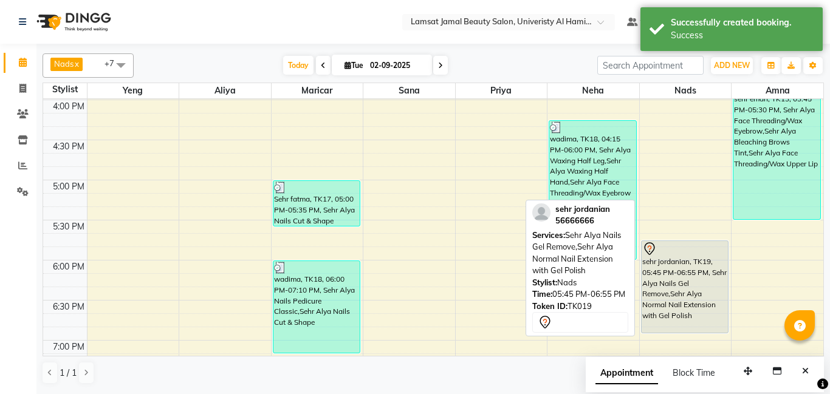
click at [692, 286] on div "sehr jordanian, TK19, 05:45 PM-06:55 PM, Sehr Alya Nails Gel Remove,Sehr Alya N…" at bounding box center [685, 287] width 87 height 92
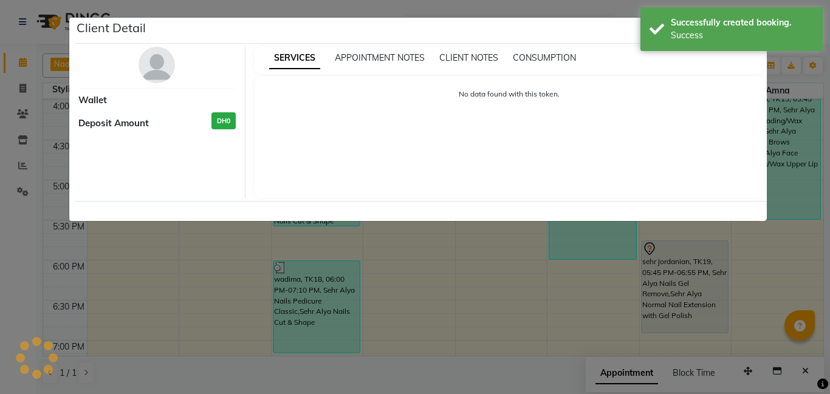
select select "7"
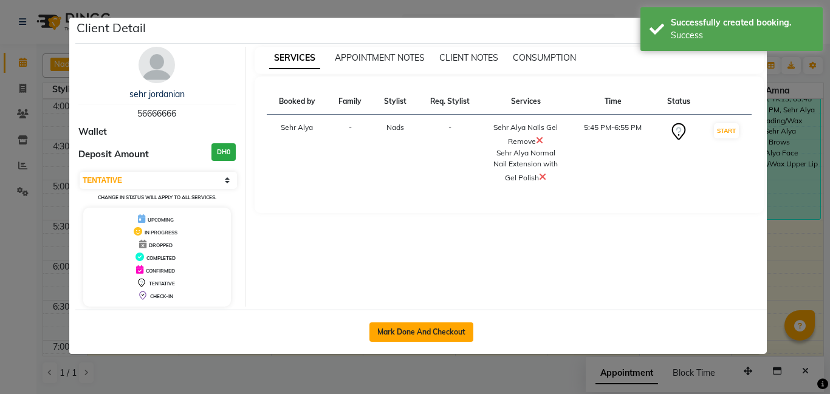
click at [416, 328] on button "Mark Done And Checkout" at bounding box center [421, 332] width 104 height 19
select select "service"
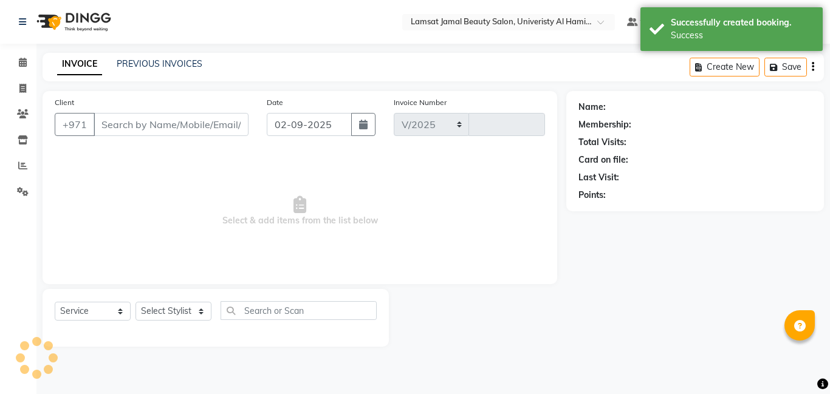
select select "8294"
type input "3179"
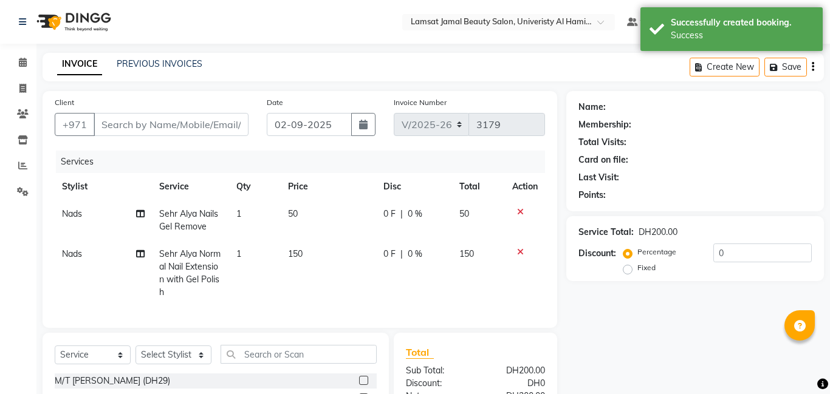
type input "56****66"
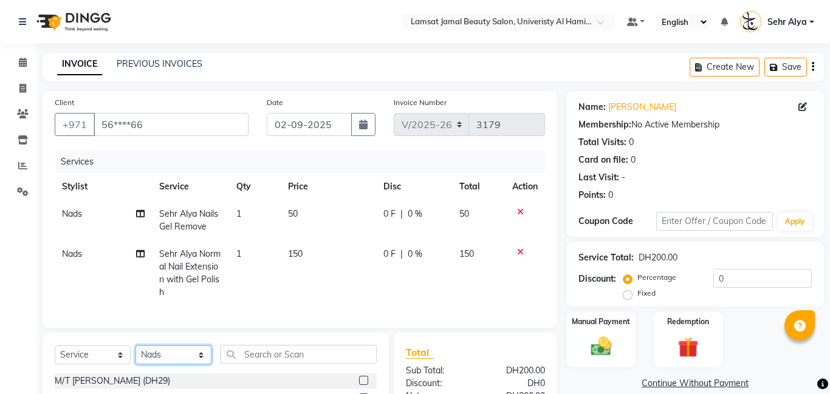
click at [172, 360] on select "Select Stylist [PERSON_NAME] [PERSON_NAME] [PERSON_NAME] Ebda Lamsat [PERSON_NA…" at bounding box center [174, 355] width 76 height 19
select select "79912"
click at [136, 346] on select "Select Stylist [PERSON_NAME] [PERSON_NAME] [PERSON_NAME] Ebda Lamsat [PERSON_NA…" at bounding box center [174, 355] width 76 height 19
click at [284, 352] on input "text" at bounding box center [299, 354] width 156 height 19
click at [267, 354] on input "text" at bounding box center [299, 354] width 156 height 19
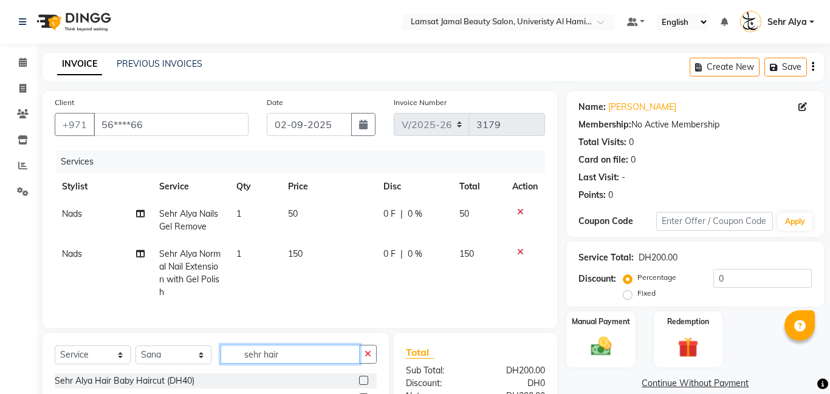
scroll to position [97, 0]
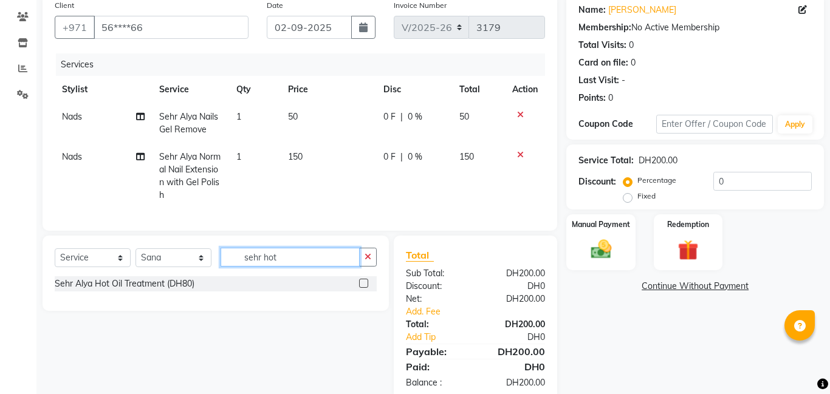
type input "sehr hot"
click at [364, 284] on label at bounding box center [363, 283] width 9 height 9
click at [364, 284] on input "checkbox" at bounding box center [363, 284] width 8 height 8
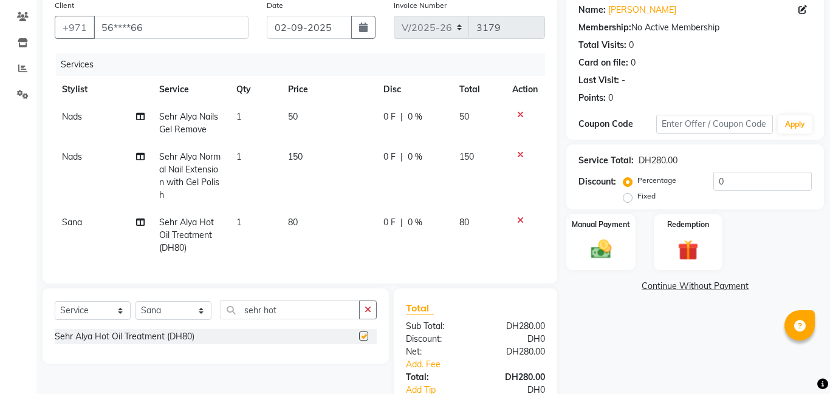
checkbox input "false"
click at [136, 156] on icon at bounding box center [140, 157] width 9 height 9
select select "79915"
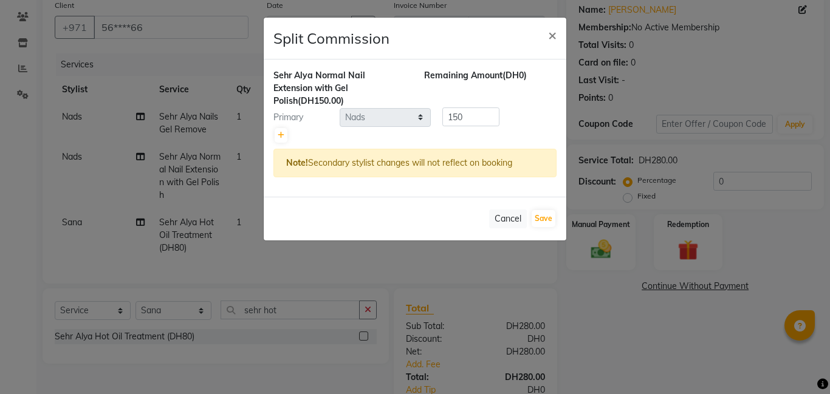
click at [325, 111] on div "Primary" at bounding box center [301, 117] width 75 height 13
click at [281, 132] on icon at bounding box center [281, 135] width 7 height 7
type input "75"
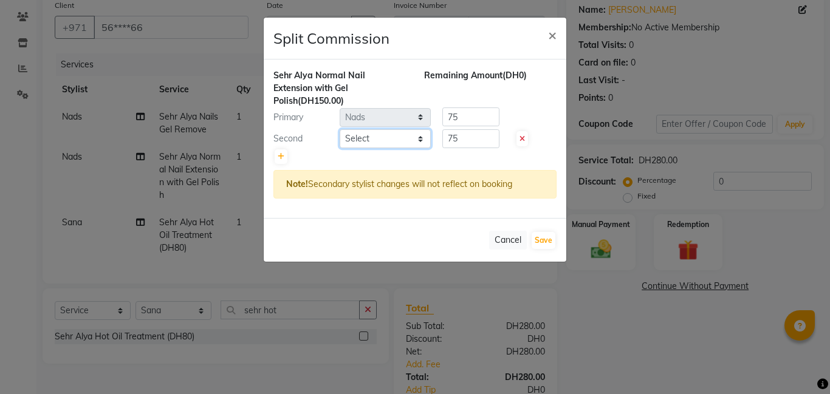
click at [379, 129] on select "Select [PERSON_NAME] Amna [PERSON_NAME] [PERSON_NAME] Ebda Lamsat [PERSON_NAME]…" at bounding box center [385, 138] width 91 height 19
select select "79911"
click at [340, 129] on select "Select [PERSON_NAME] Amna [PERSON_NAME] [PERSON_NAME] Ebda Lamsat [PERSON_NAME]…" at bounding box center [385, 138] width 91 height 19
click at [474, 108] on input "75" at bounding box center [470, 117] width 57 height 19
type input "7"
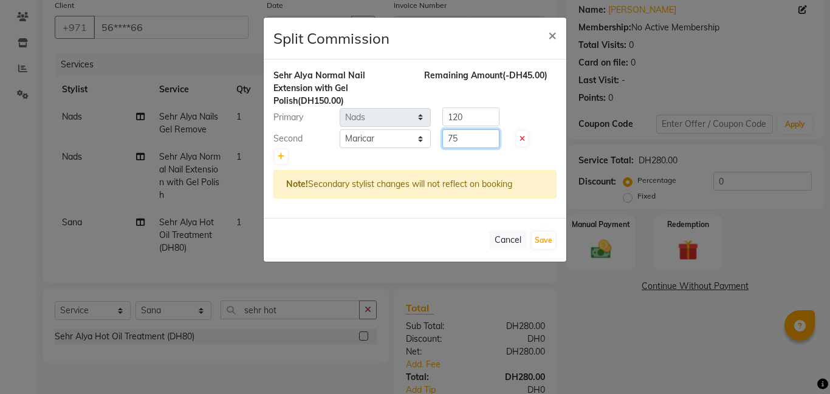
click at [472, 129] on input "75" at bounding box center [470, 138] width 57 height 19
click at [471, 108] on input "120" at bounding box center [470, 117] width 57 height 19
type input "1"
type input "130"
click at [472, 129] on input "75" at bounding box center [470, 138] width 57 height 19
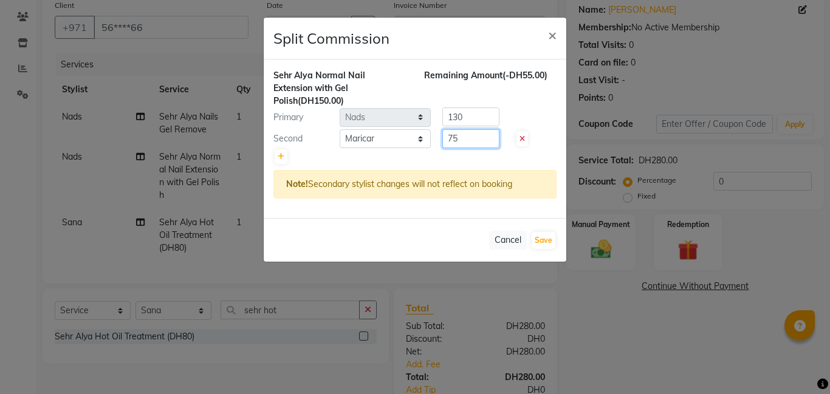
click at [469, 129] on input "75" at bounding box center [470, 138] width 57 height 19
type input "7"
type input "20"
click at [544, 232] on button "Save" at bounding box center [544, 240] width 24 height 17
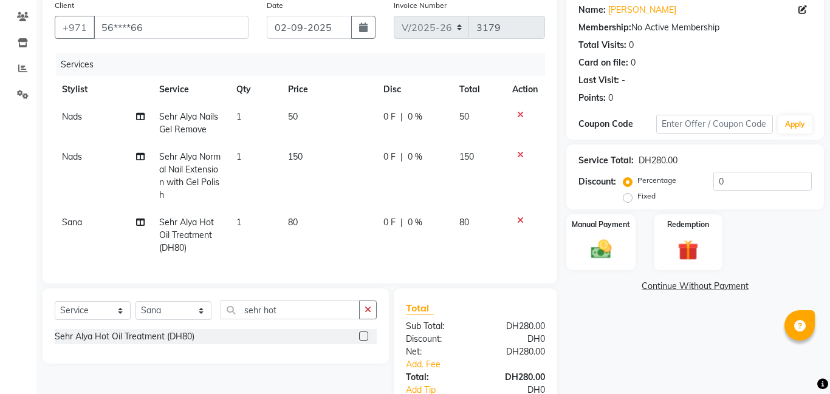
click at [298, 222] on td "80" at bounding box center [329, 235] width 96 height 53
select select "79912"
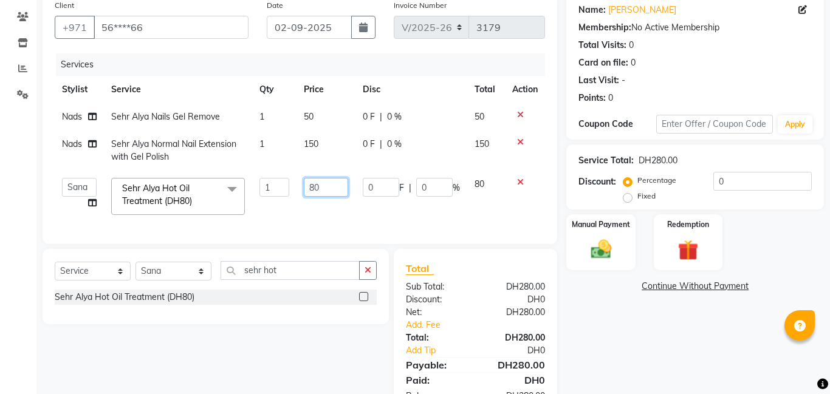
click at [325, 190] on input "80" at bounding box center [326, 187] width 44 height 19
type input "8"
type input "85"
click at [589, 232] on div "Manual Payment" at bounding box center [601, 242] width 72 height 58
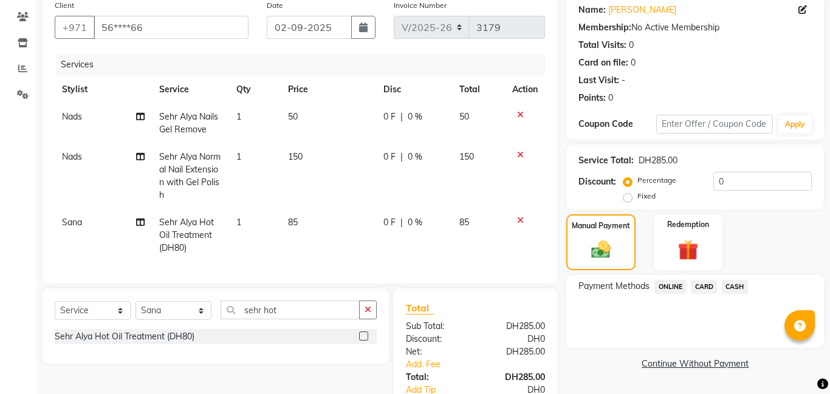
click at [701, 281] on span "CARD" at bounding box center [704, 287] width 26 height 14
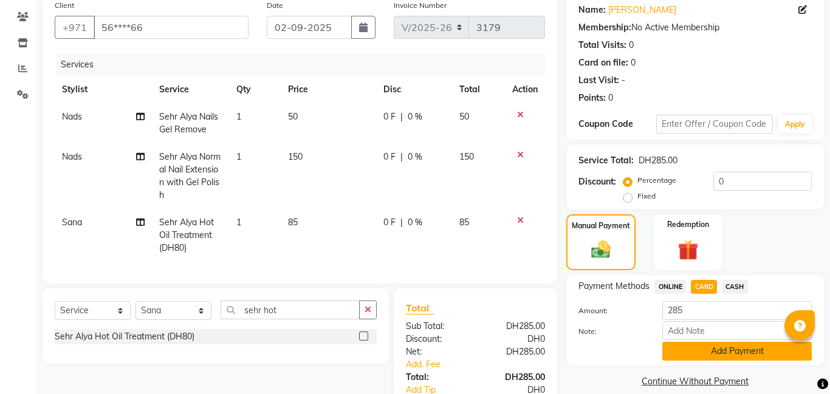
scroll to position [138, 0]
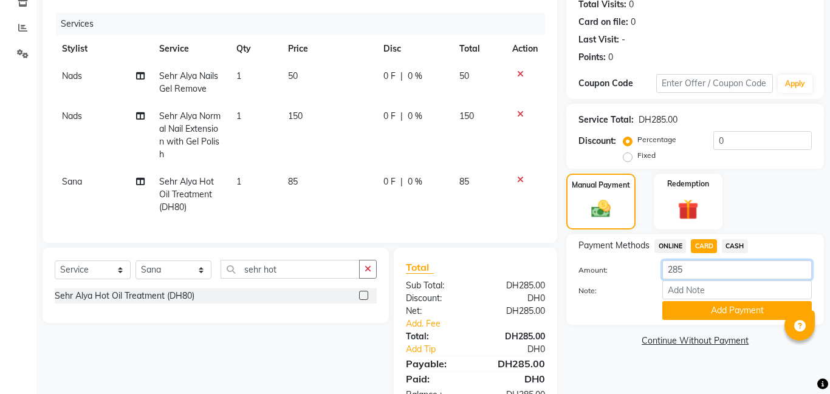
click at [702, 269] on input "285" at bounding box center [736, 270] width 149 height 19
type input "2"
type input "1"
type input "5"
type input "100"
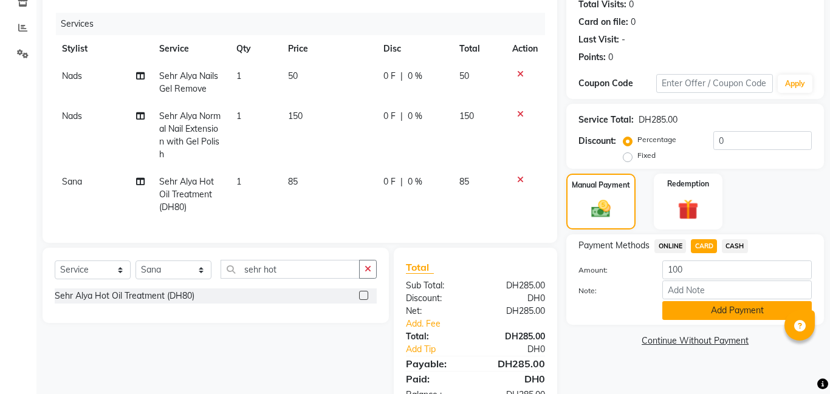
click at [699, 308] on button "Add Payment" at bounding box center [736, 310] width 149 height 19
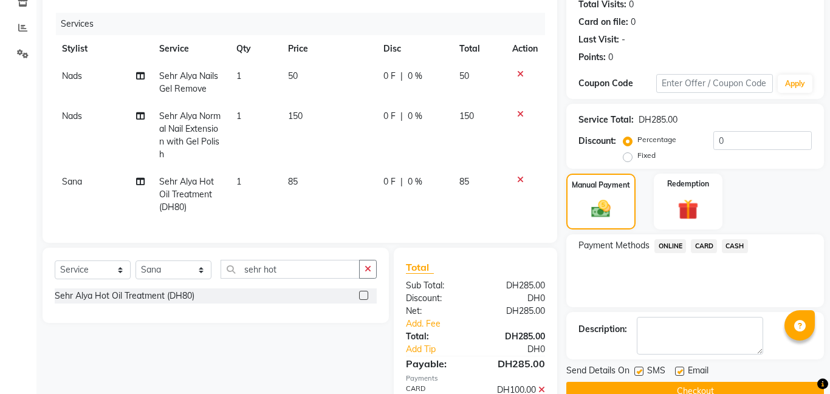
click at [735, 246] on span "CASH" at bounding box center [735, 246] width 26 height 14
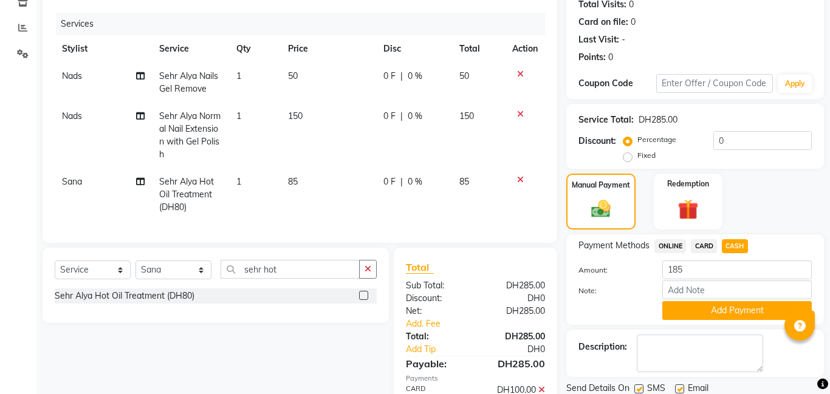
click at [735, 246] on span "CASH" at bounding box center [735, 246] width 26 height 14
click at [711, 308] on button "Add Payment" at bounding box center [736, 310] width 149 height 19
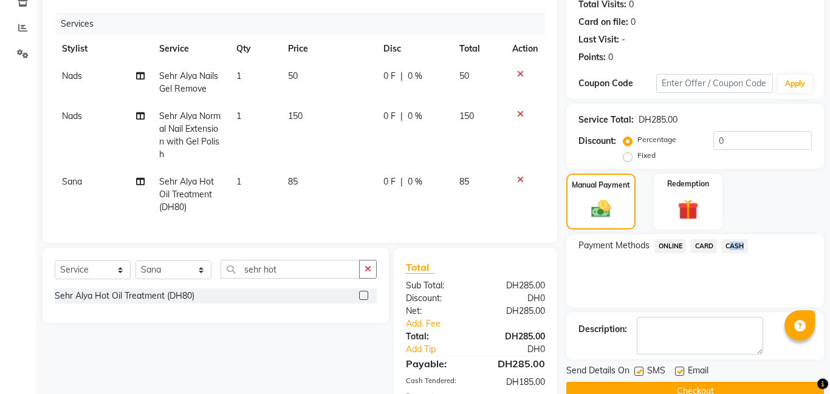
scroll to position [232, 0]
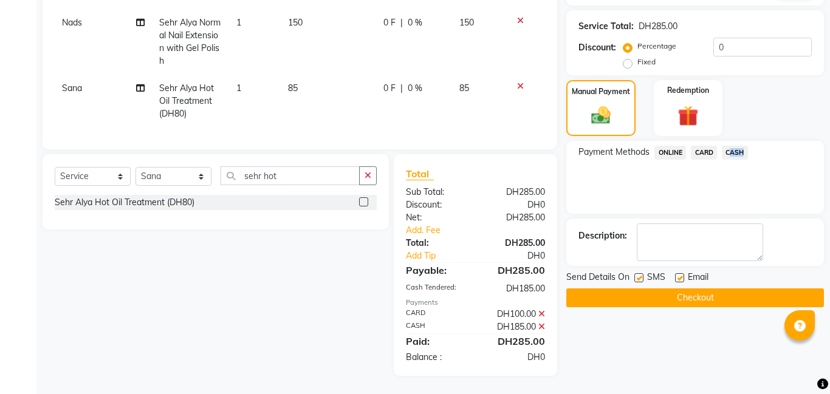
click at [634, 296] on button "Checkout" at bounding box center [695, 298] width 258 height 19
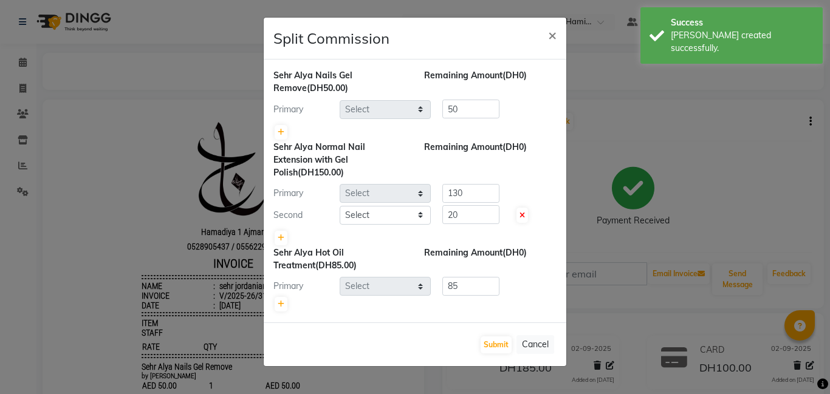
select select "79915"
select select "79911"
select select "79912"
click at [491, 337] on button "Submit" at bounding box center [496, 345] width 31 height 17
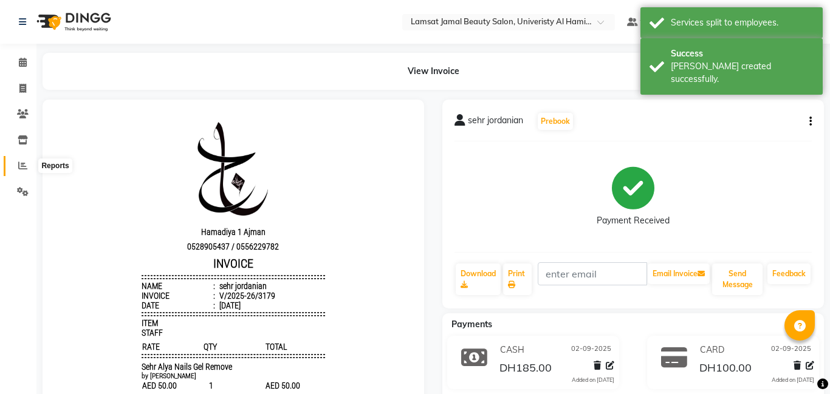
click at [21, 165] on icon at bounding box center [22, 165] width 9 height 9
